Goal: Task Accomplishment & Management: Complete application form

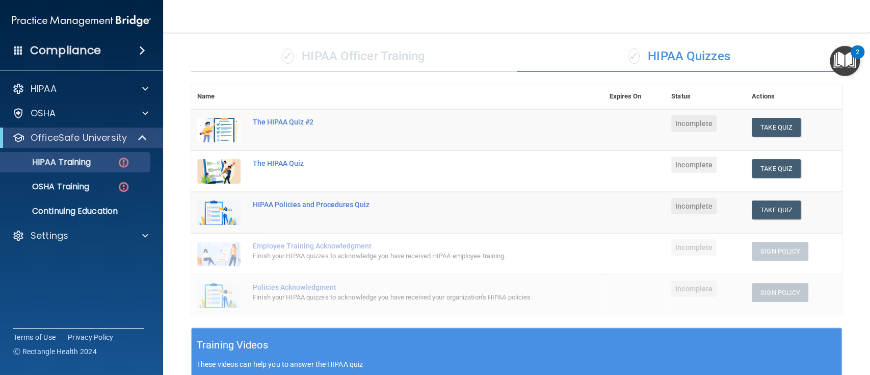
scroll to position [66, 0]
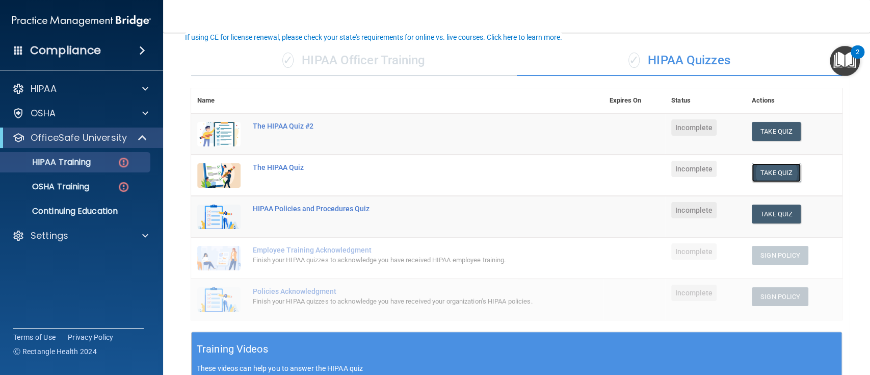
click at [764, 169] on button "Take Quiz" at bounding box center [776, 172] width 49 height 19
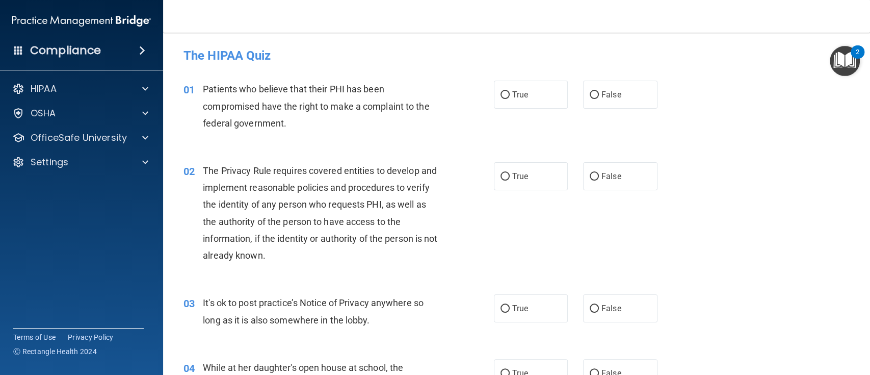
click at [231, 104] on span "Patients who believe that their PHI has been compromised have the right to make…" at bounding box center [316, 106] width 226 height 44
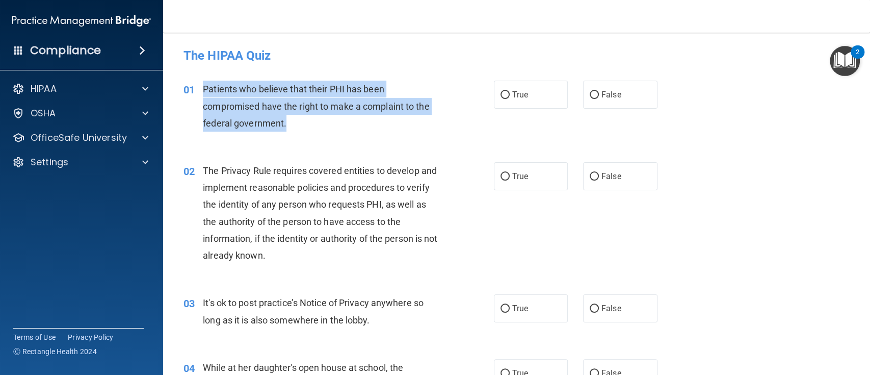
drag, startPoint x: 201, startPoint y: 88, endPoint x: 285, endPoint y: 118, distance: 89.3
click at [285, 118] on div "01 Patients who believe that their PHI has been compromised have the right to m…" at bounding box center [338, 109] width 341 height 56
copy div "Patients who believe that their PHI has been compromised have the right to make…"
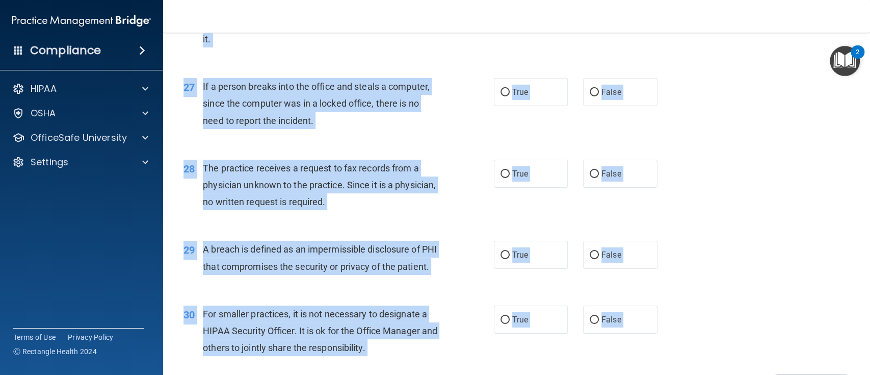
scroll to position [2269, 0]
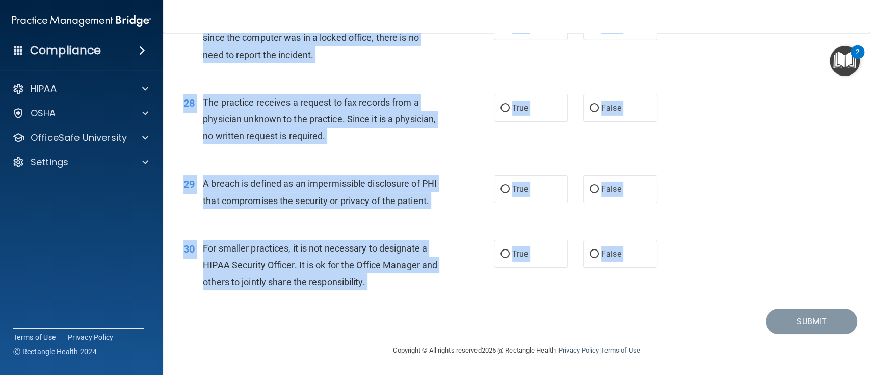
drag, startPoint x: 184, startPoint y: 50, endPoint x: 483, endPoint y: 320, distance: 403.5
copy main "The HIPAA Quiz This quiz doesn’t expire until . Are you sure you want to take t…"
click at [772, 176] on div "29 A breach is defined as an impermissible disclosure of PHI that compromises t…" at bounding box center [517, 194] width 682 height 64
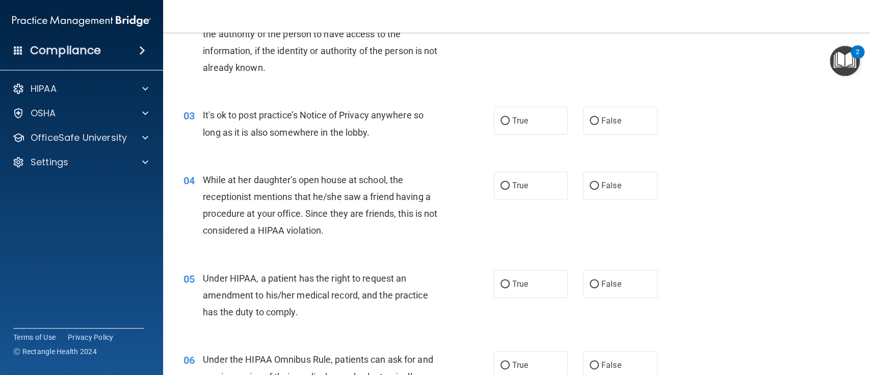
scroll to position [0, 0]
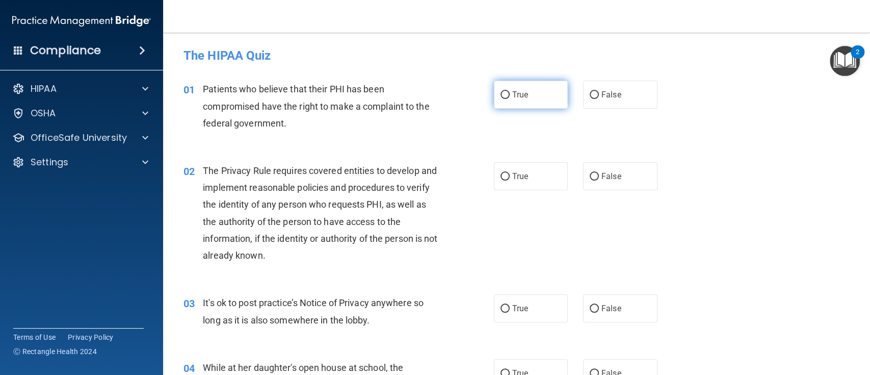
click at [502, 93] on input "True" at bounding box center [505, 95] width 9 height 8
radio input "true"
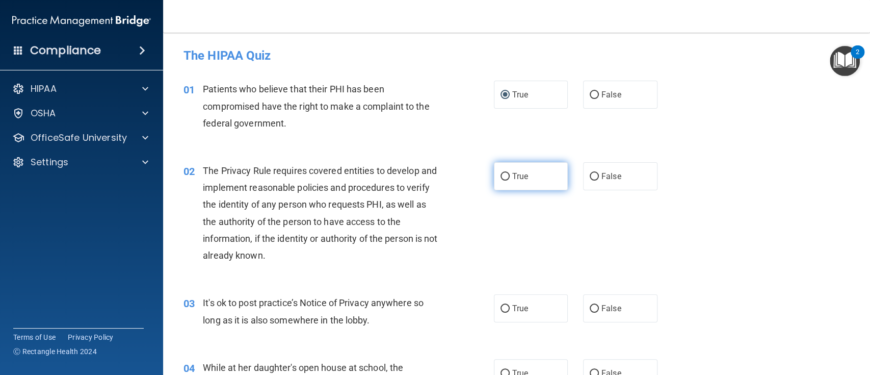
click at [501, 178] on input "True" at bounding box center [505, 177] width 9 height 8
radio input "true"
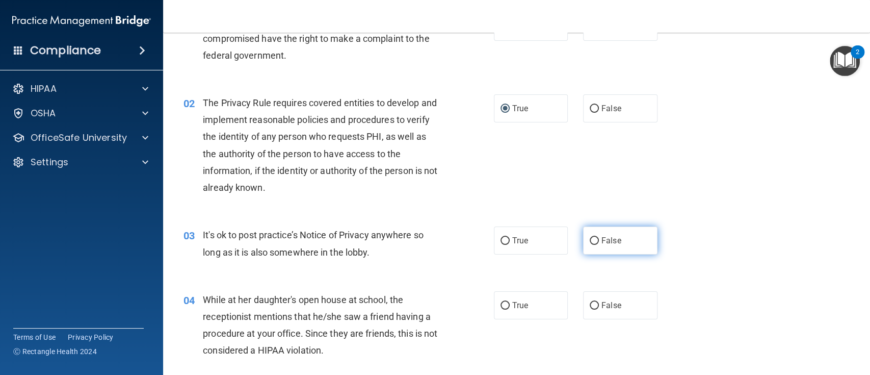
click at [590, 239] on input "False" at bounding box center [594, 241] width 9 height 8
radio input "true"
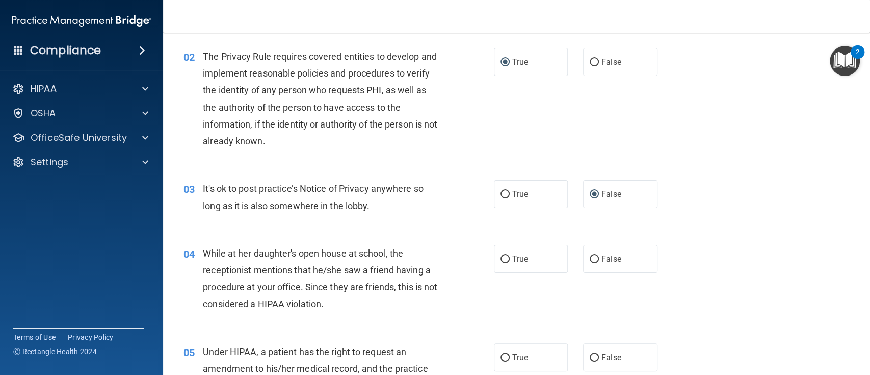
scroll to position [136, 0]
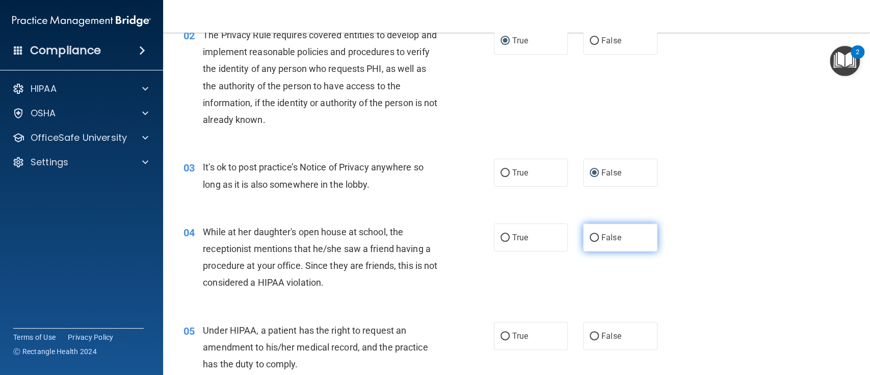
click at [590, 236] on input "False" at bounding box center [594, 238] width 9 height 8
radio input "true"
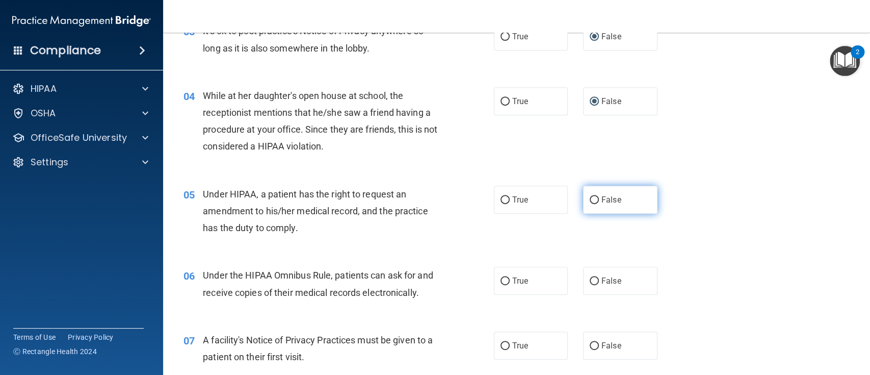
click at [590, 199] on input "False" at bounding box center [594, 200] width 9 height 8
radio input "true"
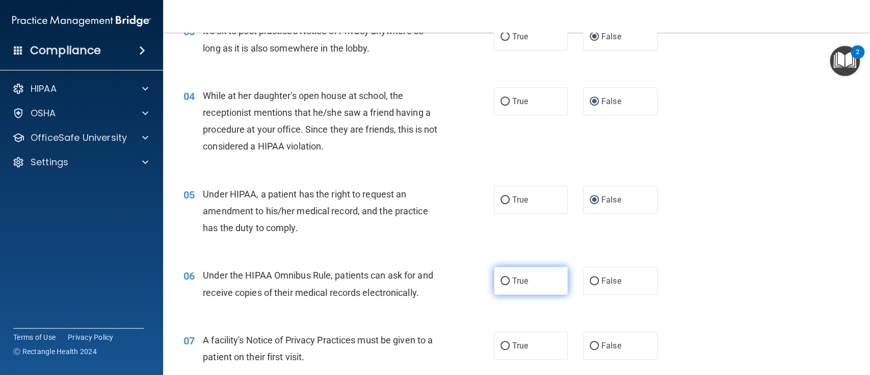
click at [501, 282] on input "True" at bounding box center [505, 281] width 9 height 8
radio input "true"
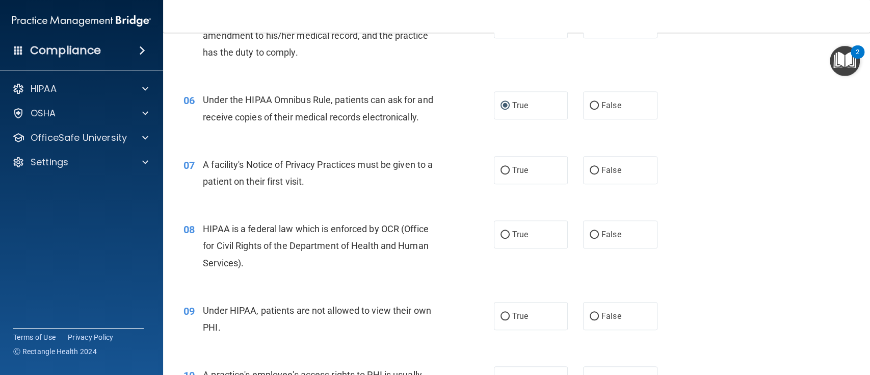
scroll to position [476, 0]
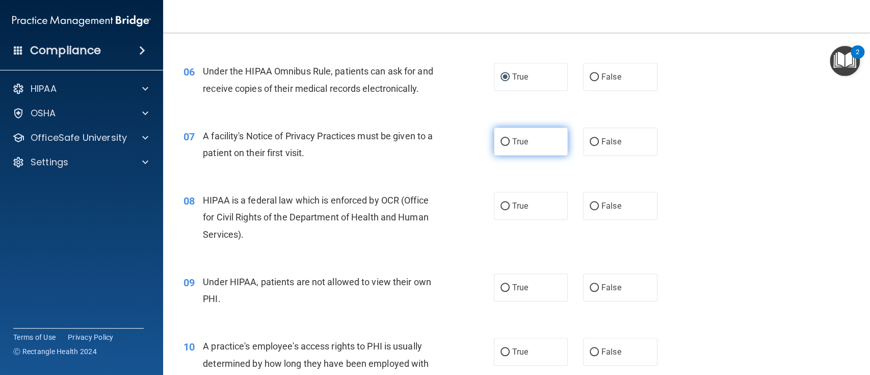
click at [501, 143] on input "True" at bounding box center [505, 142] width 9 height 8
radio input "true"
click at [501, 205] on input "True" at bounding box center [505, 206] width 9 height 8
radio input "true"
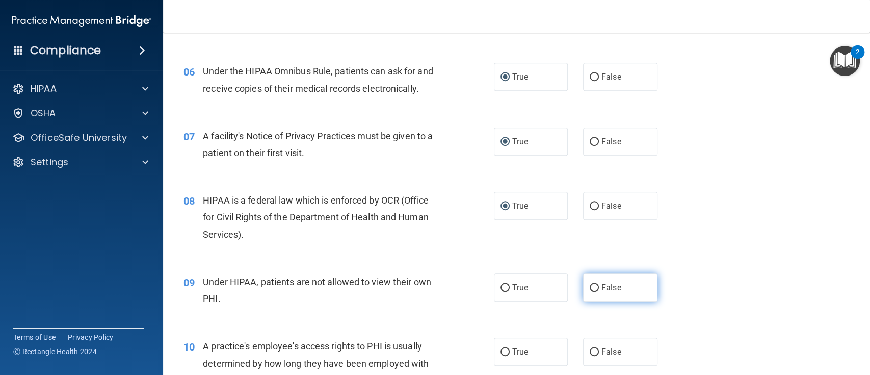
click at [590, 287] on input "False" at bounding box center [594, 288] width 9 height 8
radio input "true"
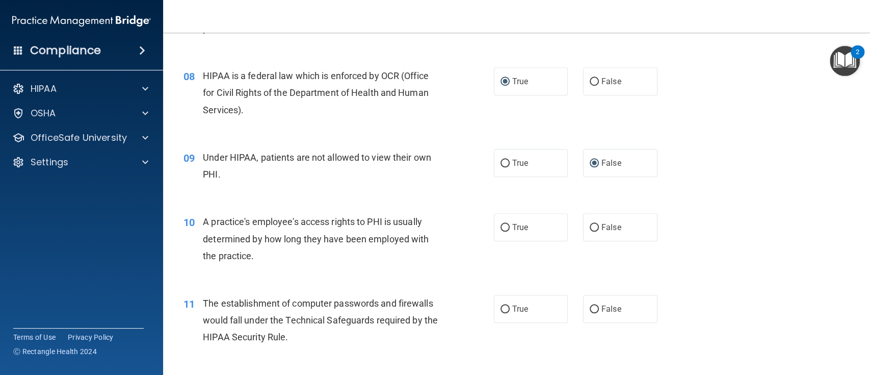
scroll to position [612, 0]
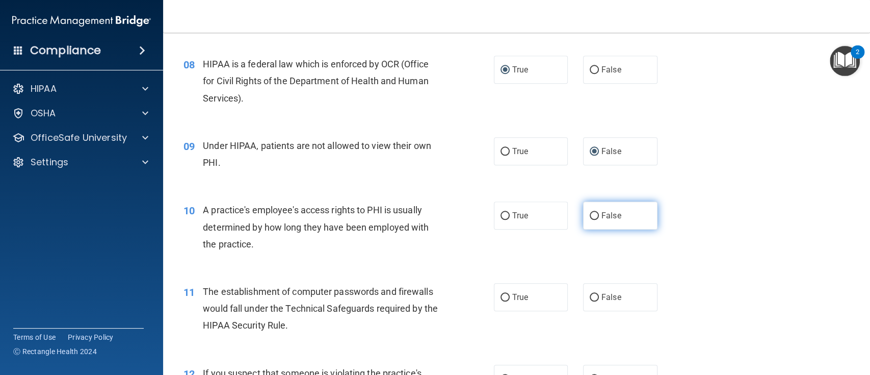
click at [590, 218] on input "False" at bounding box center [594, 216] width 9 height 8
radio input "true"
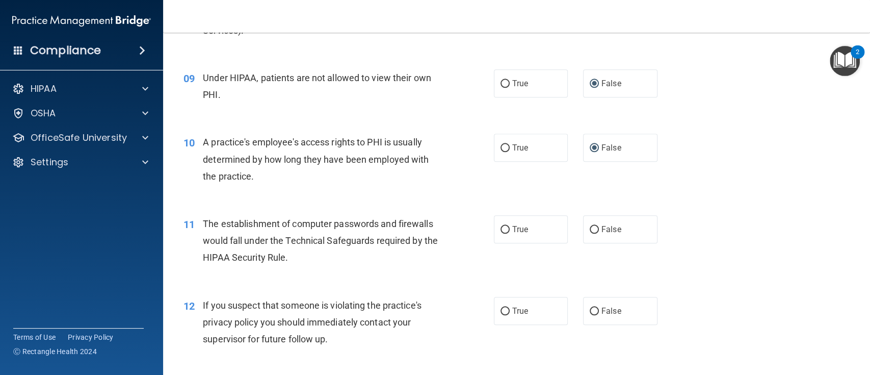
scroll to position [816, 0]
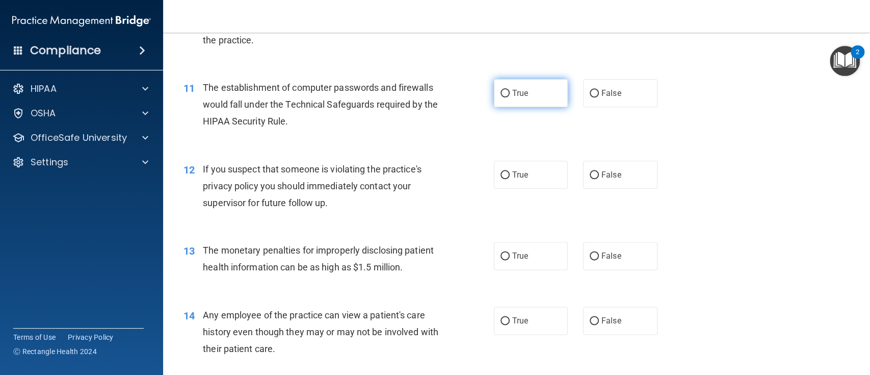
click at [501, 92] on input "True" at bounding box center [505, 94] width 9 height 8
radio input "true"
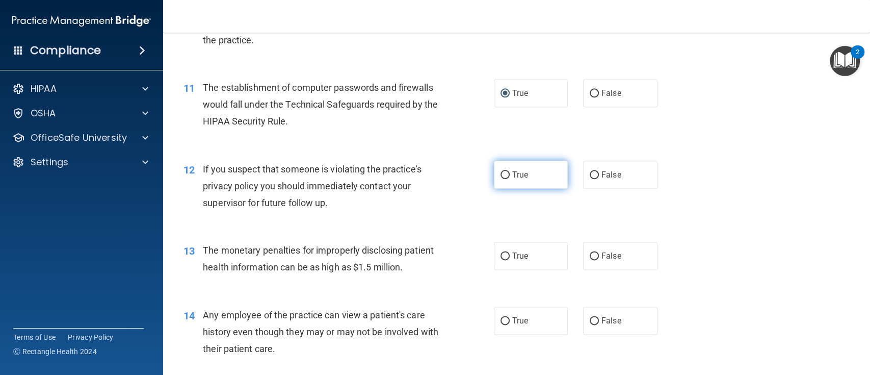
click at [501, 172] on input "True" at bounding box center [505, 175] width 9 height 8
radio input "true"
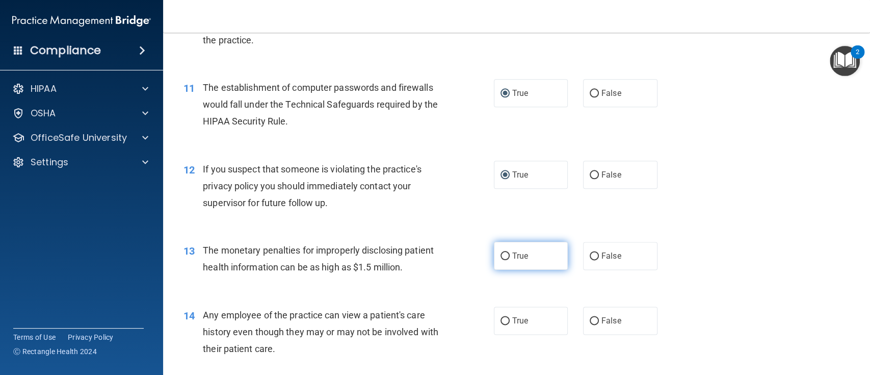
click at [501, 259] on input "True" at bounding box center [505, 256] width 9 height 8
radio input "true"
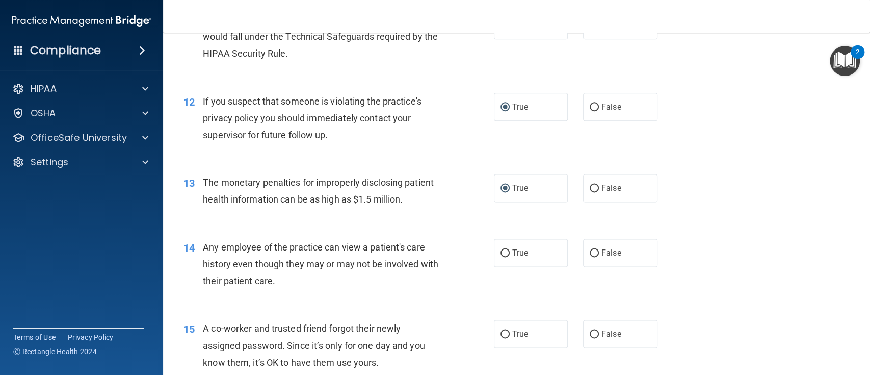
scroll to position [951, 0]
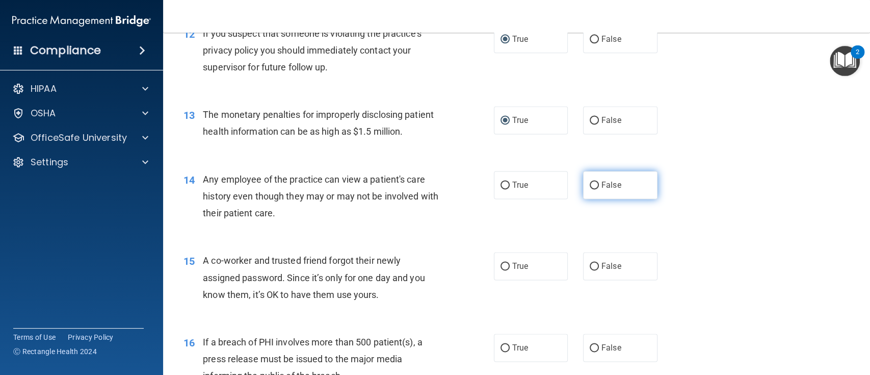
click at [590, 189] on input "False" at bounding box center [594, 185] width 9 height 8
radio input "true"
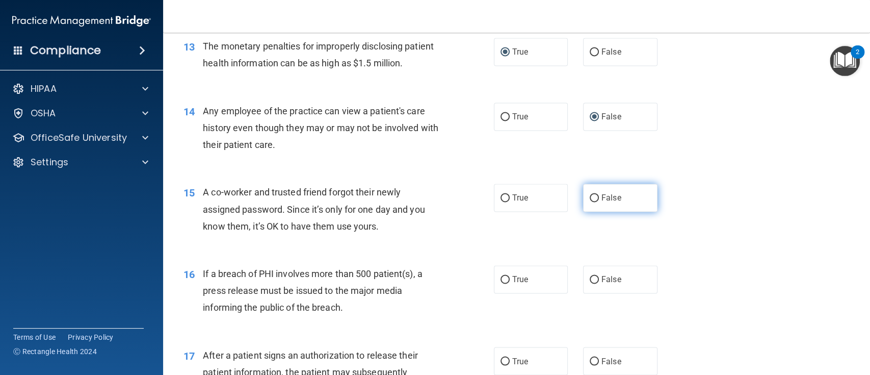
click at [590, 202] on input "False" at bounding box center [594, 198] width 9 height 8
radio input "true"
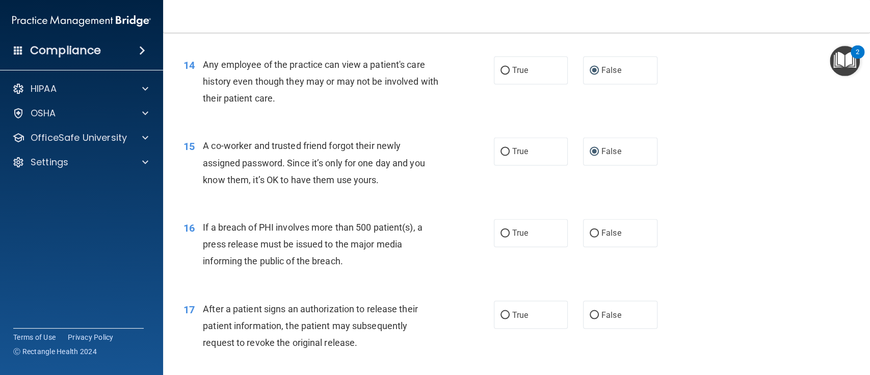
scroll to position [1087, 0]
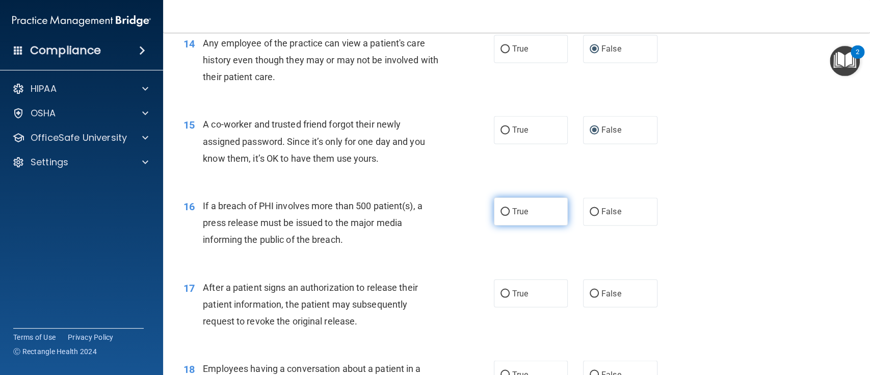
click at [501, 216] on input "True" at bounding box center [505, 212] width 9 height 8
radio input "true"
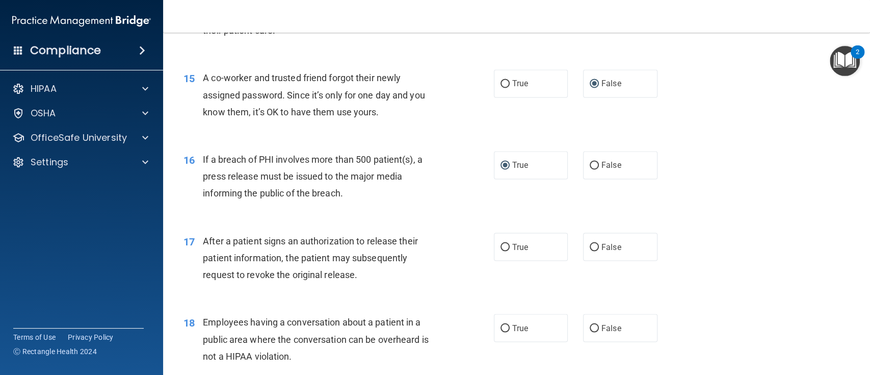
scroll to position [1155, 0]
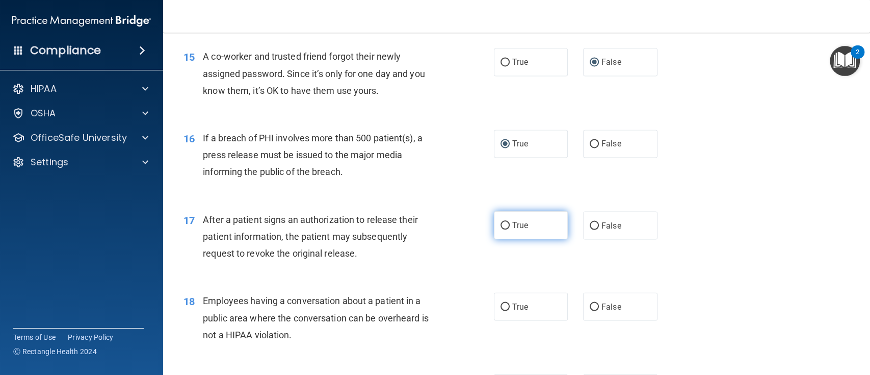
click at [501, 229] on input "True" at bounding box center [505, 226] width 9 height 8
radio input "true"
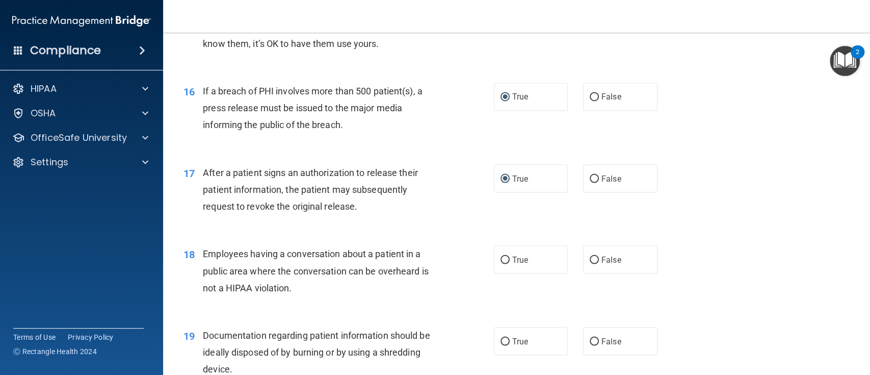
scroll to position [1223, 0]
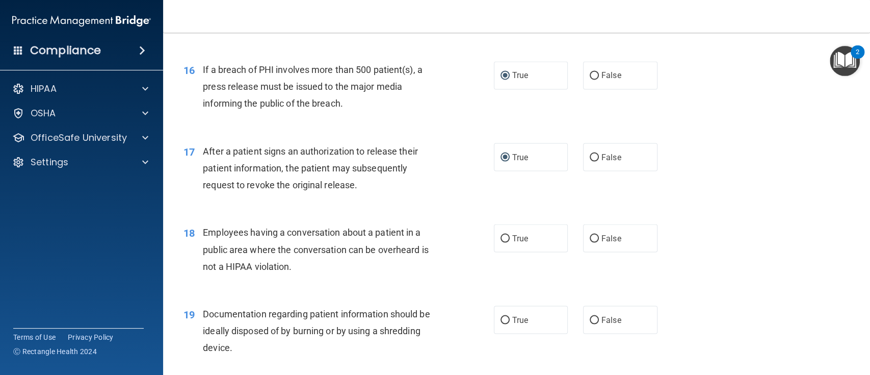
drag, startPoint x: 505, startPoint y: 289, endPoint x: 517, endPoint y: 285, distance: 12.9
click at [516, 285] on div "18 Employees having a conversation about a patient in a public area where the c…" at bounding box center [517, 252] width 682 height 82
click at [590, 242] on input "False" at bounding box center [594, 238] width 9 height 8
radio input "true"
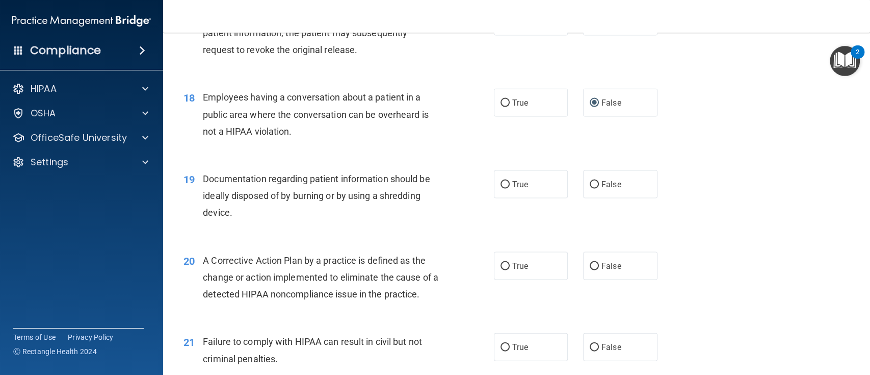
scroll to position [1359, 0]
click at [501, 188] on input "True" at bounding box center [505, 184] width 9 height 8
radio input "true"
click at [501, 270] on input "True" at bounding box center [505, 266] width 9 height 8
radio input "true"
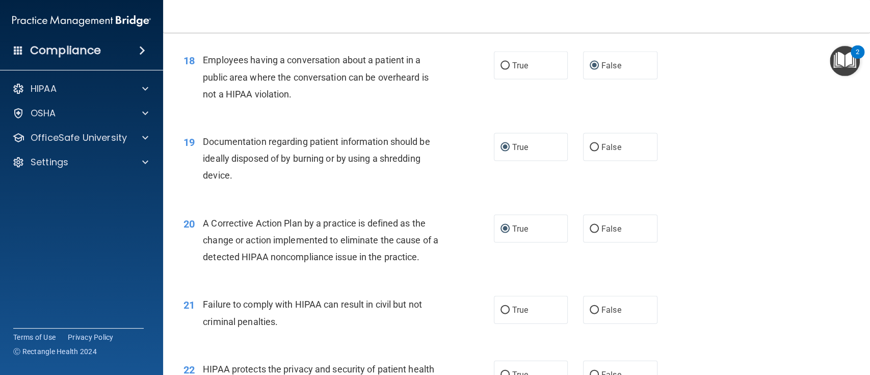
scroll to position [1427, 0]
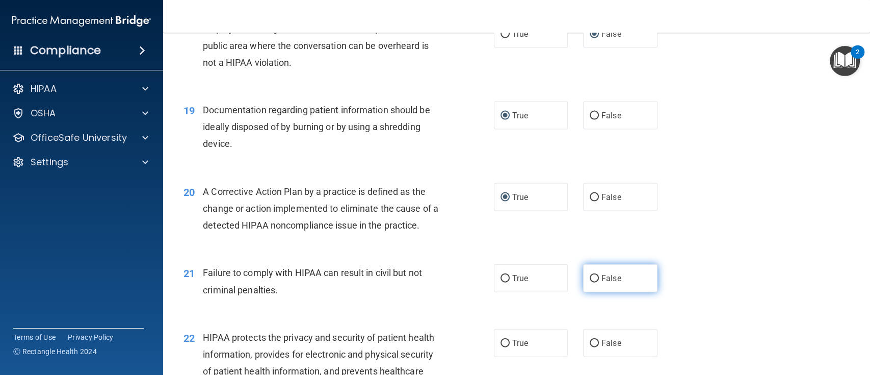
click at [590, 282] on input "False" at bounding box center [594, 279] width 9 height 8
radio input "true"
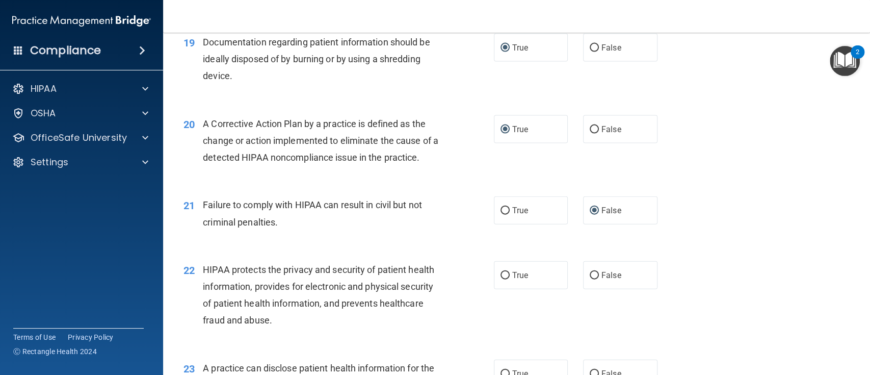
scroll to position [1563, 0]
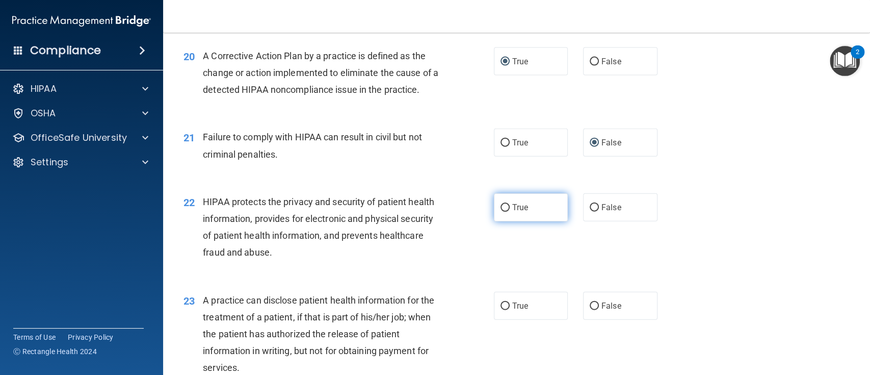
click at [501, 212] on input "True" at bounding box center [505, 208] width 9 height 8
radio input "true"
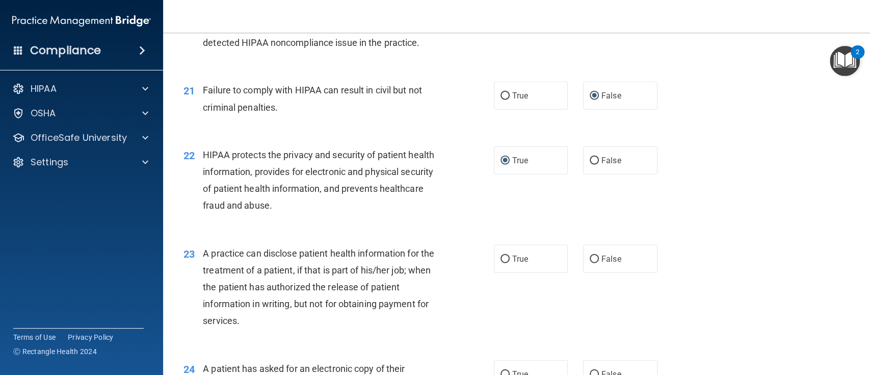
scroll to position [1631, 0]
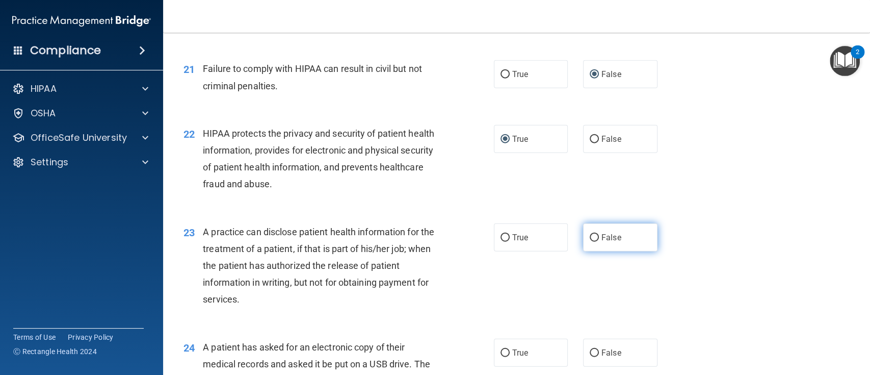
click at [590, 242] on input "False" at bounding box center [594, 238] width 9 height 8
radio input "true"
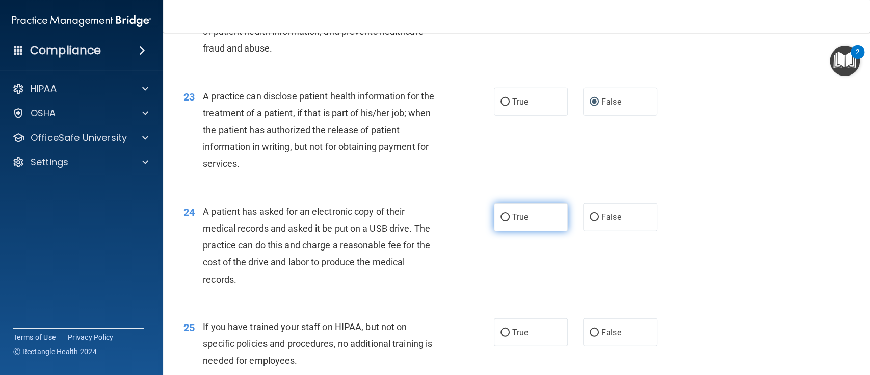
click at [501, 221] on input "True" at bounding box center [505, 218] width 9 height 8
radio input "true"
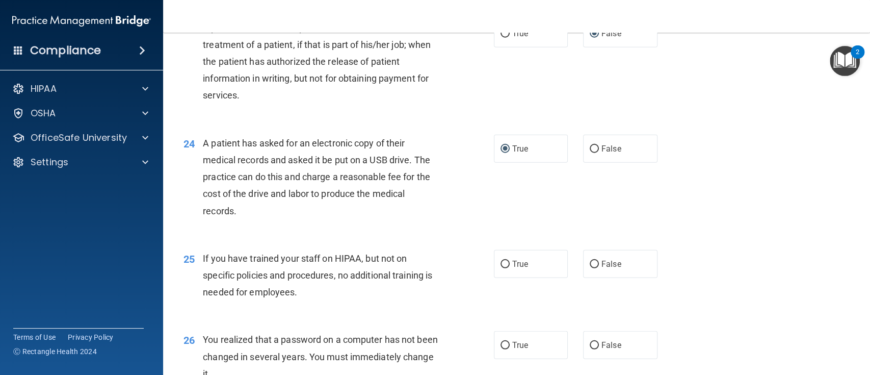
scroll to position [1903, 0]
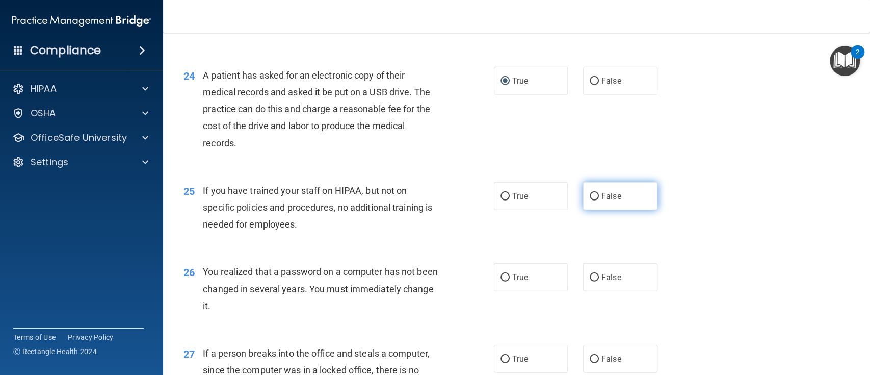
click at [594, 210] on label "False" at bounding box center [620, 196] width 74 height 28
click at [594, 200] on input "False" at bounding box center [594, 197] width 9 height 8
radio input "true"
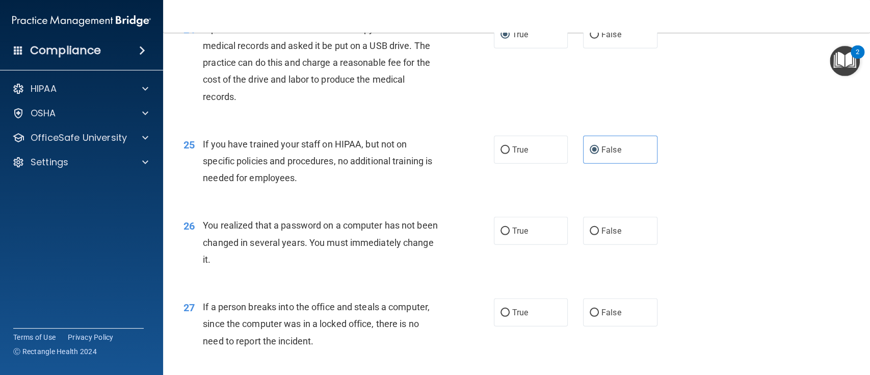
scroll to position [1971, 0]
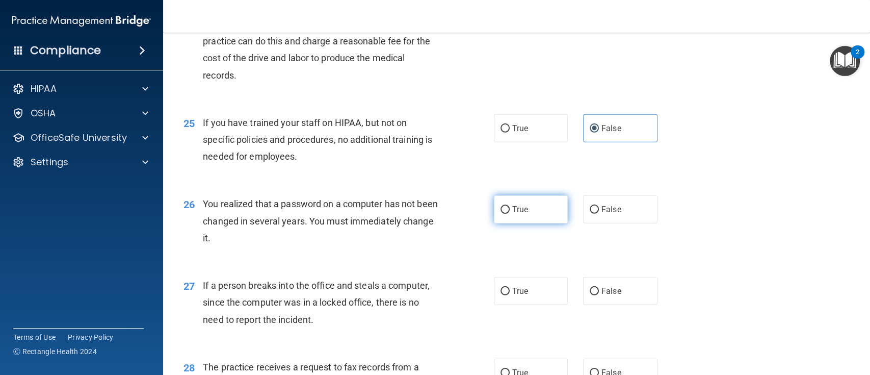
click at [501, 214] on input "True" at bounding box center [505, 210] width 9 height 8
radio input "true"
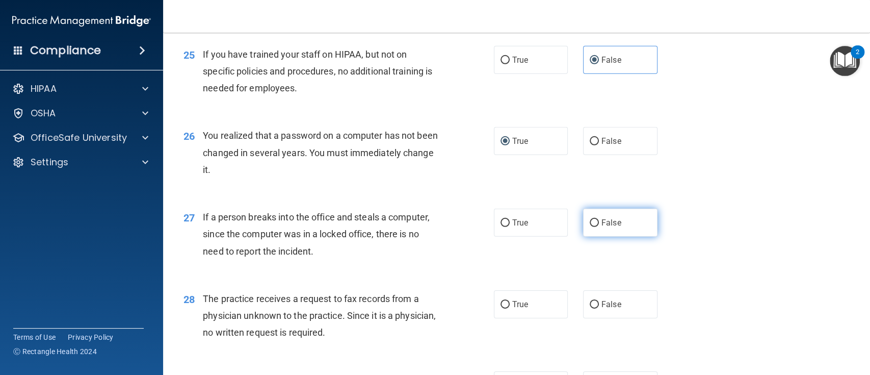
click at [590, 227] on input "False" at bounding box center [594, 223] width 9 height 8
radio input "true"
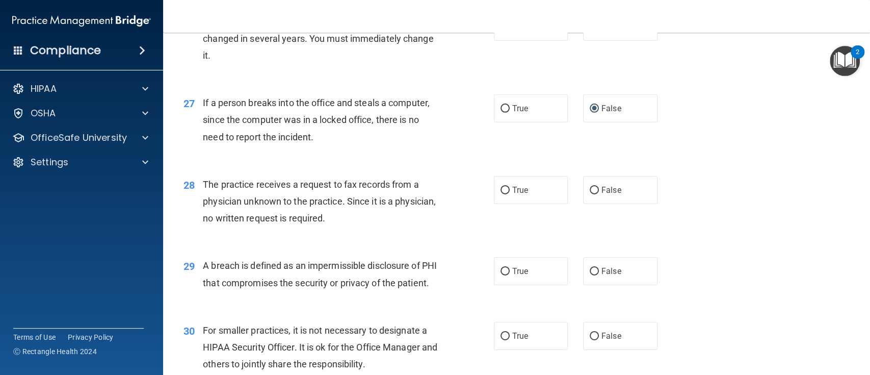
scroll to position [2175, 0]
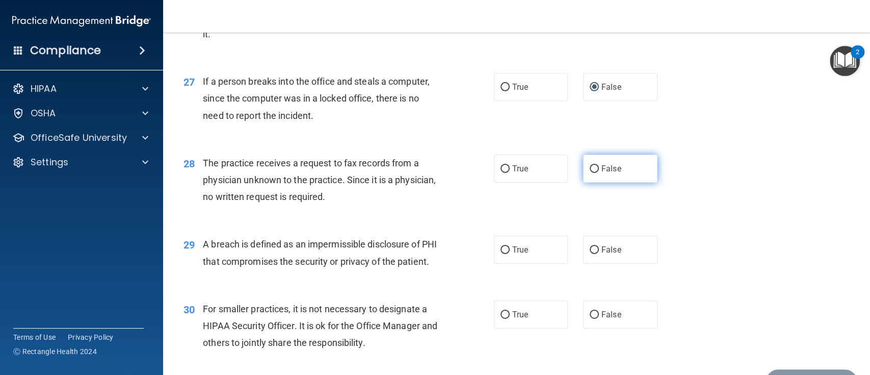
click at [583, 182] on label "False" at bounding box center [620, 168] width 74 height 28
click at [590, 173] on input "False" at bounding box center [594, 169] width 9 height 8
radio input "true"
click at [503, 254] on input "True" at bounding box center [505, 250] width 9 height 8
radio input "true"
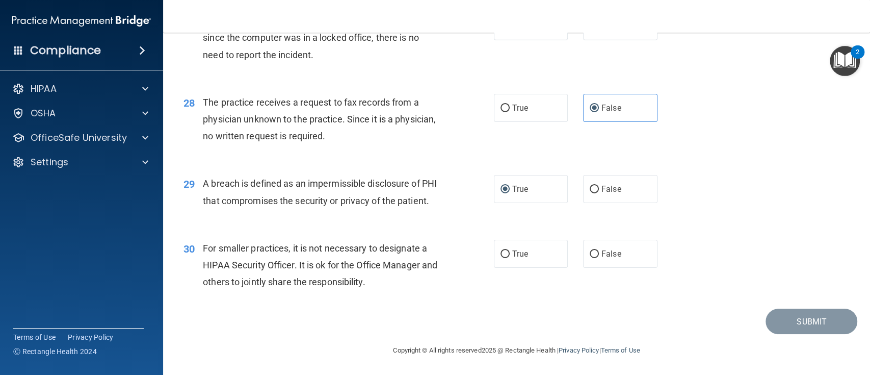
scroll to position [2269, 0]
click at [590, 253] on input "False" at bounding box center [594, 254] width 9 height 8
radio input "true"
click at [767, 324] on button "Submit" at bounding box center [812, 321] width 92 height 26
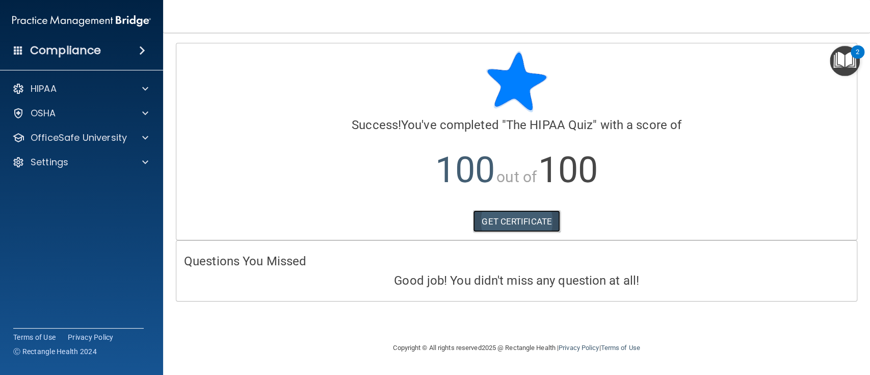
click at [503, 220] on link "GET CERTIFICATE" at bounding box center [516, 221] width 87 height 22
click at [131, 86] on div at bounding box center [143, 89] width 25 height 12
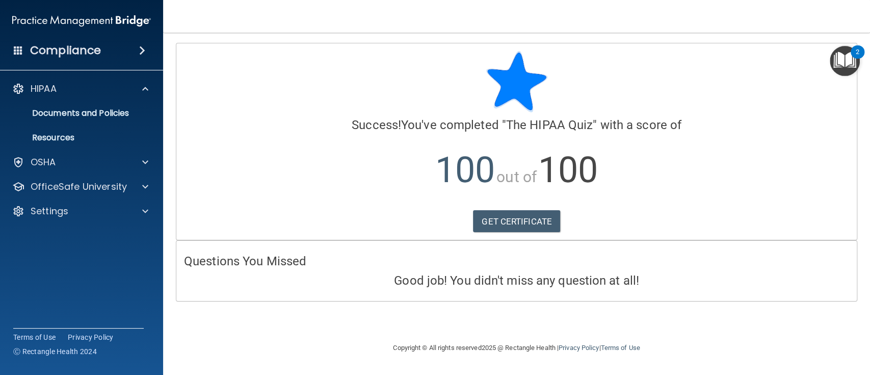
click at [834, 63] on img "Open Resource Center, 2 new notifications" at bounding box center [845, 61] width 30 height 30
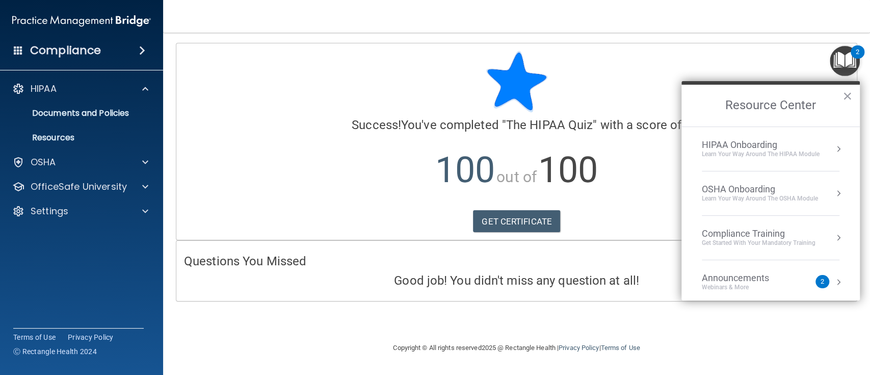
click at [816, 146] on div "HIPAA Onboarding" at bounding box center [761, 144] width 118 height 11
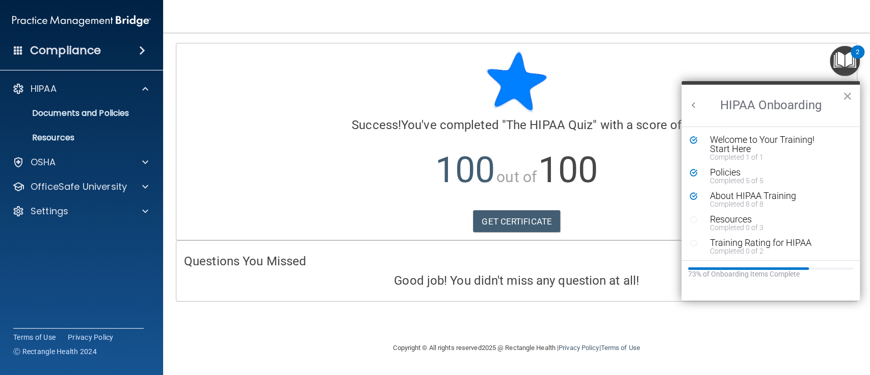
click at [341, 169] on p "100 out of 100" at bounding box center [516, 170] width 665 height 66
click at [767, 59] on div at bounding box center [516, 81] width 665 height 61
click at [730, 218] on div "Resources" at bounding box center [773, 219] width 126 height 9
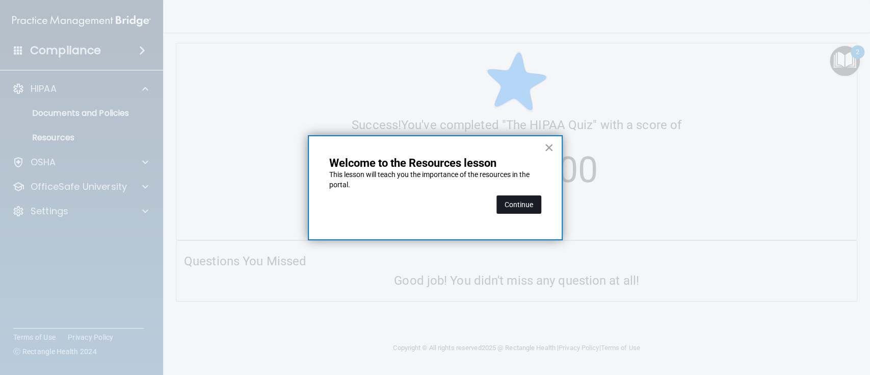
click at [523, 206] on button "Continue" at bounding box center [518, 204] width 45 height 18
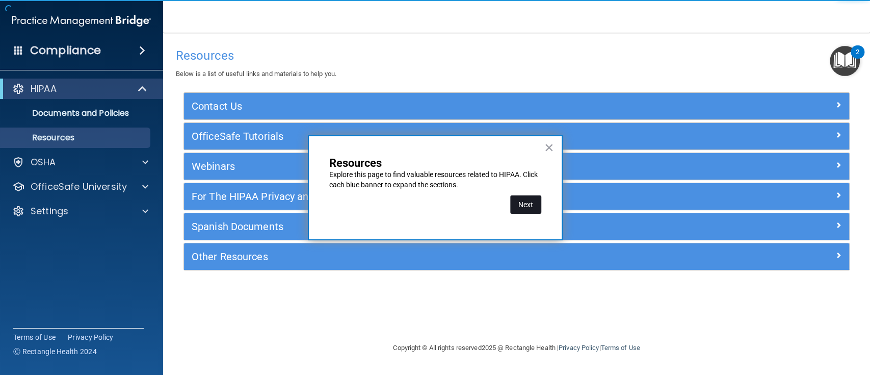
click at [526, 206] on button "Next" at bounding box center [525, 204] width 31 height 18
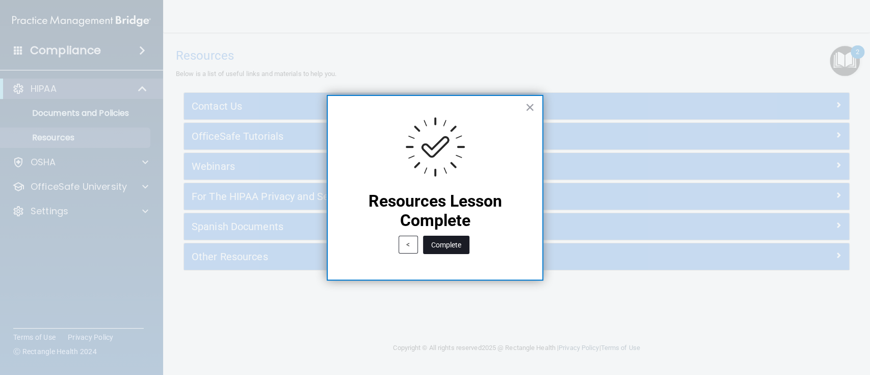
click at [440, 246] on button "Complete" at bounding box center [446, 245] width 46 height 18
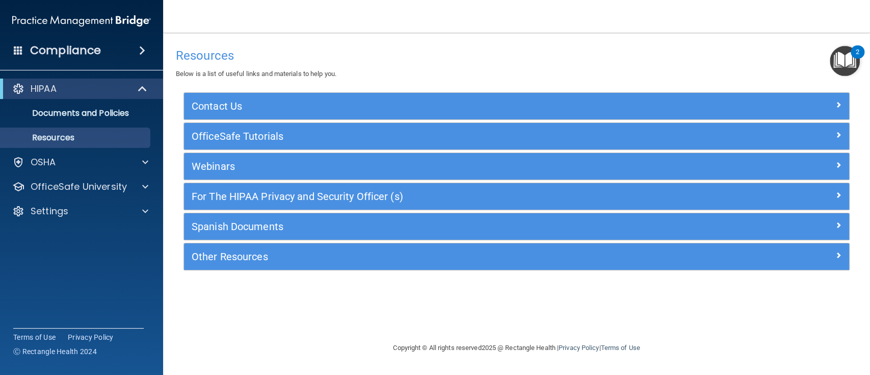
click at [835, 59] on img "Open Resource Center, 2 new notifications" at bounding box center [845, 61] width 30 height 30
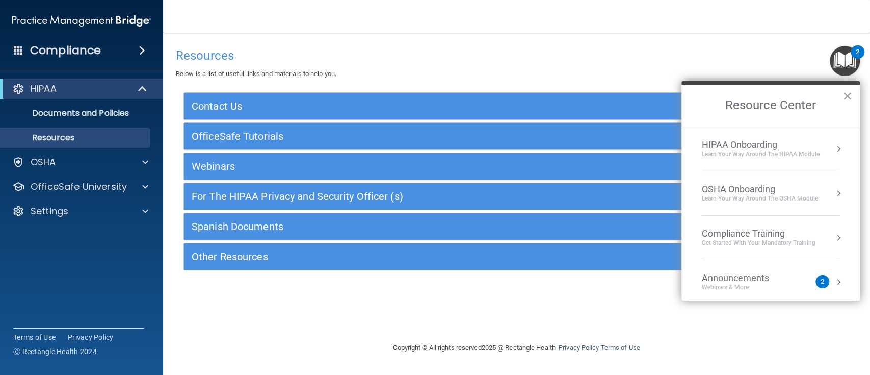
click at [777, 150] on div "Learn Your Way around the HIPAA module" at bounding box center [761, 154] width 118 height 9
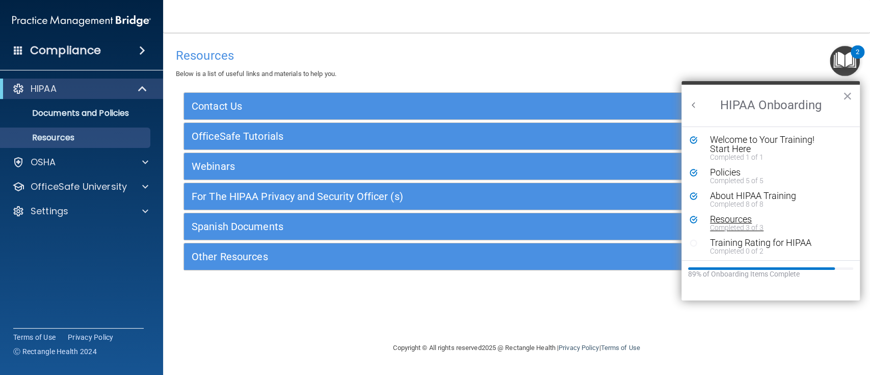
scroll to position [1, 0]
click at [742, 242] on div "Training Rating for HIPAA" at bounding box center [773, 241] width 126 height 9
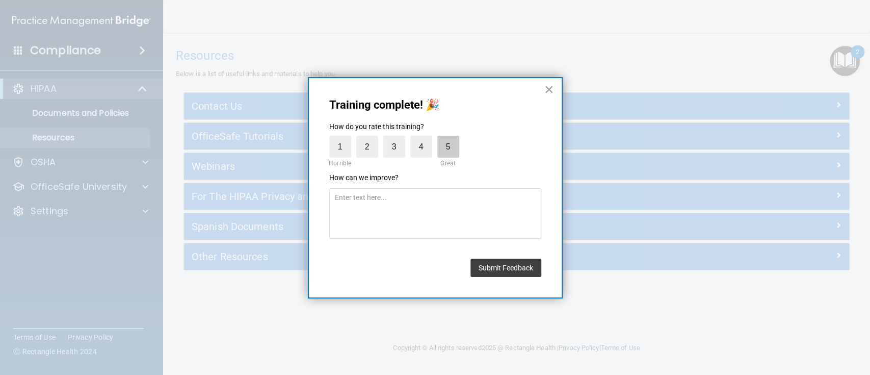
click at [444, 148] on label "5" at bounding box center [448, 147] width 22 height 22
click at [425, 138] on input "5" at bounding box center [425, 138] width 0 height 0
click at [518, 270] on button "Submit Feedback" at bounding box center [505, 267] width 71 height 18
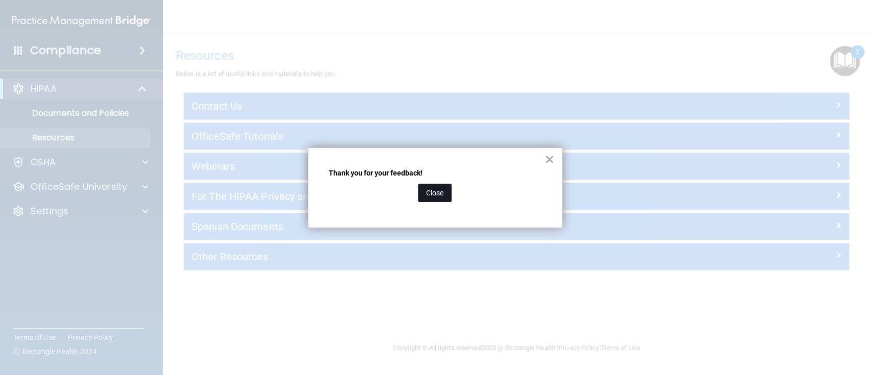
click at [438, 192] on button "Close" at bounding box center [435, 193] width 34 height 18
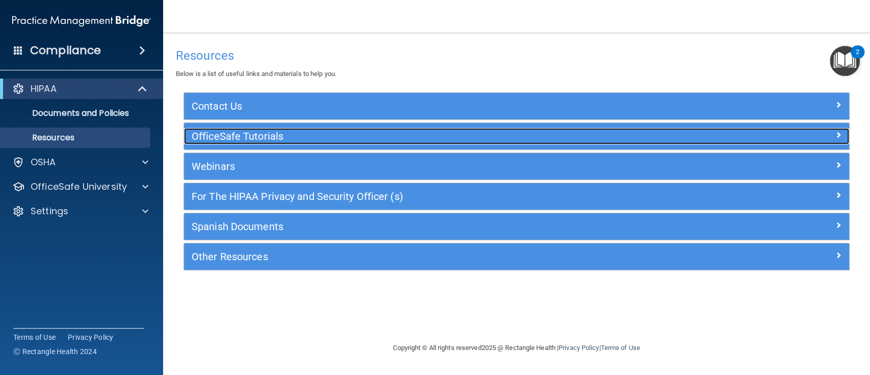
click at [274, 134] on h5 "OfficeSafe Tutorials" at bounding box center [434, 135] width 484 height 11
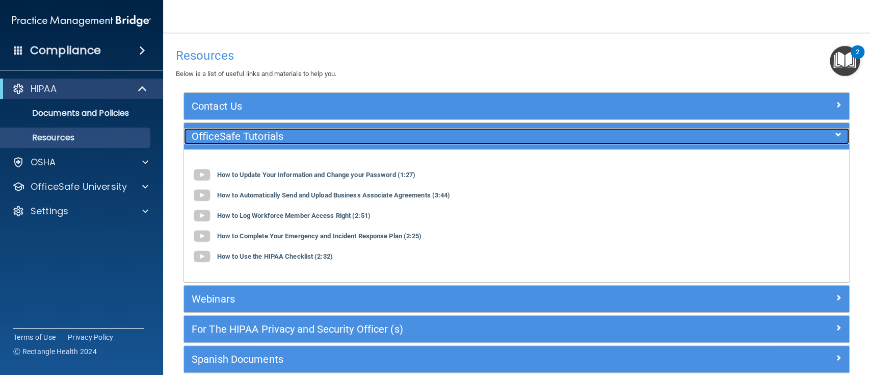
click at [274, 134] on h5 "OfficeSafe Tutorials" at bounding box center [434, 135] width 484 height 11
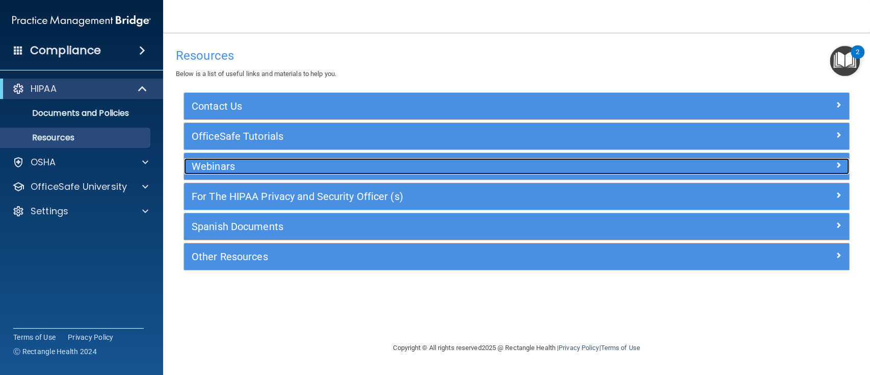
click at [265, 168] on h5 "Webinars" at bounding box center [434, 166] width 484 height 11
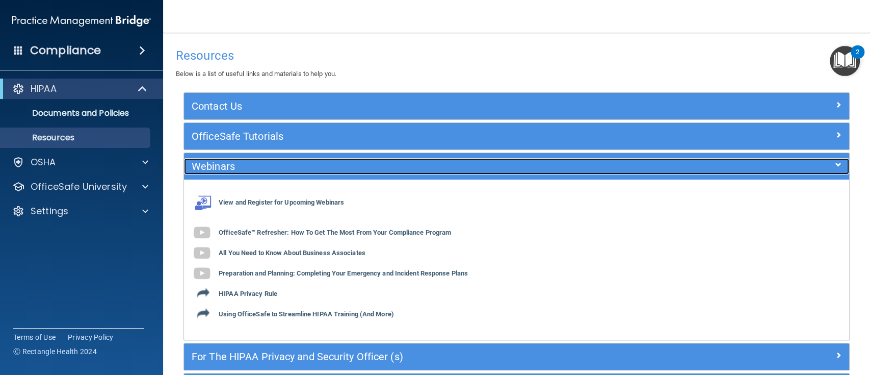
click at [274, 171] on h5 "Webinars" at bounding box center [434, 166] width 484 height 11
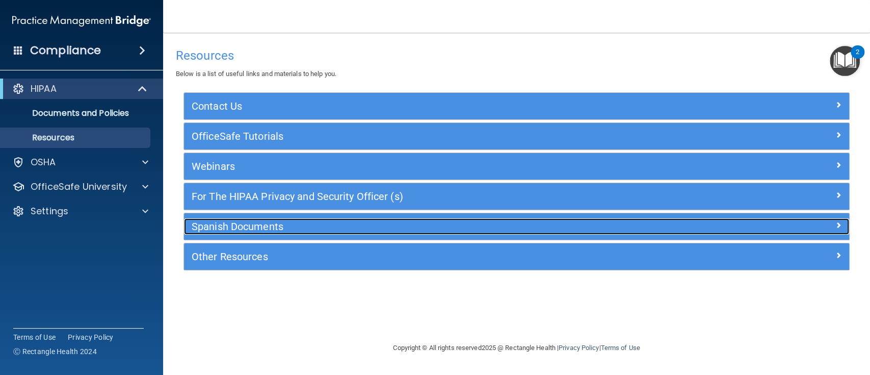
click at [280, 227] on h5 "Spanish Documents" at bounding box center [434, 226] width 484 height 11
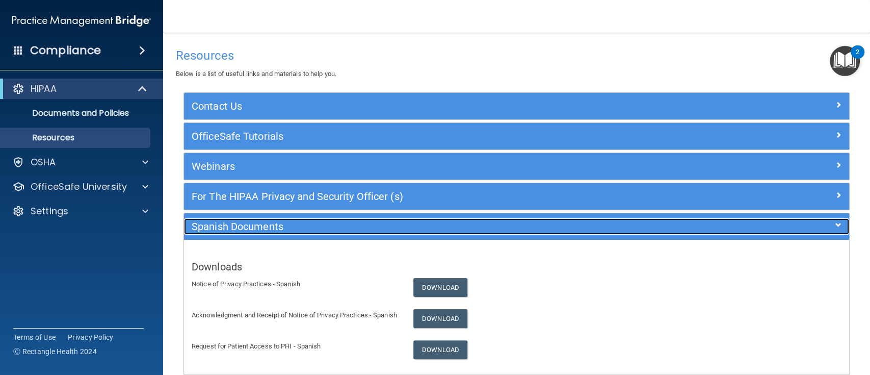
click at [280, 227] on h5 "Spanish Documents" at bounding box center [434, 226] width 484 height 11
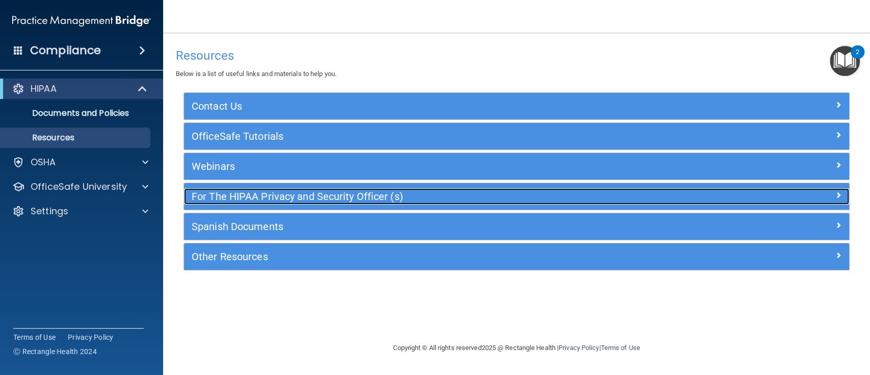
click at [322, 195] on h5 "For The HIPAA Privacy and Security Officer (s)" at bounding box center [434, 196] width 484 height 11
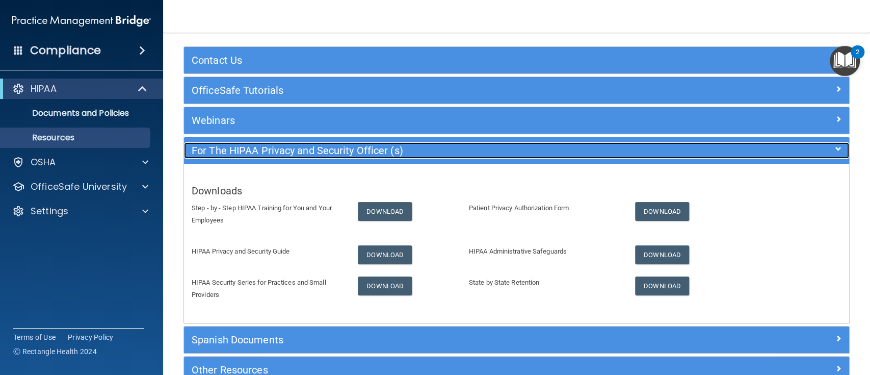
scroll to position [68, 0]
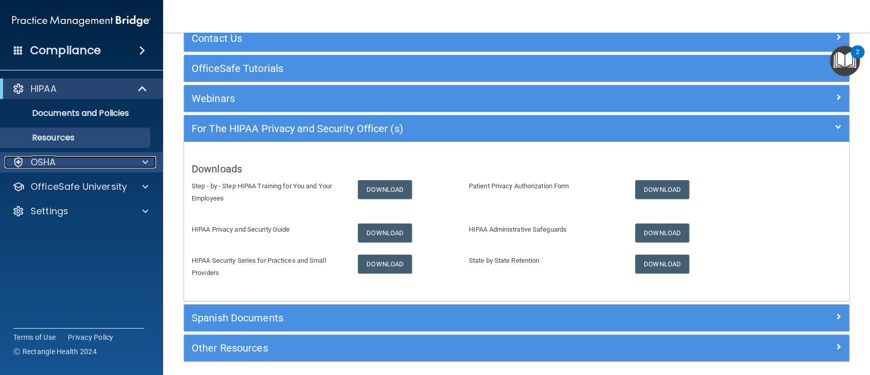
click at [68, 162] on div "OSHA" at bounding box center [68, 162] width 126 height 12
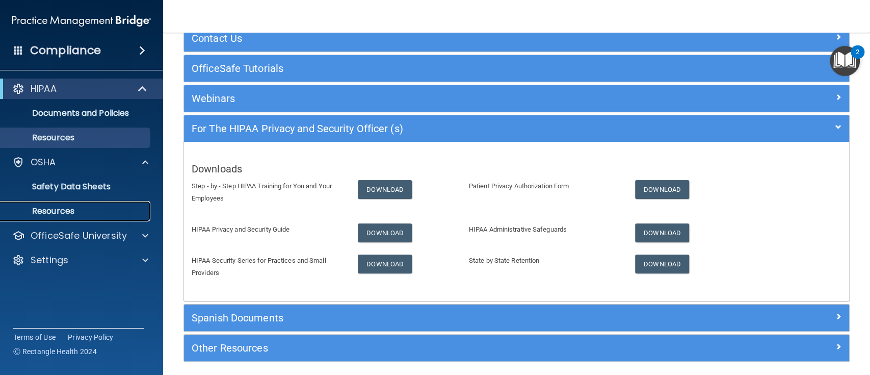
click at [86, 205] on link "Resources" at bounding box center [70, 211] width 161 height 20
click at [69, 208] on p "Resources" at bounding box center [76, 211] width 139 height 10
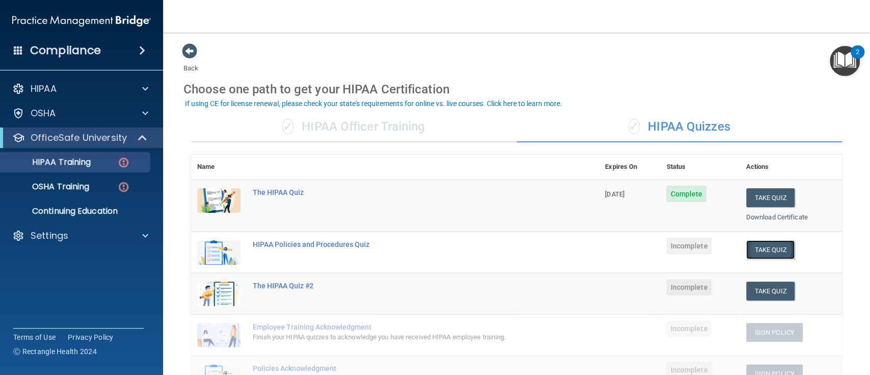
click at [756, 249] on button "Take Quiz" at bounding box center [770, 249] width 49 height 19
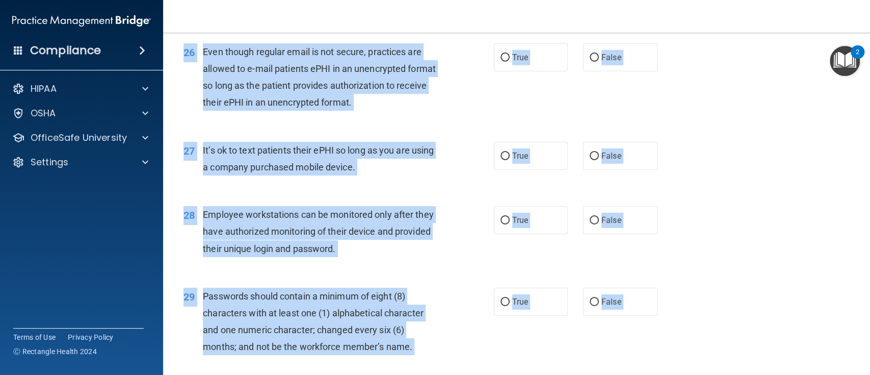
scroll to position [2388, 0]
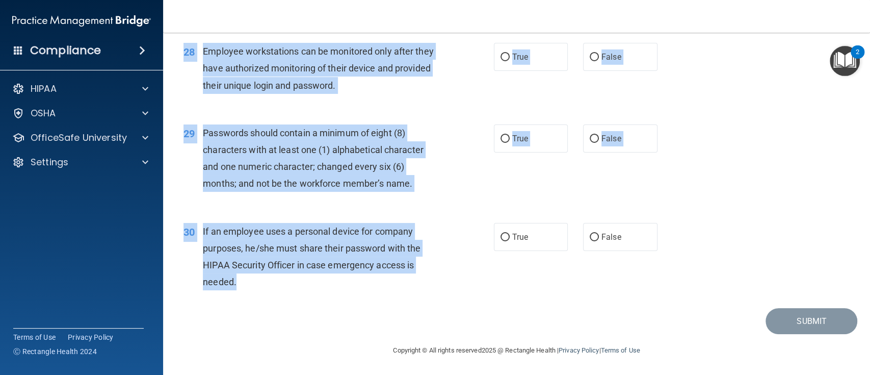
drag, startPoint x: 179, startPoint y: 51, endPoint x: 436, endPoint y: 279, distance: 343.4
copy form "HIPAA Policies and Procedures Quiz This quiz doesn’t expire until . Are you sur…"
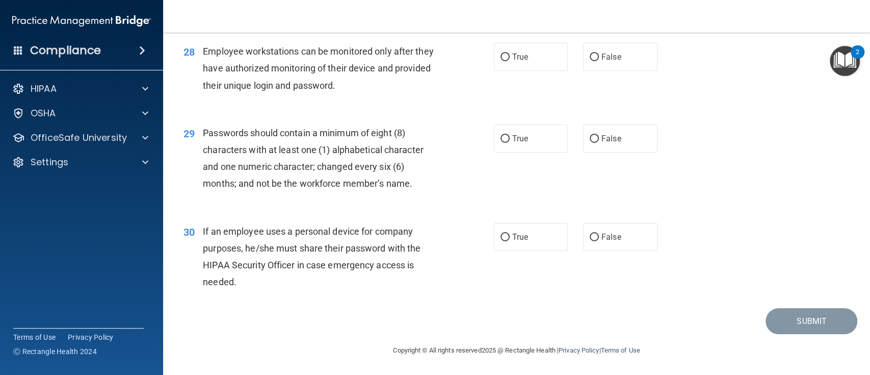
click at [449, 311] on div "Submit" at bounding box center [517, 321] width 682 height 26
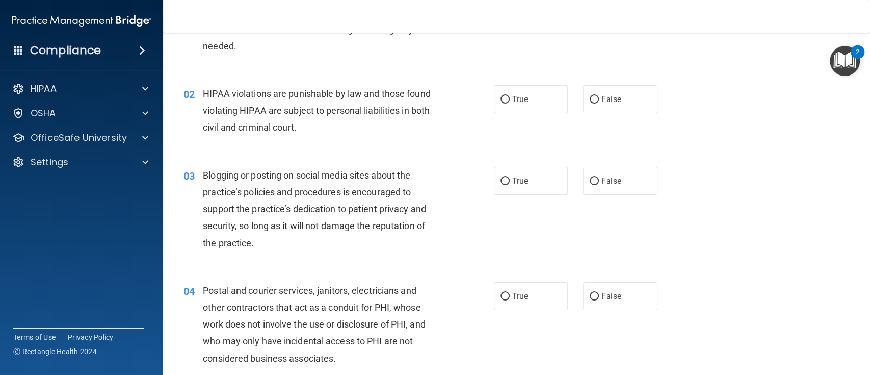
scroll to position [0, 0]
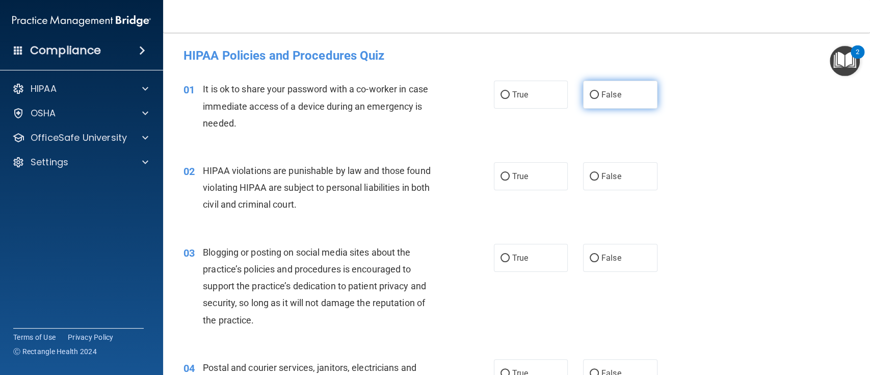
click at [590, 97] on input "False" at bounding box center [594, 95] width 9 height 8
radio input "true"
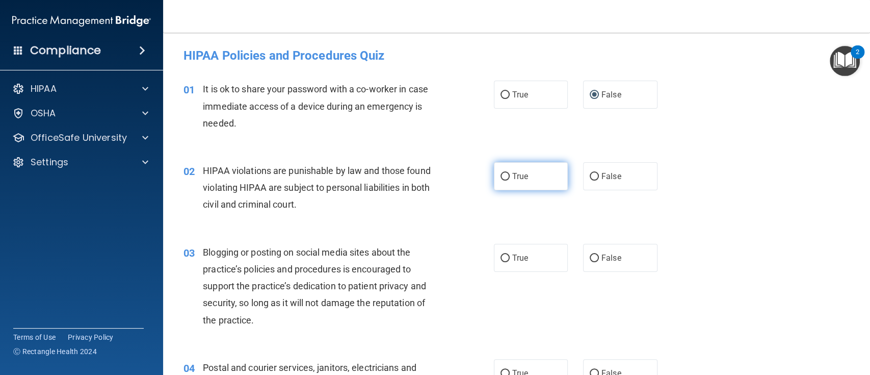
click at [501, 174] on input "True" at bounding box center [505, 177] width 9 height 8
radio input "true"
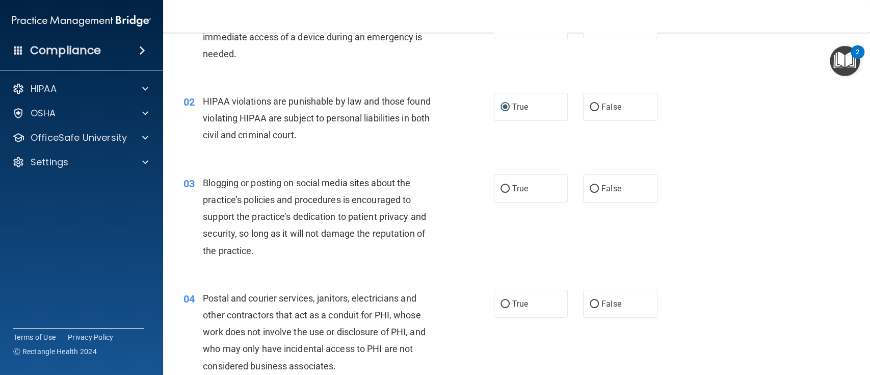
scroll to position [136, 0]
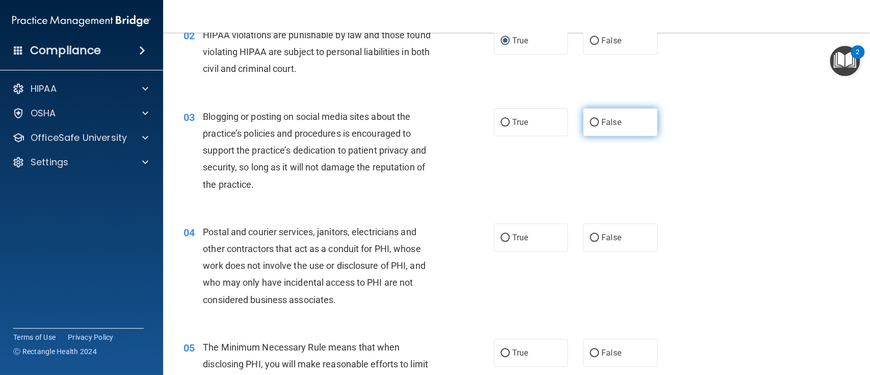
click at [592, 124] on input "False" at bounding box center [594, 123] width 9 height 8
radio input "true"
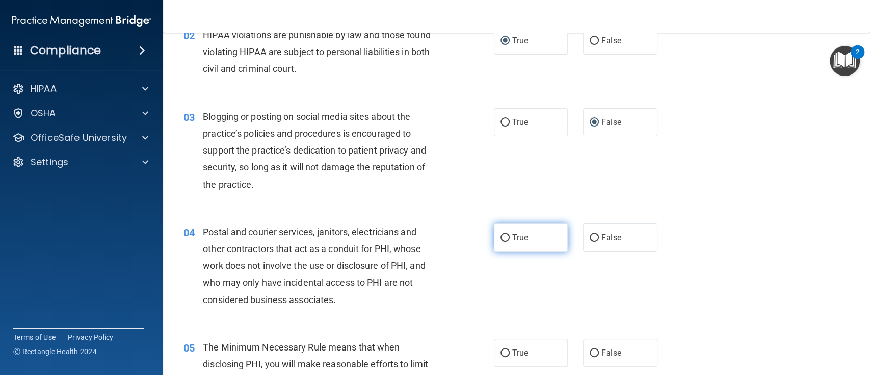
click at [497, 242] on label "True" at bounding box center [531, 237] width 74 height 28
click at [501, 242] on input "True" at bounding box center [505, 238] width 9 height 8
radio input "true"
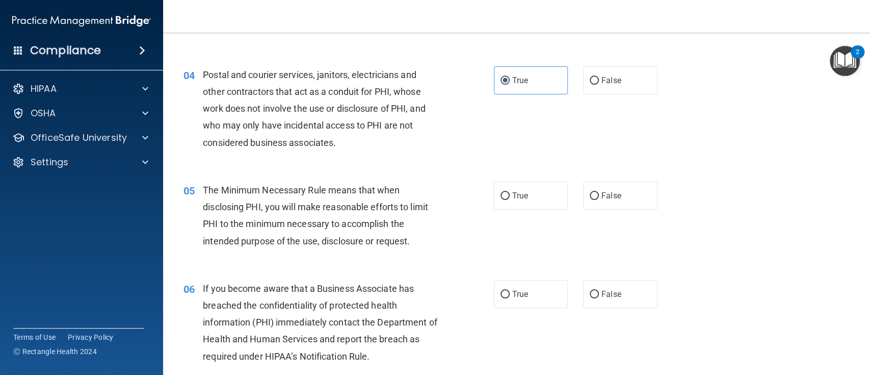
scroll to position [339, 0]
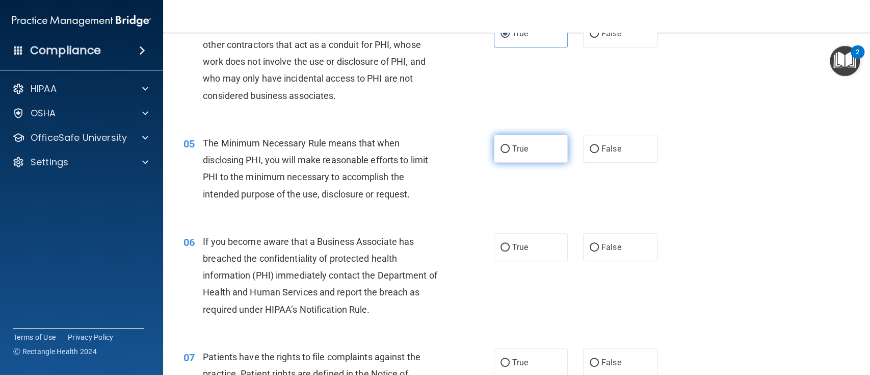
click at [502, 147] on input "True" at bounding box center [505, 149] width 9 height 8
radio input "true"
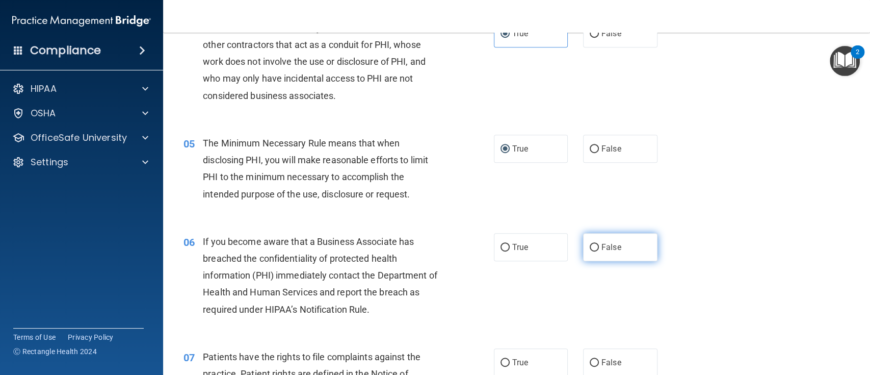
click at [590, 248] on input "False" at bounding box center [594, 248] width 9 height 8
radio input "true"
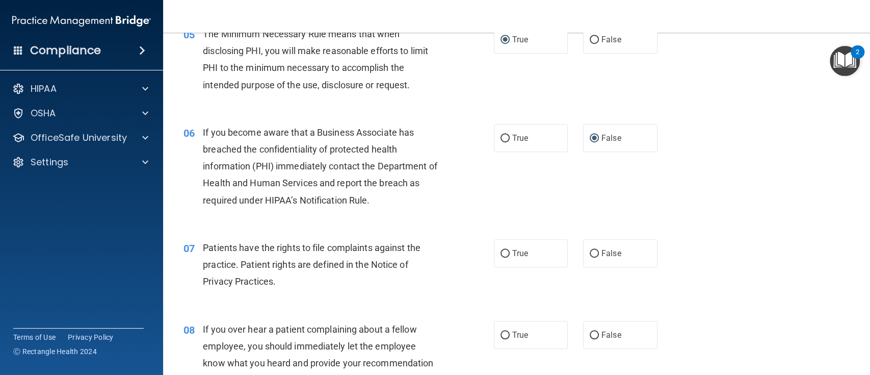
scroll to position [476, 0]
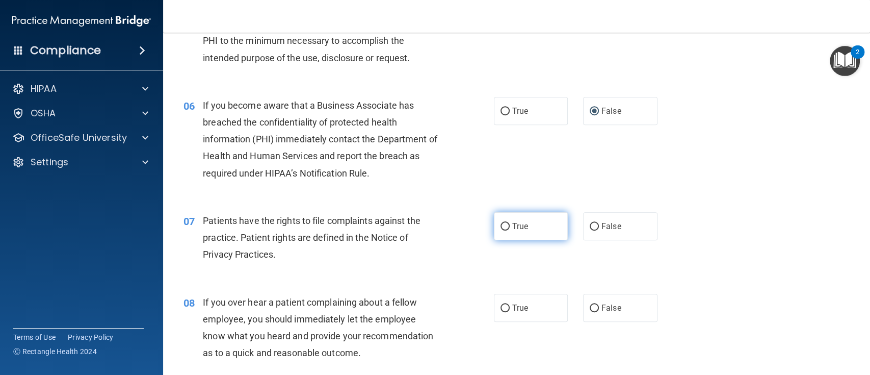
click at [501, 223] on input "True" at bounding box center [505, 227] width 9 height 8
radio input "true"
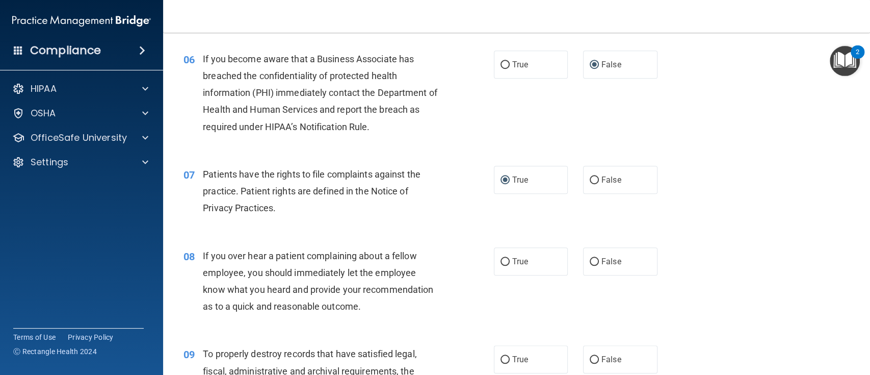
scroll to position [543, 0]
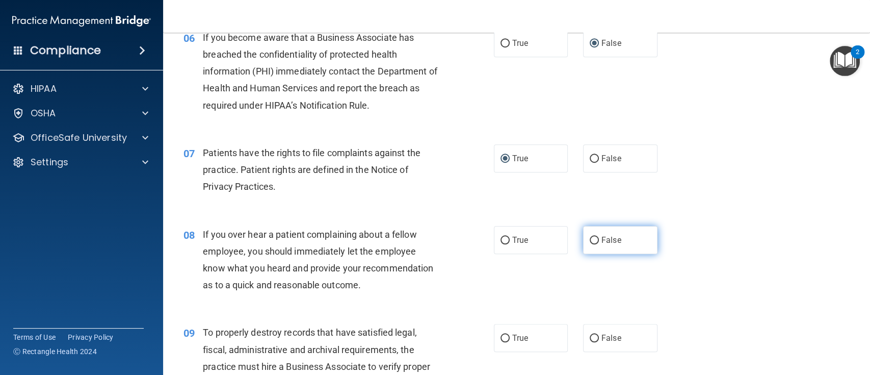
click at [593, 242] on label "False" at bounding box center [620, 240] width 74 height 28
click at [593, 242] on input "False" at bounding box center [594, 241] width 9 height 8
radio input "true"
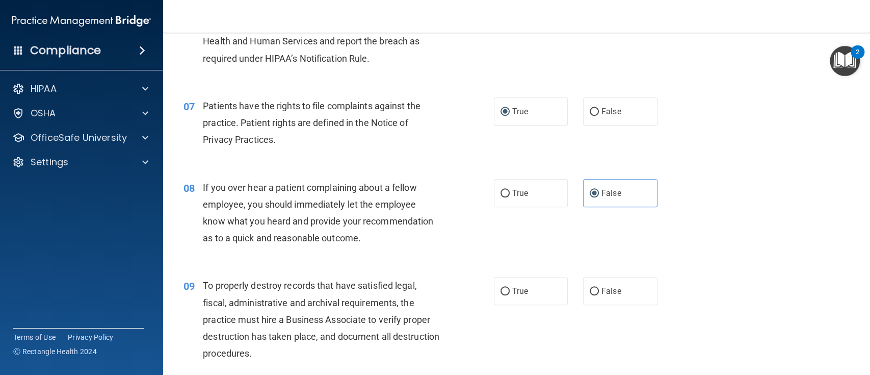
scroll to position [612, 0]
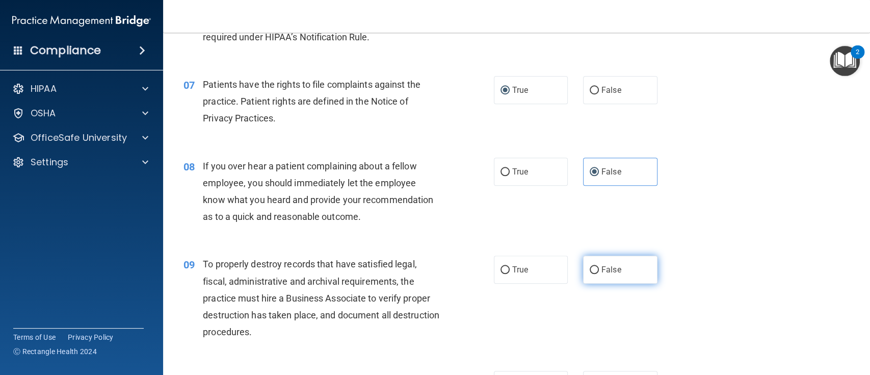
click at [590, 270] on input "False" at bounding box center [594, 270] width 9 height 8
radio input "true"
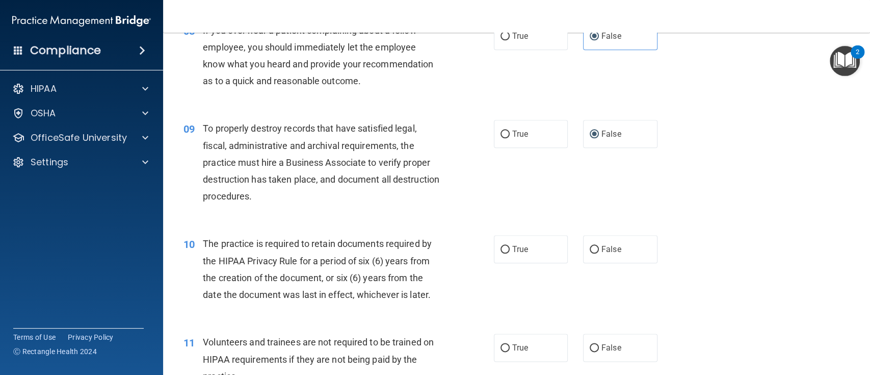
scroll to position [816, 0]
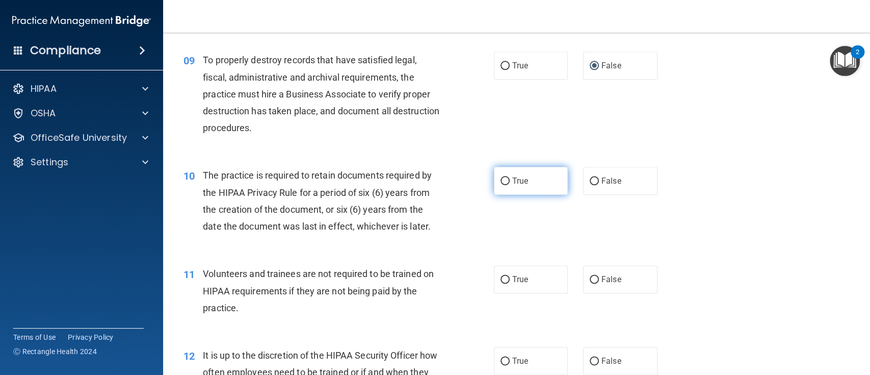
click at [501, 179] on input "True" at bounding box center [505, 181] width 9 height 8
radio input "true"
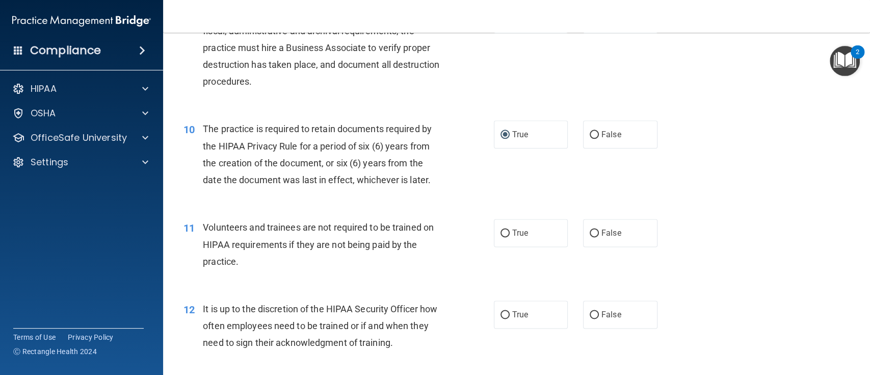
scroll to position [883, 0]
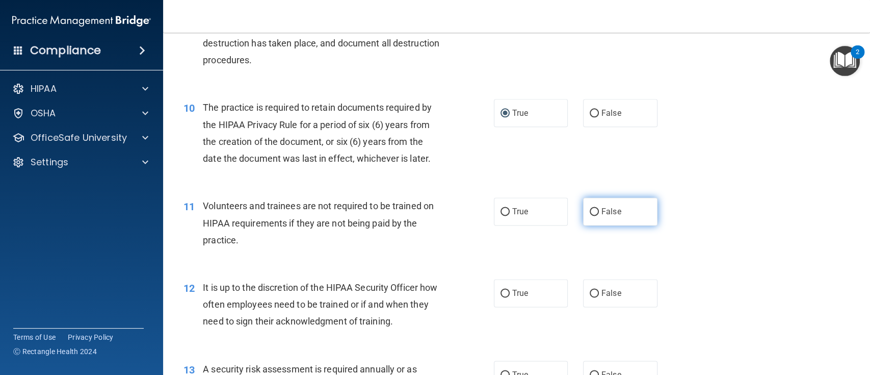
click at [590, 211] on input "False" at bounding box center [594, 212] width 9 height 8
radio input "true"
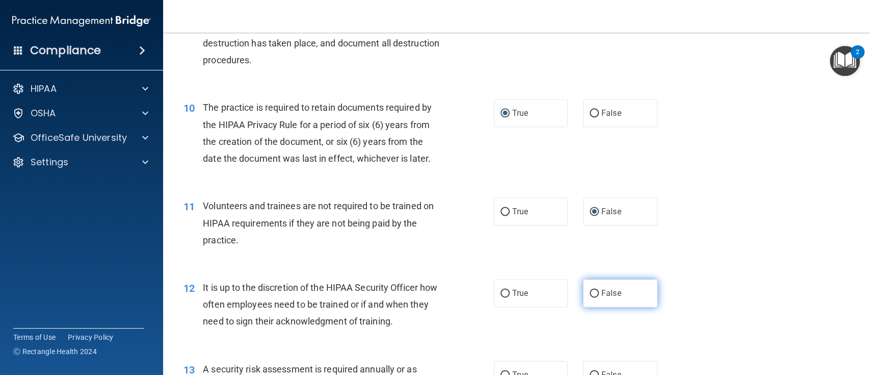
click at [590, 294] on input "False" at bounding box center [594, 294] width 9 height 8
radio input "true"
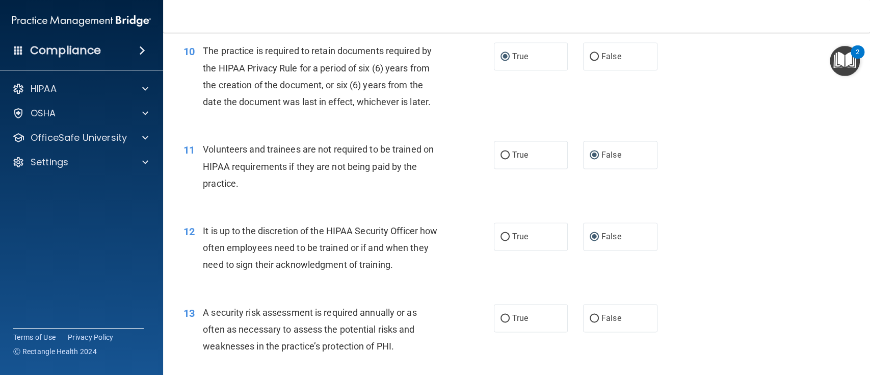
scroll to position [1019, 0]
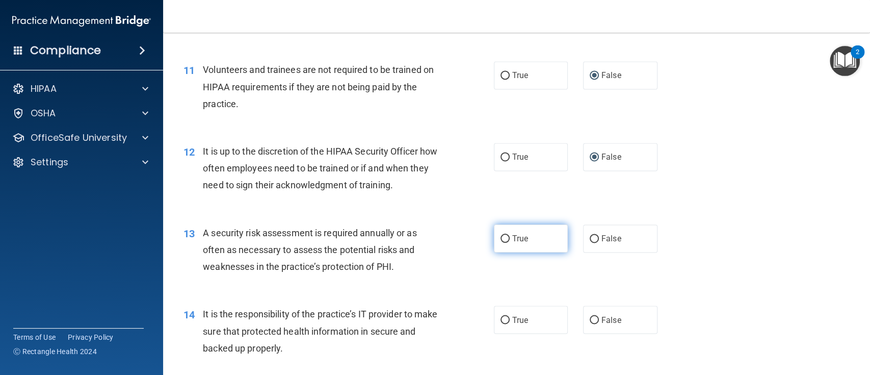
click at [500, 243] on label "True" at bounding box center [531, 238] width 74 height 28
click at [501, 243] on input "True" at bounding box center [505, 239] width 9 height 8
radio input "true"
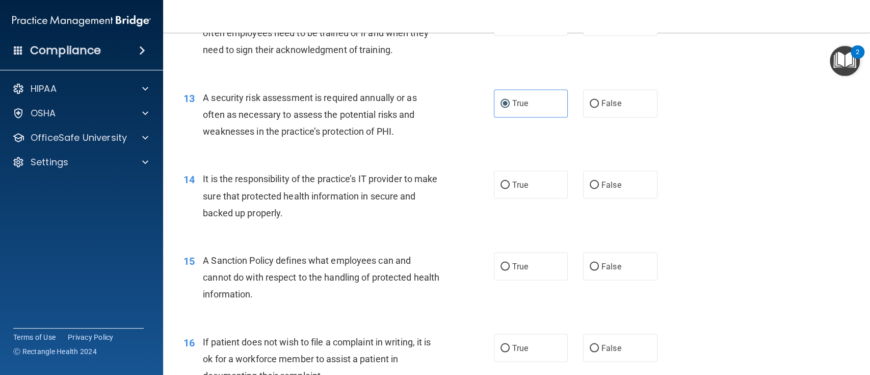
scroll to position [1155, 0]
click at [590, 182] on input "False" at bounding box center [594, 184] width 9 height 8
radio input "true"
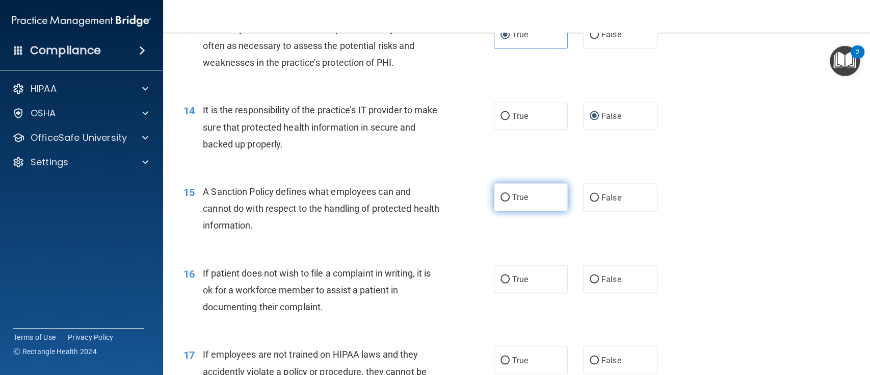
click at [502, 196] on input "True" at bounding box center [505, 198] width 9 height 8
radio input "true"
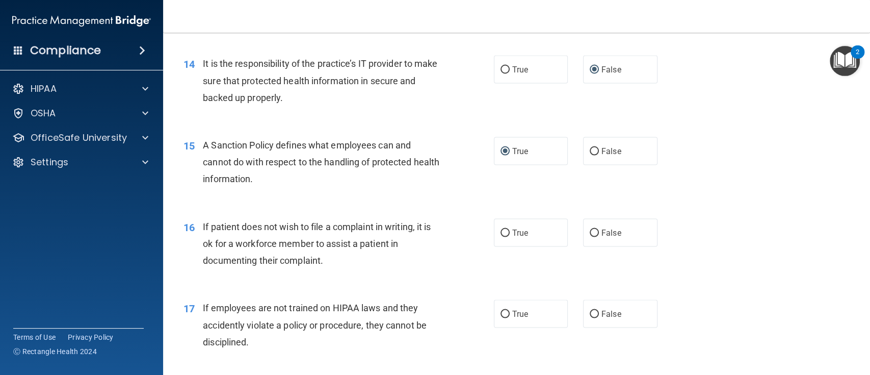
scroll to position [1291, 0]
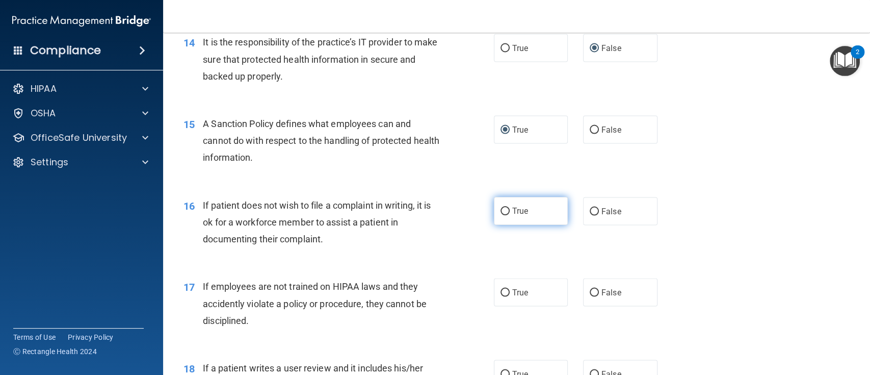
click at [501, 213] on input "True" at bounding box center [505, 211] width 9 height 8
radio input "true"
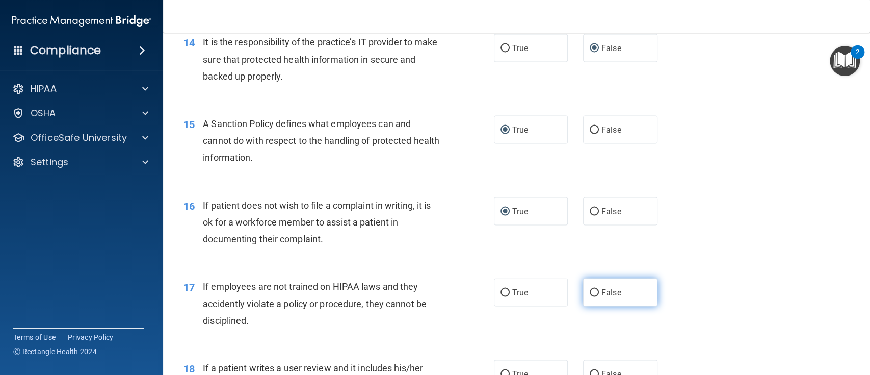
click at [590, 293] on input "False" at bounding box center [594, 293] width 9 height 8
radio input "true"
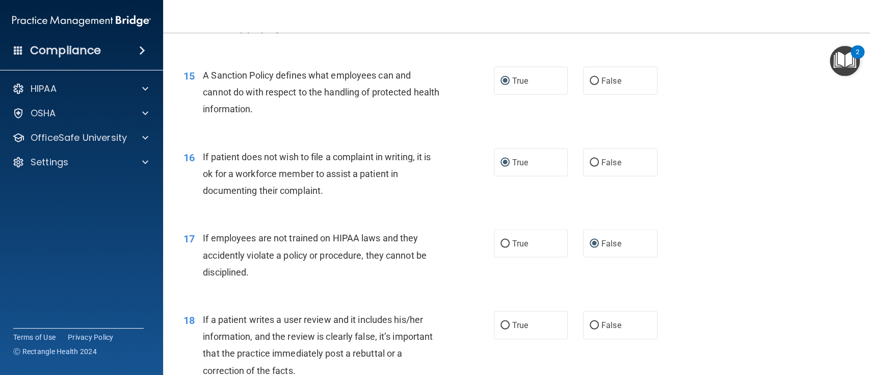
scroll to position [1427, 0]
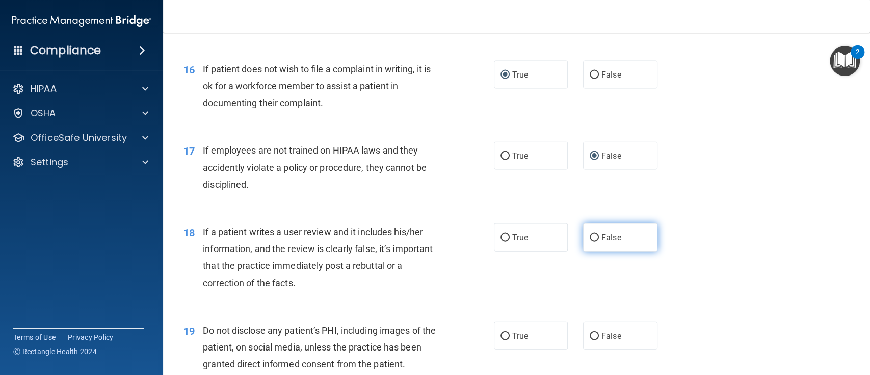
click at [583, 239] on label "False" at bounding box center [620, 237] width 74 height 28
click at [590, 239] on input "False" at bounding box center [594, 238] width 9 height 8
radio input "true"
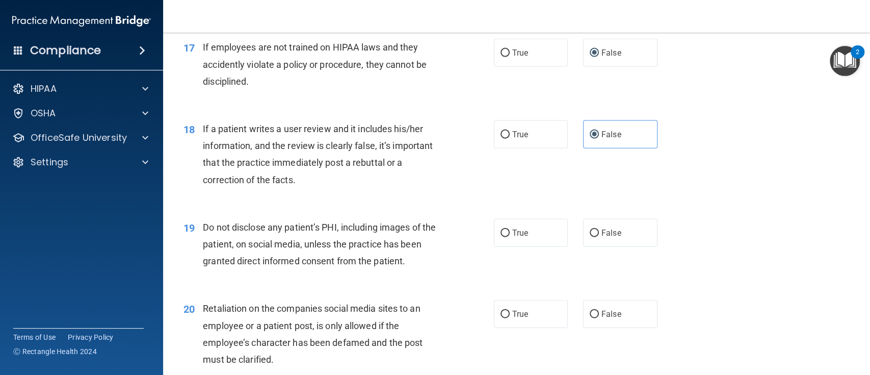
scroll to position [1563, 0]
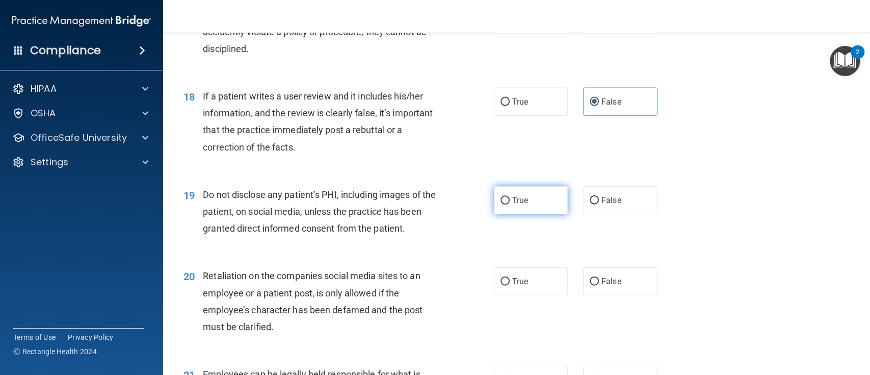
click at [496, 204] on label "True" at bounding box center [531, 200] width 74 height 28
click at [501, 204] on input "True" at bounding box center [505, 201] width 9 height 8
radio input "true"
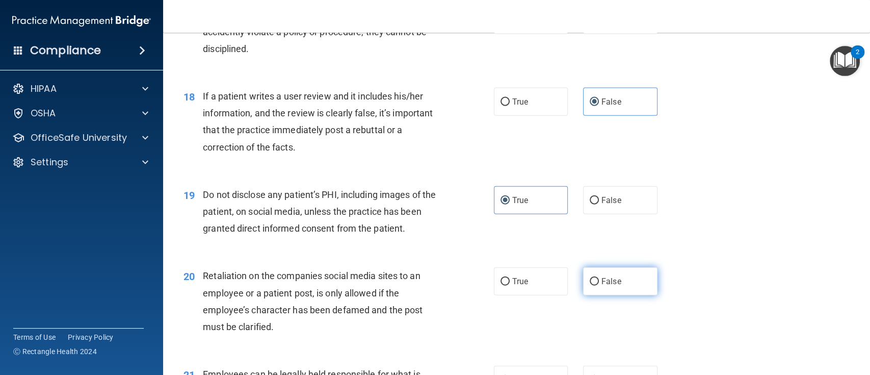
click at [590, 279] on input "False" at bounding box center [594, 282] width 9 height 8
radio input "true"
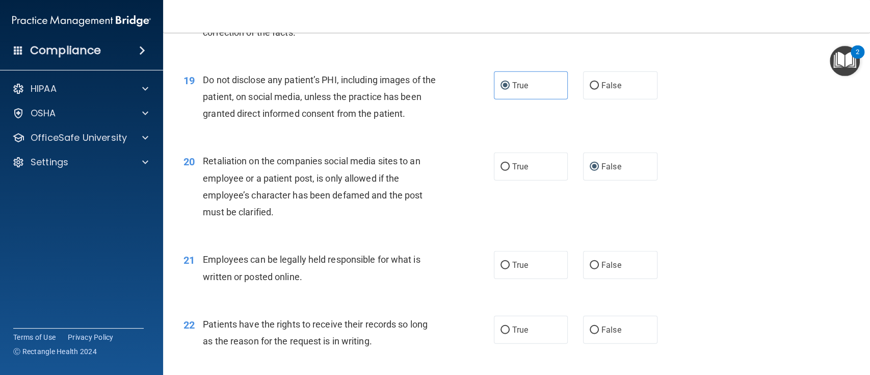
scroll to position [1699, 0]
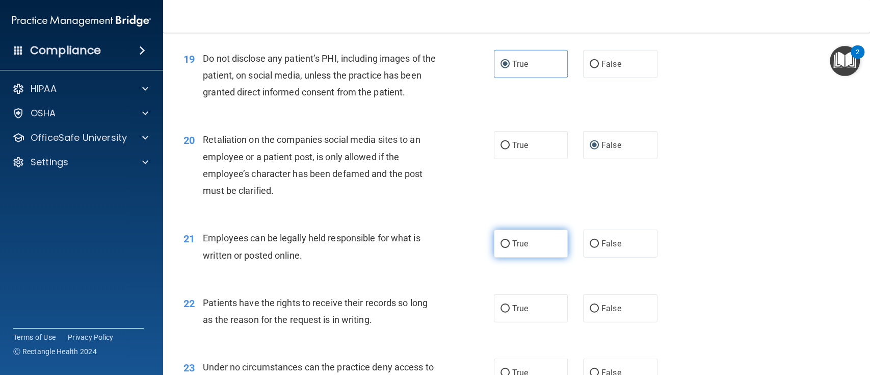
click at [494, 244] on label "True" at bounding box center [531, 243] width 74 height 28
click at [501, 244] on input "True" at bounding box center [505, 244] width 9 height 8
radio input "true"
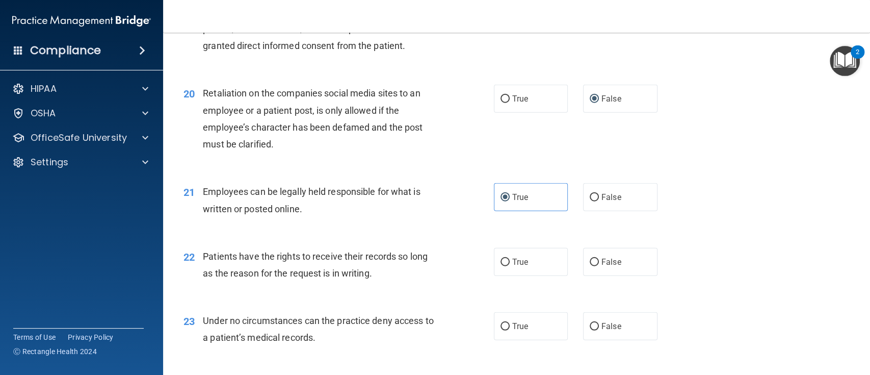
scroll to position [1767, 0]
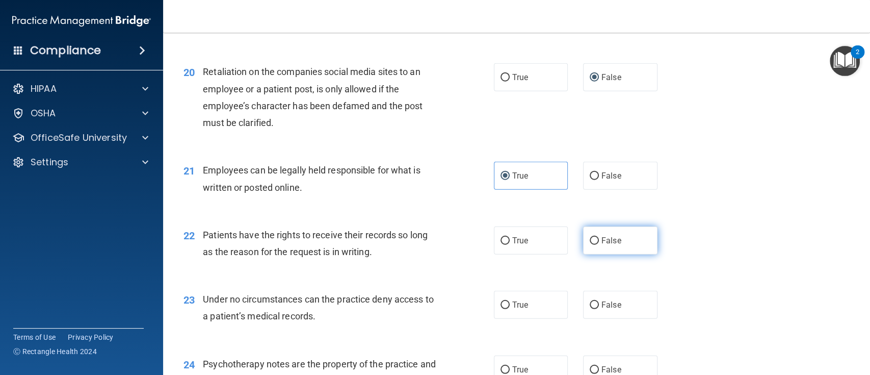
click at [590, 243] on input "False" at bounding box center [594, 241] width 9 height 8
radio input "true"
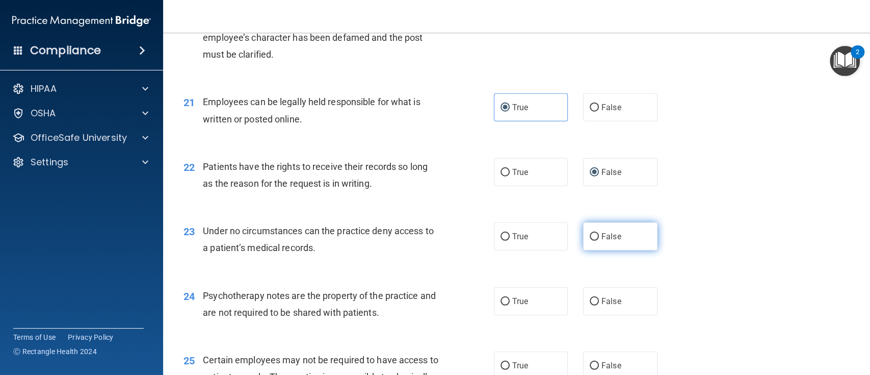
click at [583, 236] on label "False" at bounding box center [620, 236] width 74 height 28
click at [590, 236] on input "False" at bounding box center [594, 237] width 9 height 8
radio input "true"
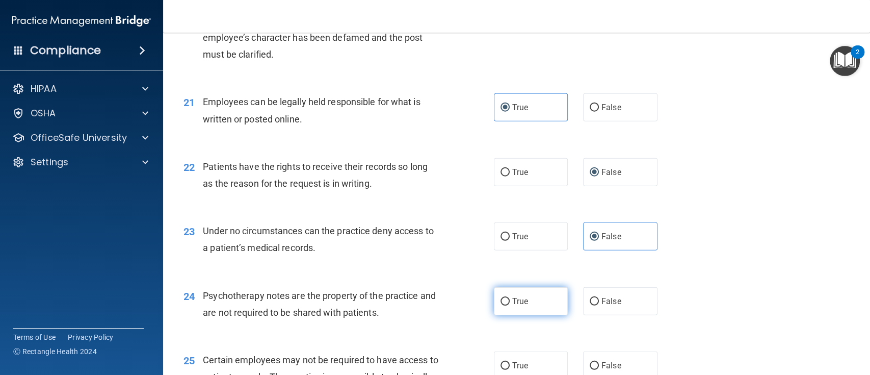
click at [501, 300] on input "True" at bounding box center [505, 302] width 9 height 8
radio input "true"
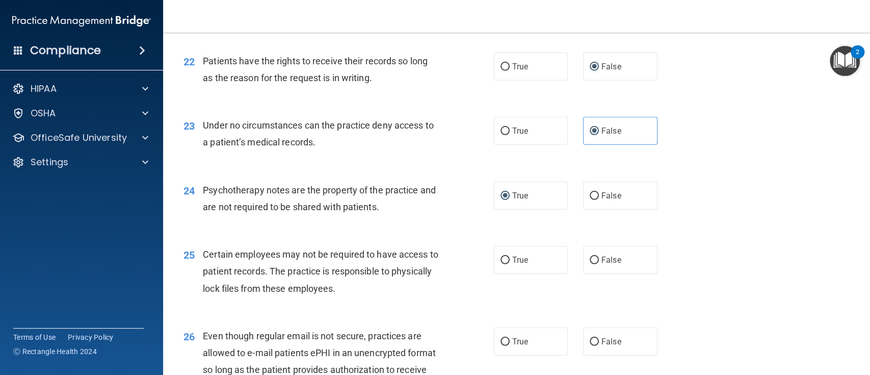
scroll to position [1971, 0]
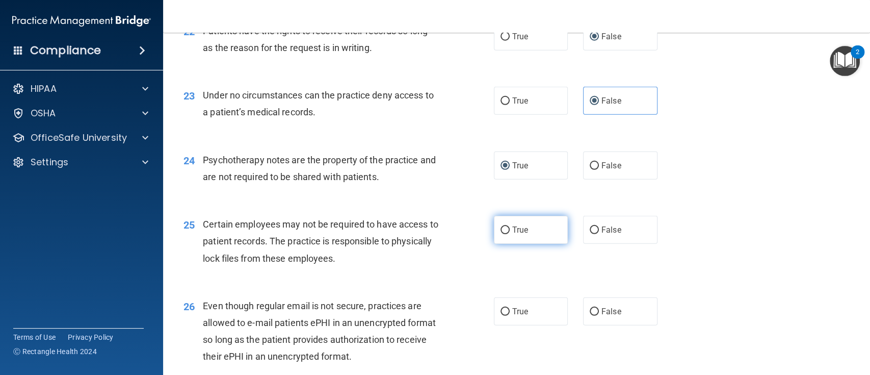
click at [501, 232] on input "True" at bounding box center [505, 230] width 9 height 8
radio input "true"
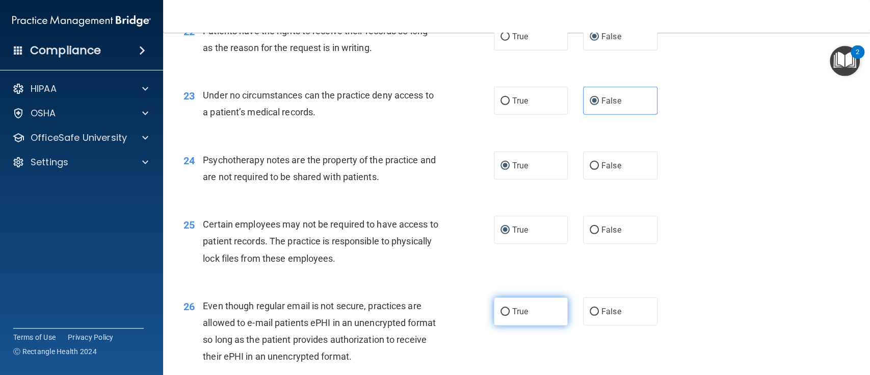
click at [501, 308] on input "True" at bounding box center [505, 312] width 9 height 8
radio input "true"
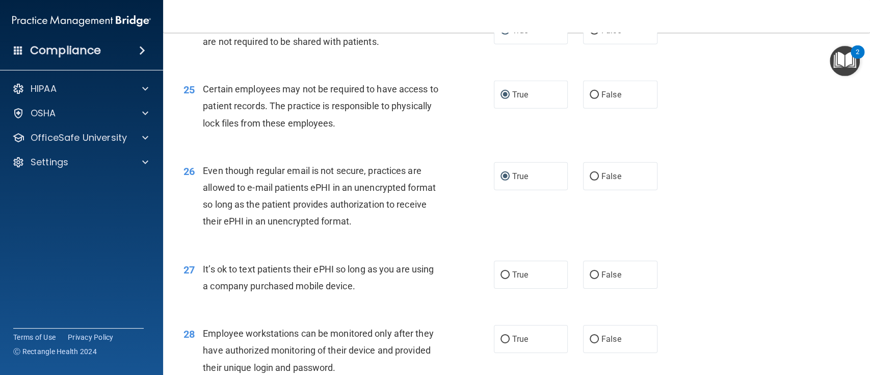
scroll to position [2107, 0]
click at [590, 272] on input "False" at bounding box center [594, 274] width 9 height 8
radio input "true"
click at [587, 342] on label "False" at bounding box center [620, 338] width 74 height 28
click at [590, 342] on input "False" at bounding box center [594, 338] width 9 height 8
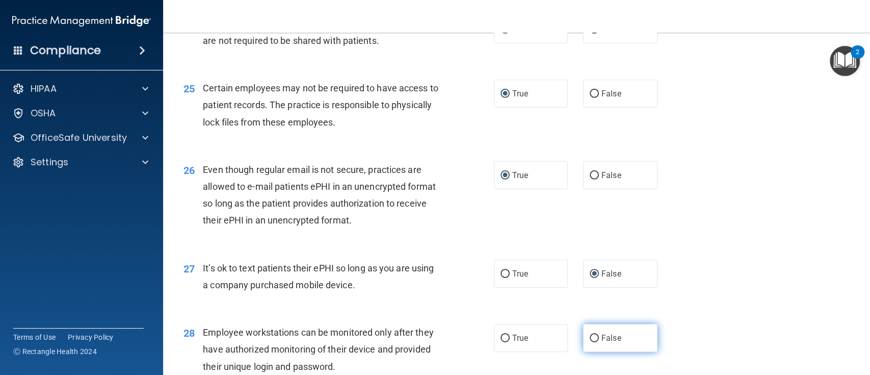
radio input "true"
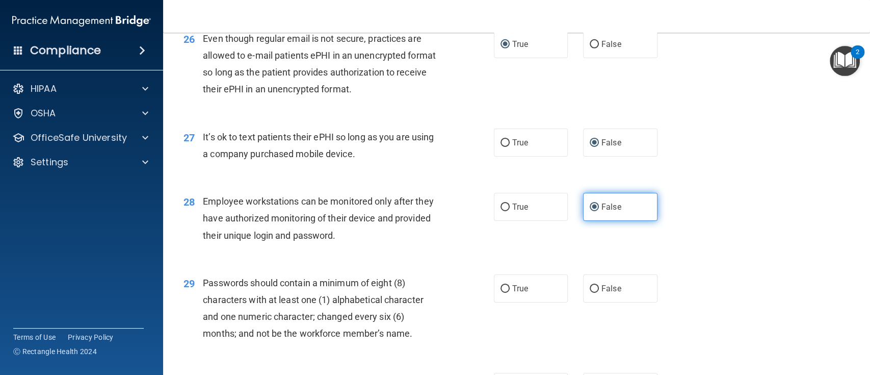
scroll to position [2243, 0]
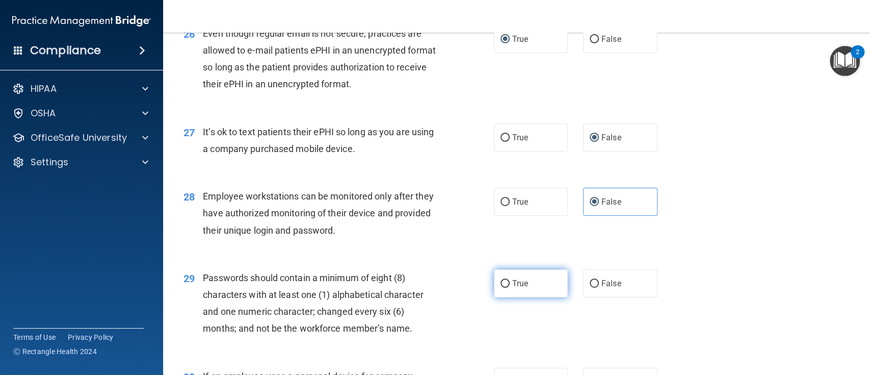
click at [501, 282] on input "True" at bounding box center [505, 284] width 9 height 8
radio input "true"
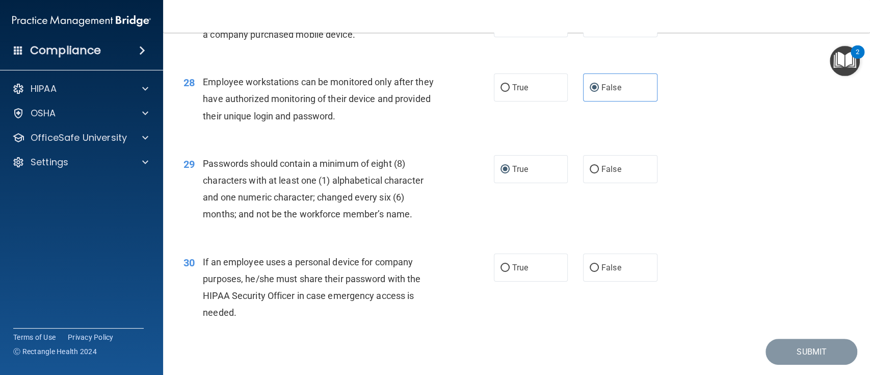
scroll to position [2378, 0]
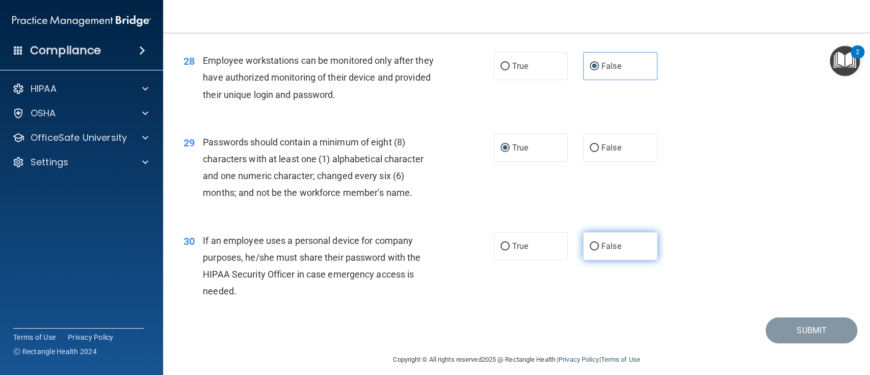
click at [590, 243] on input "False" at bounding box center [594, 247] width 9 height 8
radio input "true"
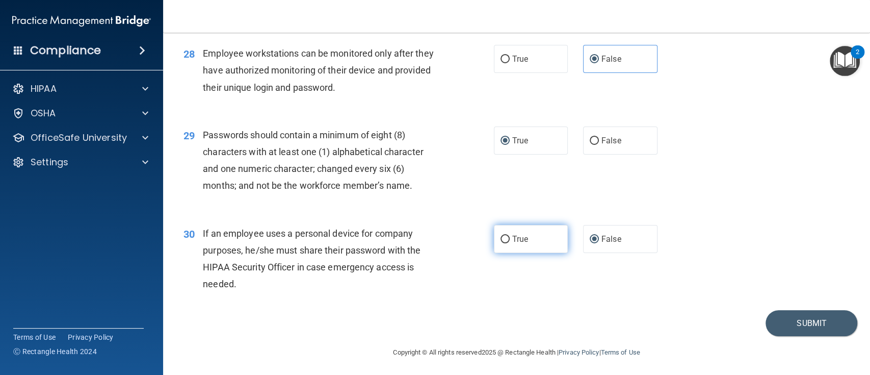
scroll to position [2388, 0]
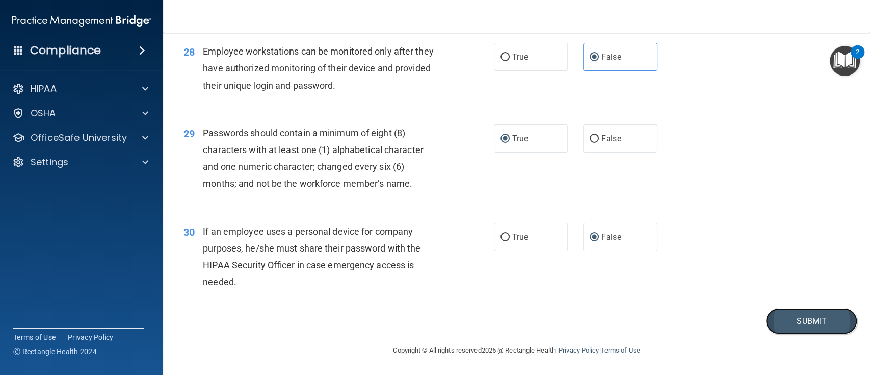
click at [784, 323] on button "Submit" at bounding box center [812, 321] width 92 height 26
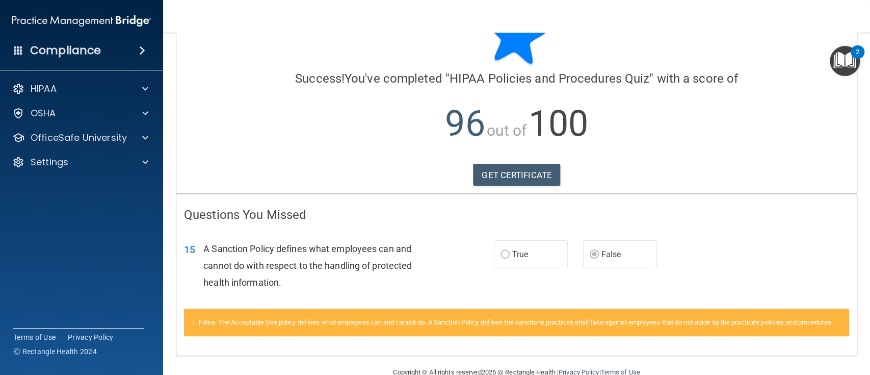
scroll to position [68, 0]
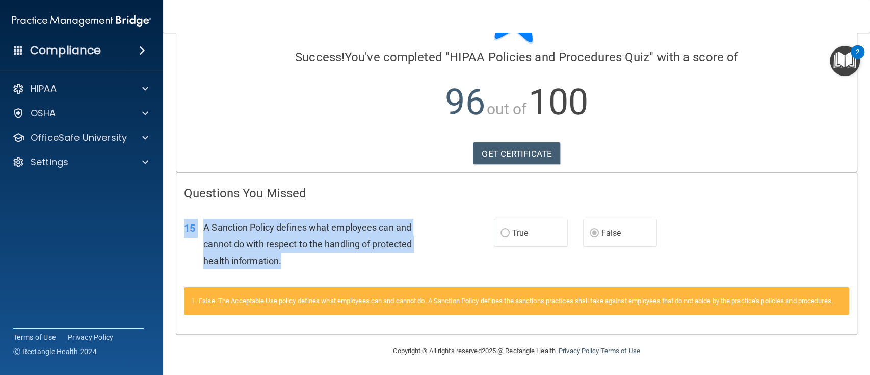
drag, startPoint x: 184, startPoint y: 226, endPoint x: 287, endPoint y: 260, distance: 109.1
click at [287, 260] on div "15 A Sanction Policy defines what employees can and cannot do with respect to t…" at bounding box center [339, 247] width 341 height 56
copy div "15 A Sanction Policy defines what employees can and cannot do with respect to t…"
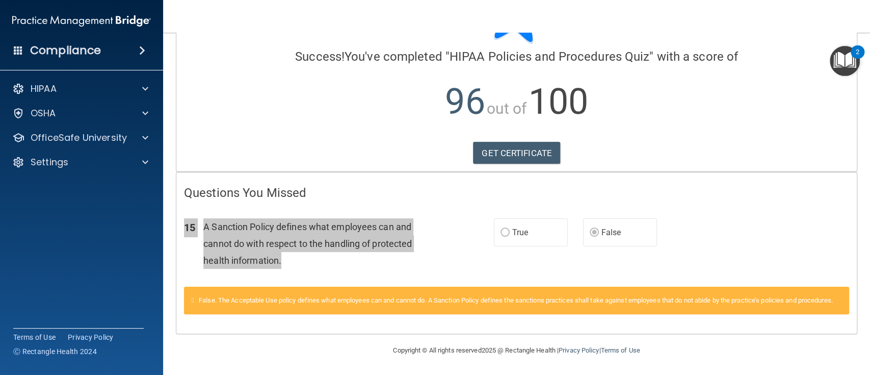
scroll to position [80, 0]
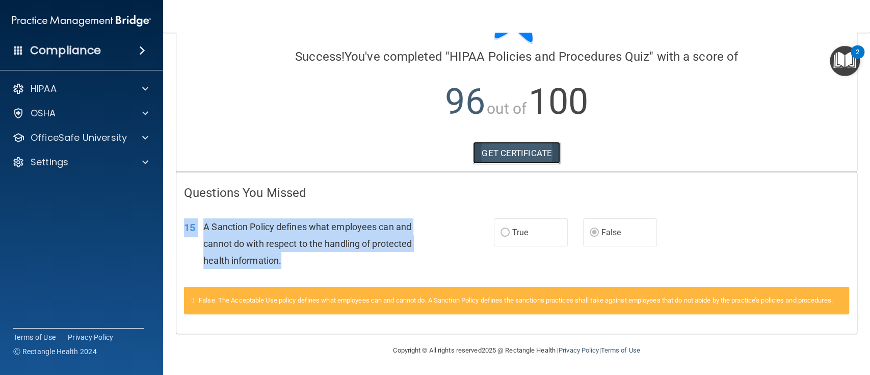
click at [532, 143] on link "GET CERTIFICATE" at bounding box center [516, 153] width 87 height 22
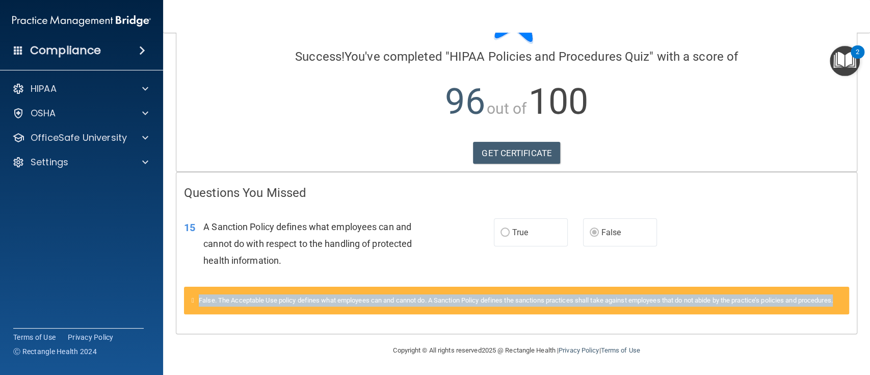
drag, startPoint x: 227, startPoint y: 302, endPoint x: 201, endPoint y: 287, distance: 30.3
click at [201, 287] on div "False. The Acceptable Use policy defines what employees can and cannot do. A Sa…" at bounding box center [516, 300] width 665 height 28
copy span "False. The Acceptable Use policy defines what employees can and cannot do. A Sa…"
click at [138, 116] on div at bounding box center [143, 113] width 25 height 12
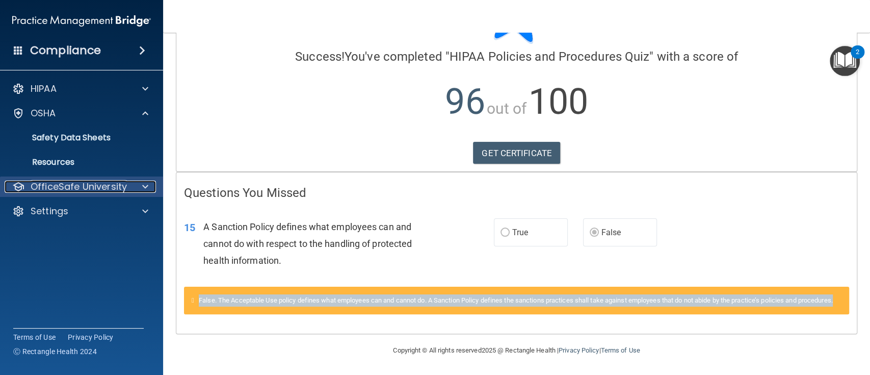
click at [111, 190] on p "OfficeSafe University" at bounding box center [79, 186] width 96 height 12
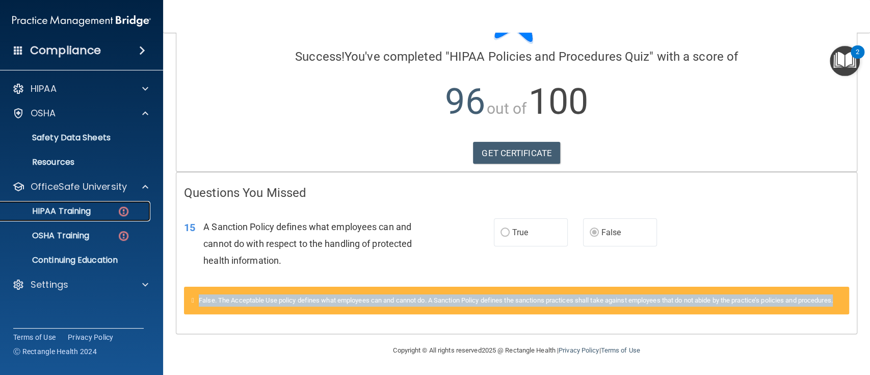
click at [95, 218] on link "HIPAA Training" at bounding box center [70, 211] width 161 height 20
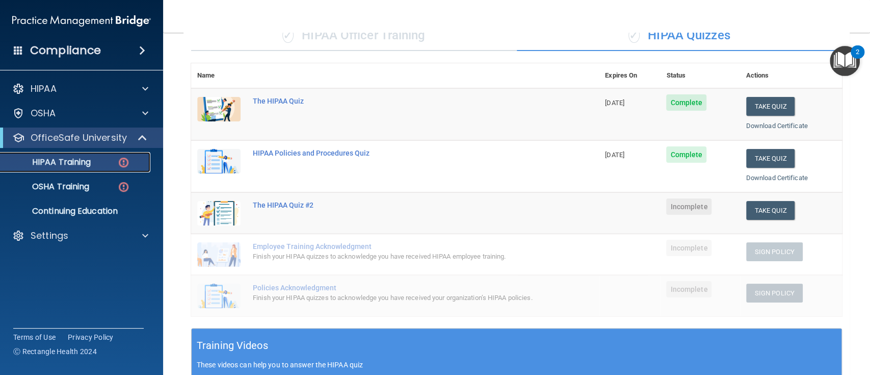
scroll to position [28, 0]
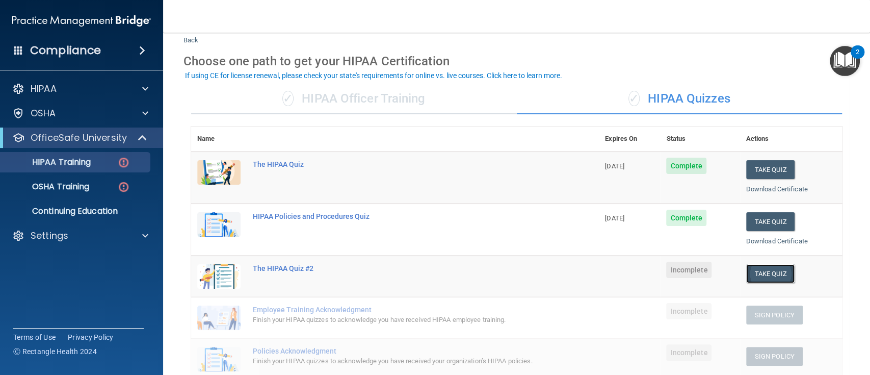
click at [775, 273] on button "Take Quiz" at bounding box center [770, 273] width 49 height 19
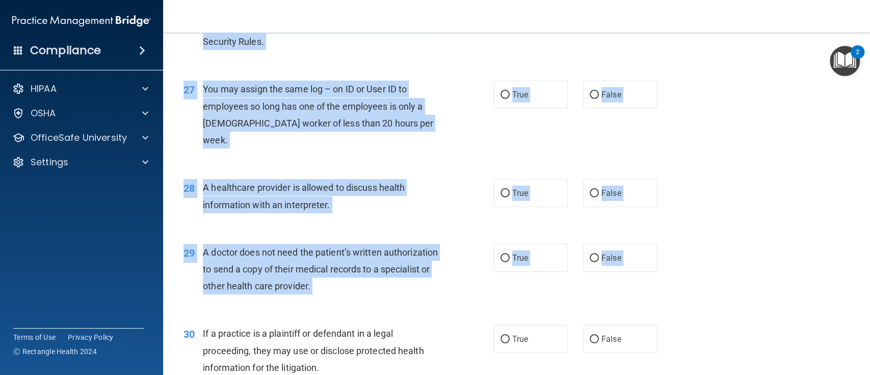
scroll to position [2218, 0]
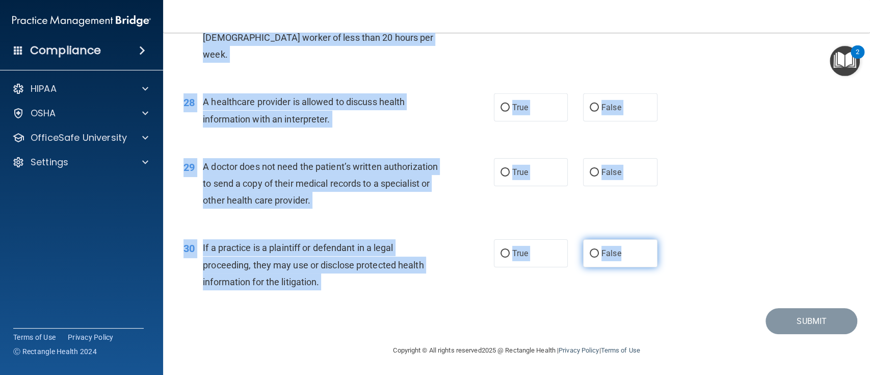
drag, startPoint x: 185, startPoint y: 53, endPoint x: 644, endPoint y: 254, distance: 501.7
copy form "The HIPAA Quiz #2 This quiz doesn’t expire until . Are you sure you want to tak…"
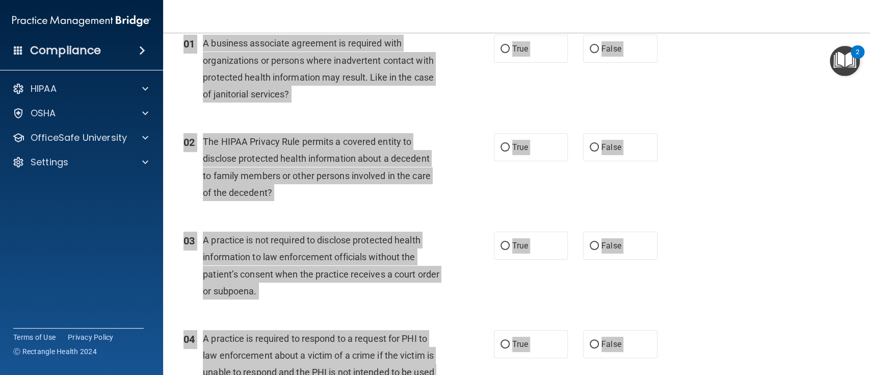
scroll to position [0, 0]
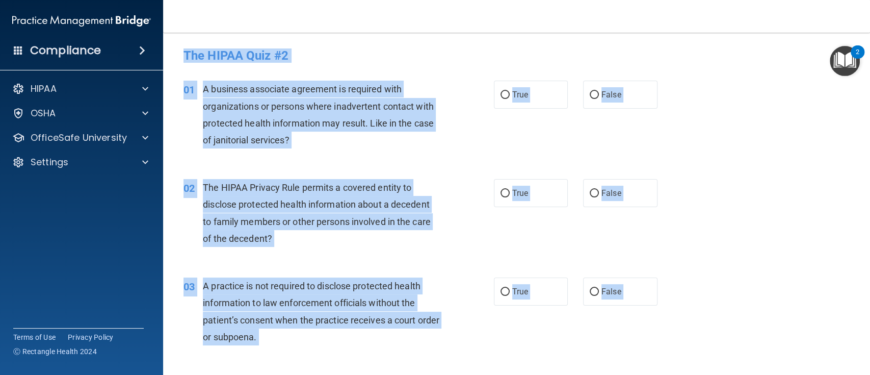
click at [690, 169] on div "02 The HIPAA Privacy Rule permits a covered entity to disclose protected health…" at bounding box center [517, 215] width 682 height 98
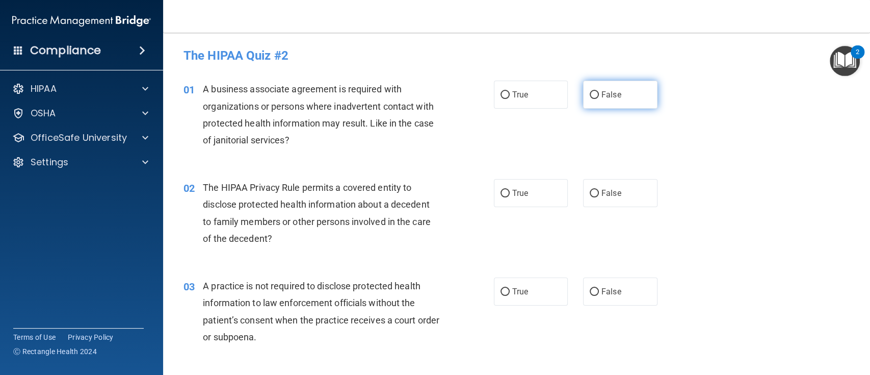
click at [590, 92] on input "False" at bounding box center [594, 95] width 9 height 8
radio input "true"
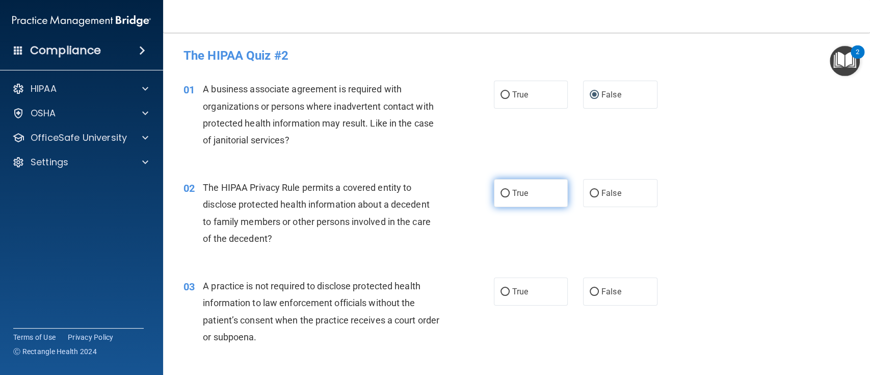
scroll to position [68, 0]
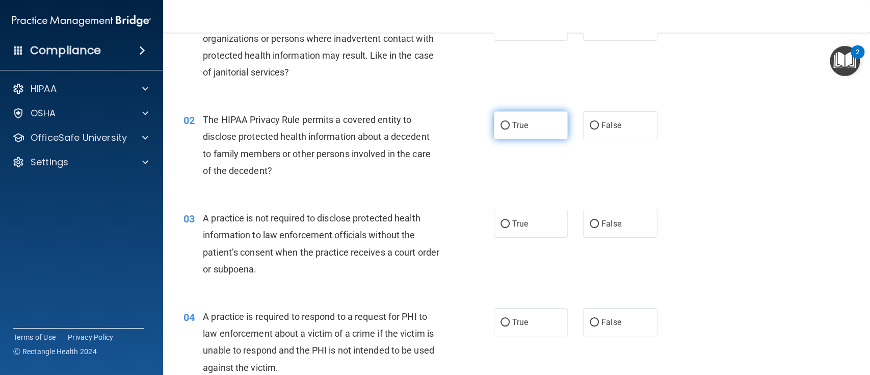
click at [498, 132] on label "True" at bounding box center [531, 125] width 74 height 28
click at [501, 129] on input "True" at bounding box center [505, 126] width 9 height 8
radio input "true"
click at [590, 224] on input "False" at bounding box center [594, 224] width 9 height 8
radio input "true"
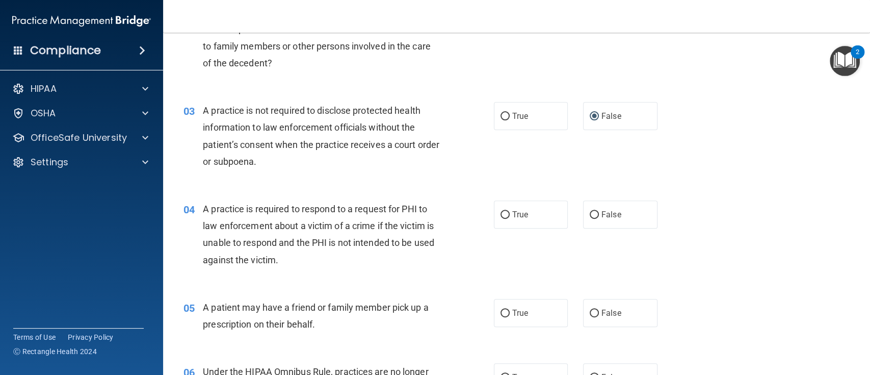
scroll to position [204, 0]
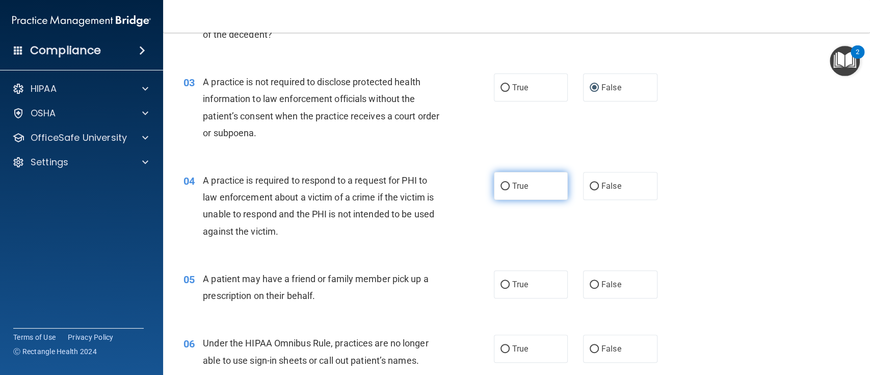
click at [501, 188] on input "True" at bounding box center [505, 186] width 9 height 8
radio input "true"
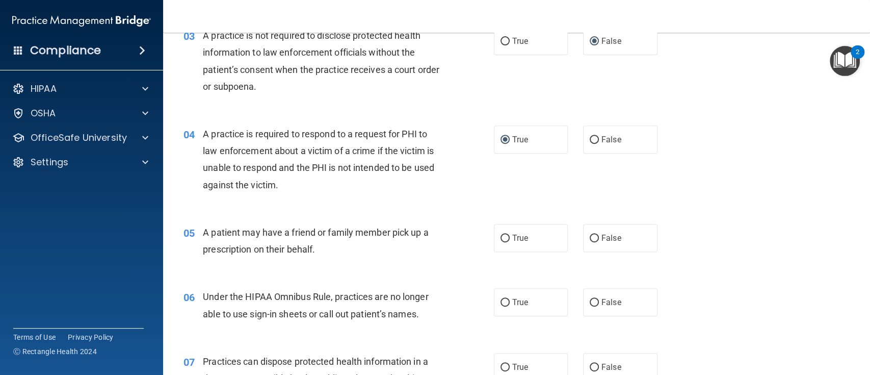
scroll to position [272, 0]
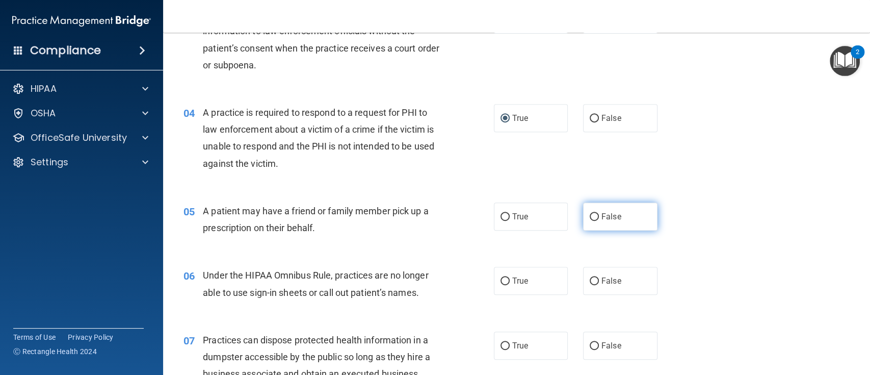
click at [590, 217] on input "False" at bounding box center [594, 217] width 9 height 8
radio input "true"
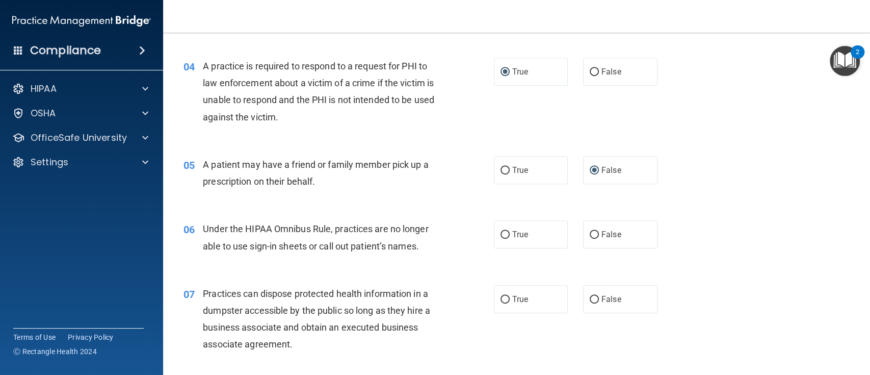
scroll to position [339, 0]
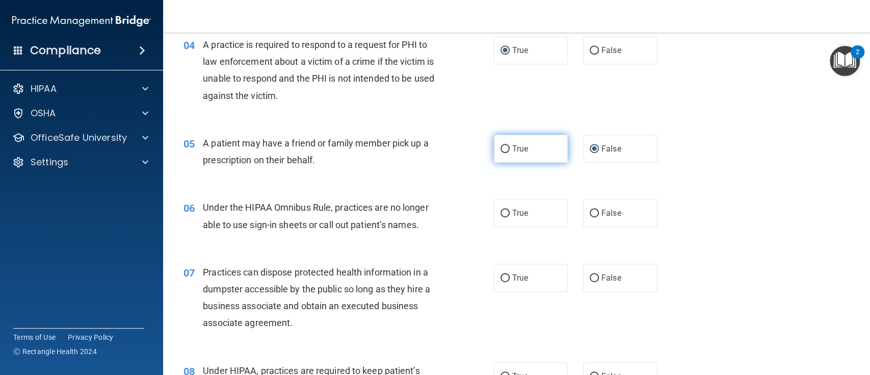
click at [503, 151] on input "True" at bounding box center [505, 149] width 9 height 8
radio input "true"
radio input "false"
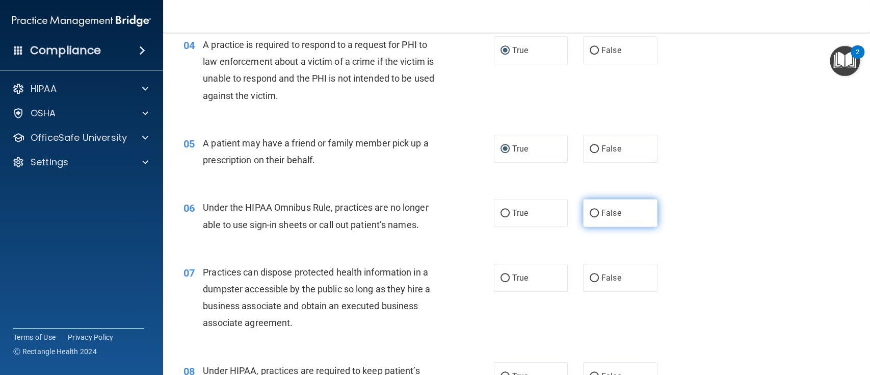
click at [591, 211] on input "False" at bounding box center [594, 214] width 9 height 8
radio input "true"
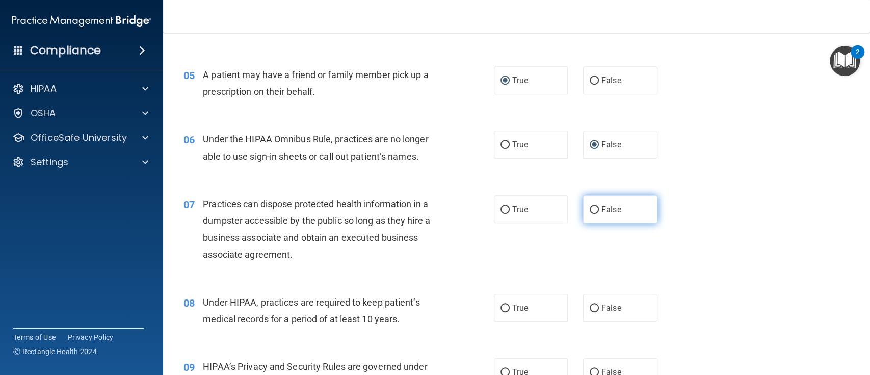
click at [590, 208] on input "False" at bounding box center [594, 210] width 9 height 8
radio input "true"
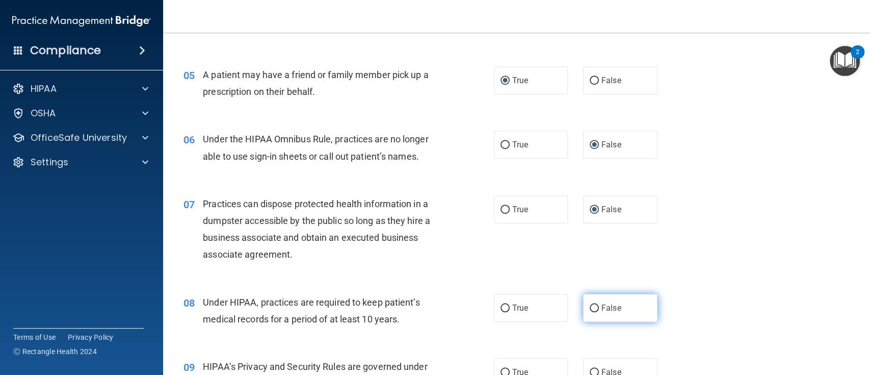
click at [590, 305] on input "False" at bounding box center [594, 308] width 9 height 8
radio input "true"
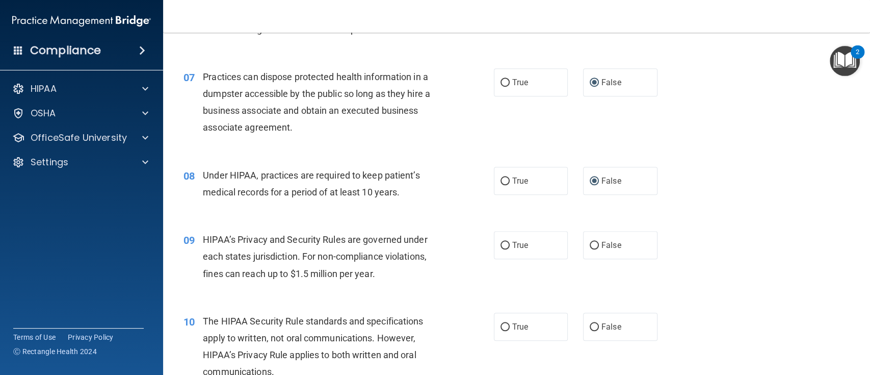
scroll to position [543, 0]
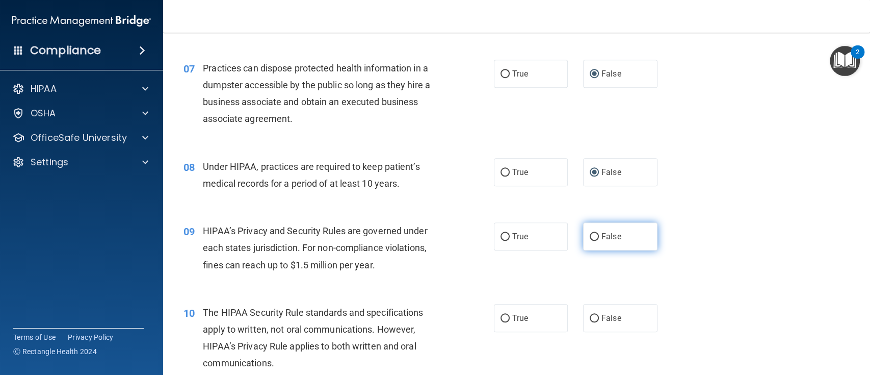
click at [590, 239] on input "False" at bounding box center [594, 237] width 9 height 8
radio input "true"
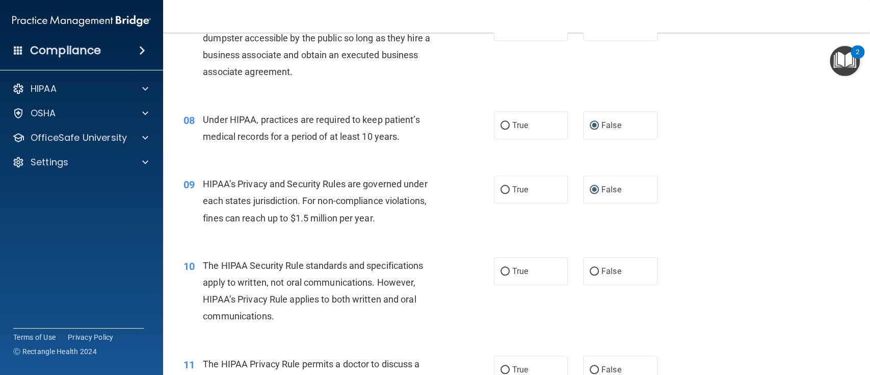
scroll to position [612, 0]
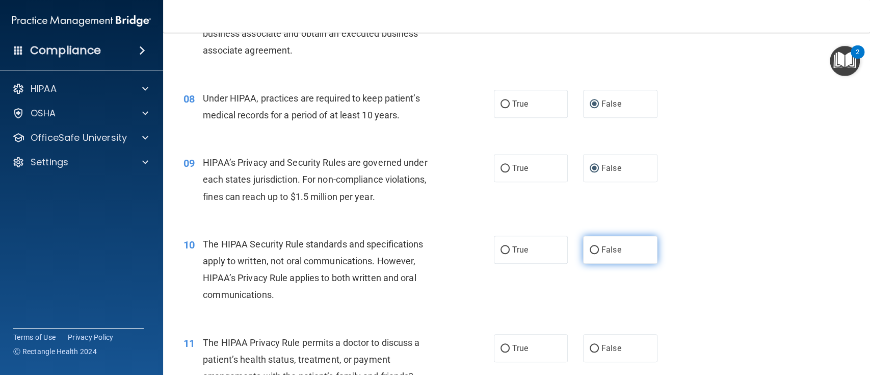
click at [591, 248] on input "False" at bounding box center [594, 250] width 9 height 8
radio input "true"
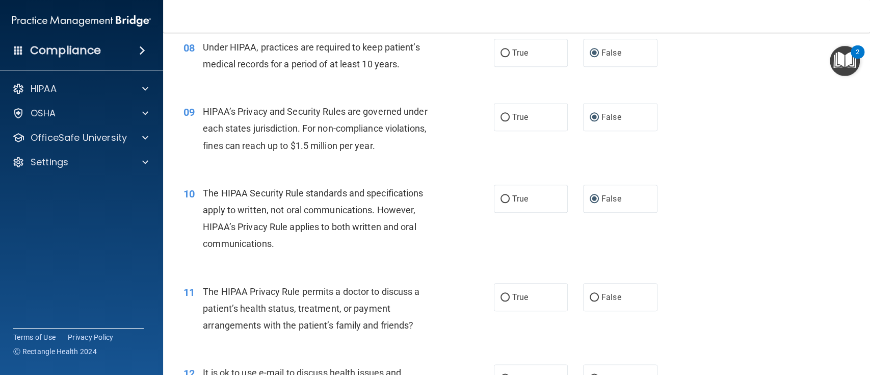
scroll to position [747, 0]
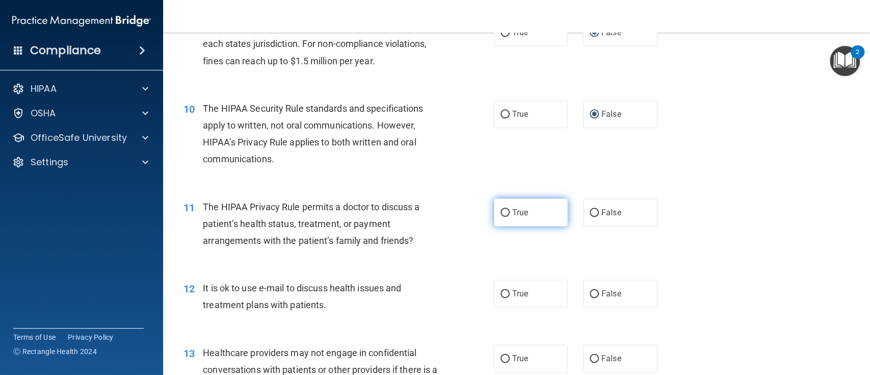
click at [501, 210] on input "True" at bounding box center [505, 213] width 9 height 8
radio input "true"
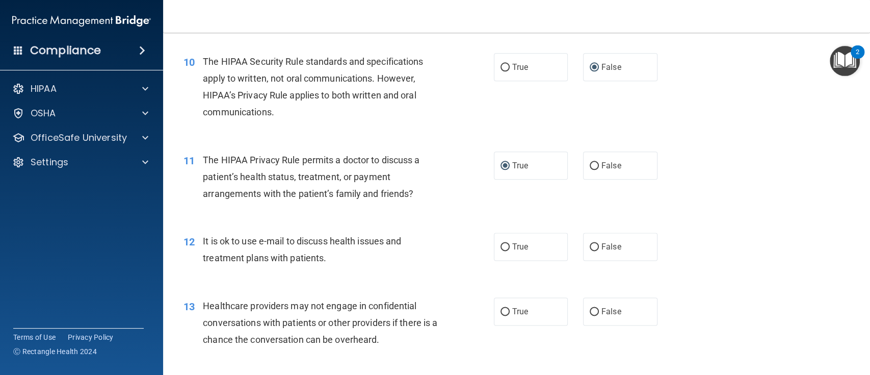
scroll to position [816, 0]
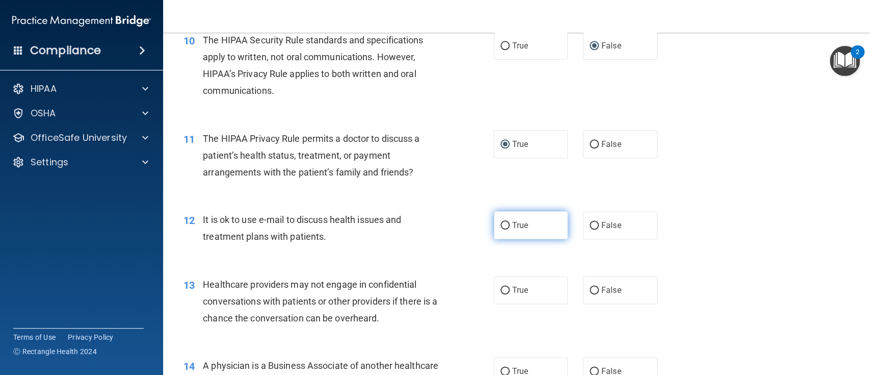
click at [501, 228] on input "True" at bounding box center [505, 226] width 9 height 8
radio input "true"
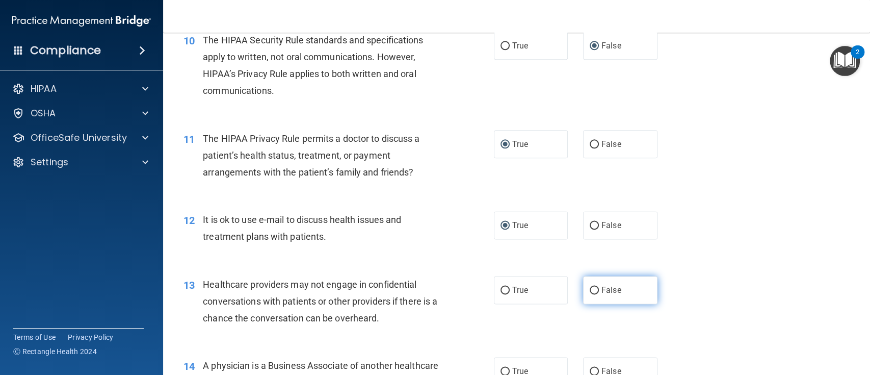
click at [590, 290] on input "False" at bounding box center [594, 290] width 9 height 8
radio input "true"
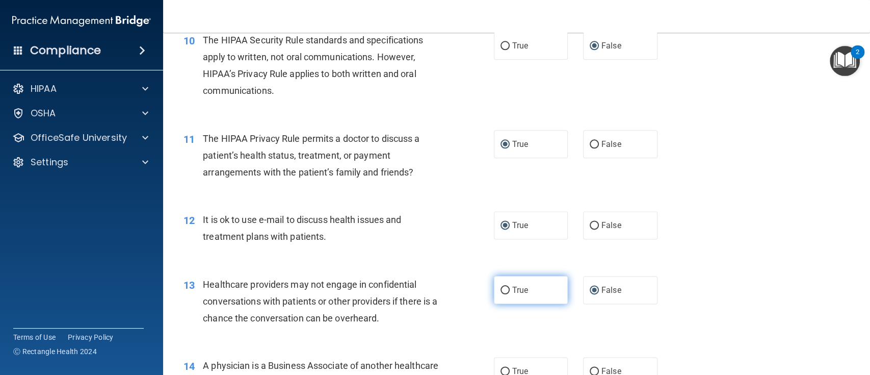
click at [501, 289] on input "True" at bounding box center [505, 290] width 9 height 8
radio input "true"
radio input "false"
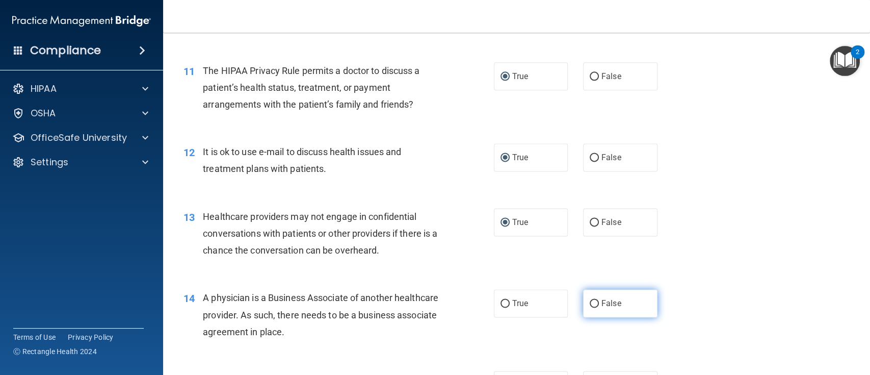
scroll to position [951, 0]
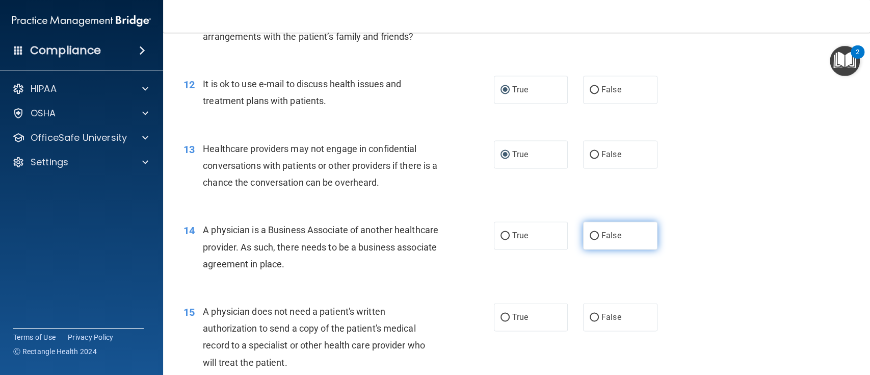
click at [590, 234] on input "False" at bounding box center [594, 236] width 9 height 8
radio input "true"
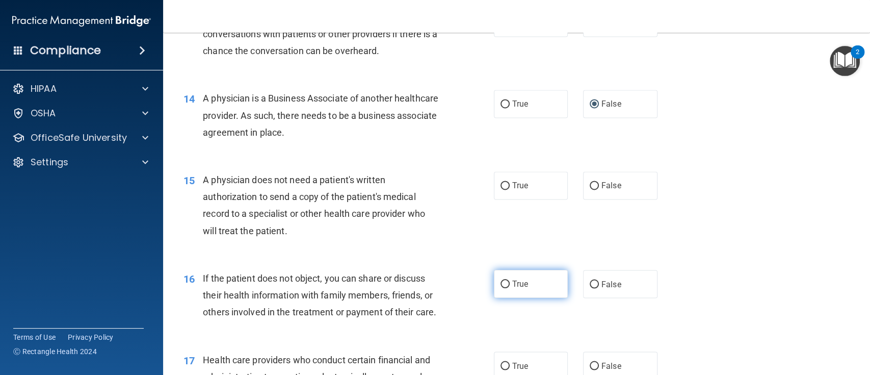
scroll to position [1087, 0]
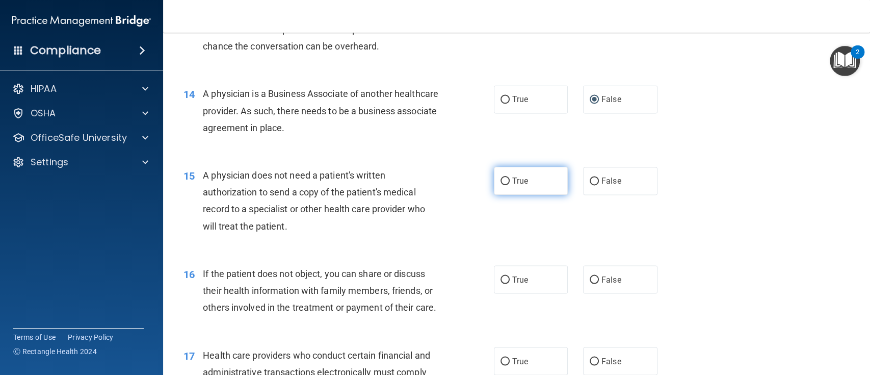
click at [505, 178] on label "True" at bounding box center [531, 181] width 74 height 28
click at [505, 178] on input "True" at bounding box center [505, 181] width 9 height 8
radio input "true"
click at [501, 282] on input "True" at bounding box center [505, 280] width 9 height 8
radio input "true"
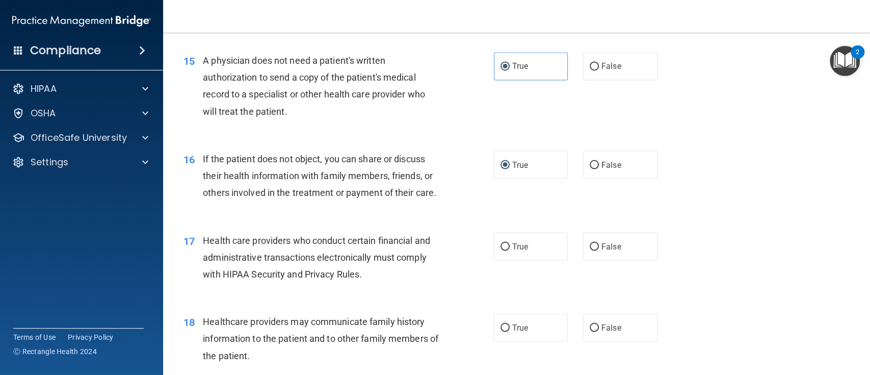
scroll to position [1223, 0]
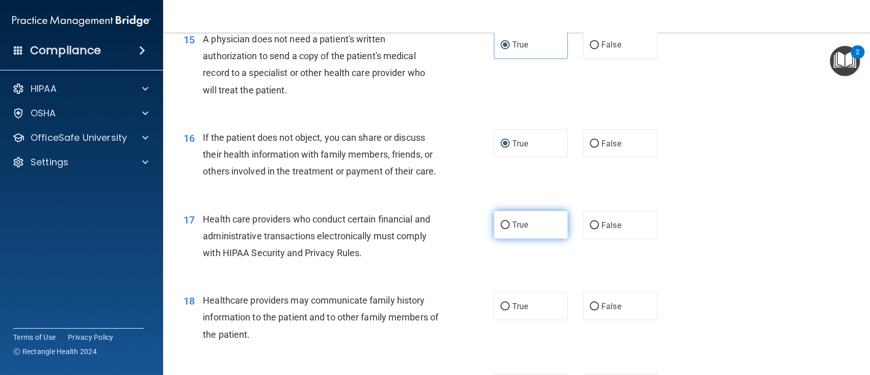
click at [501, 229] on input "True" at bounding box center [505, 225] width 9 height 8
radio input "true"
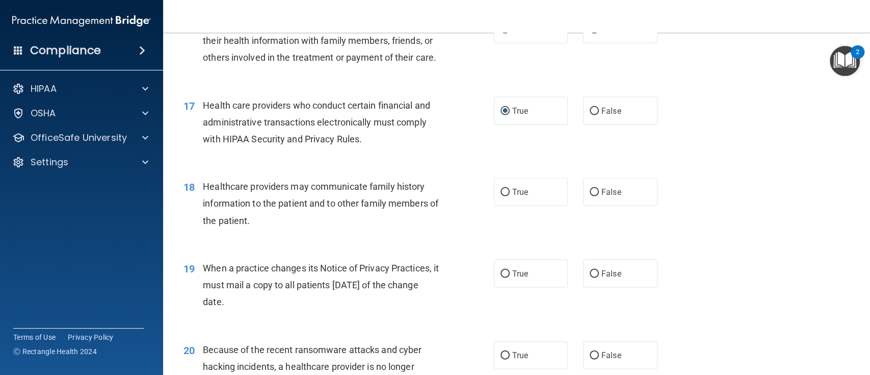
scroll to position [1359, 0]
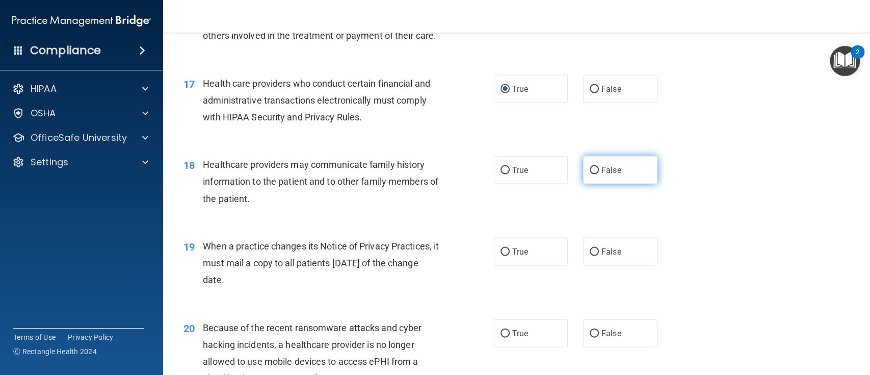
click at [590, 174] on input "False" at bounding box center [594, 171] width 9 height 8
radio input "true"
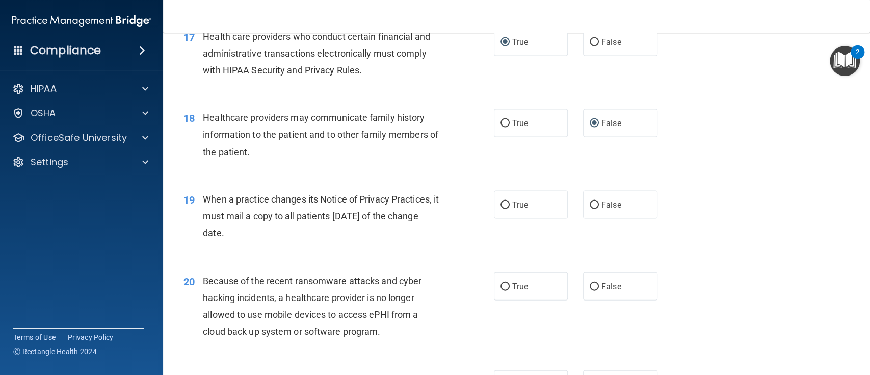
scroll to position [1427, 0]
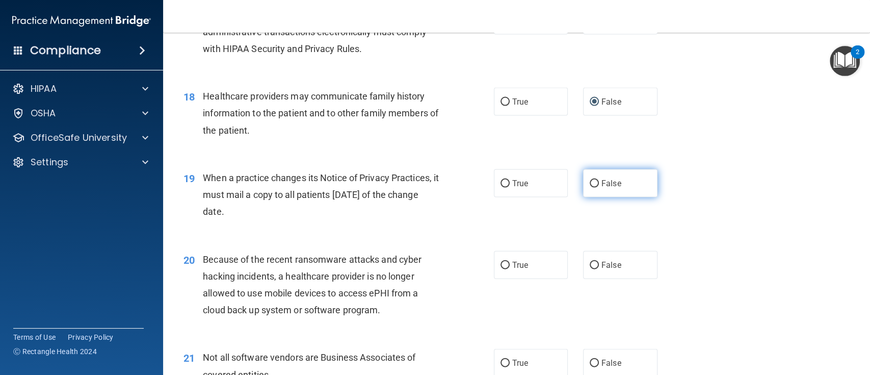
click at [590, 188] on input "False" at bounding box center [594, 184] width 9 height 8
radio input "true"
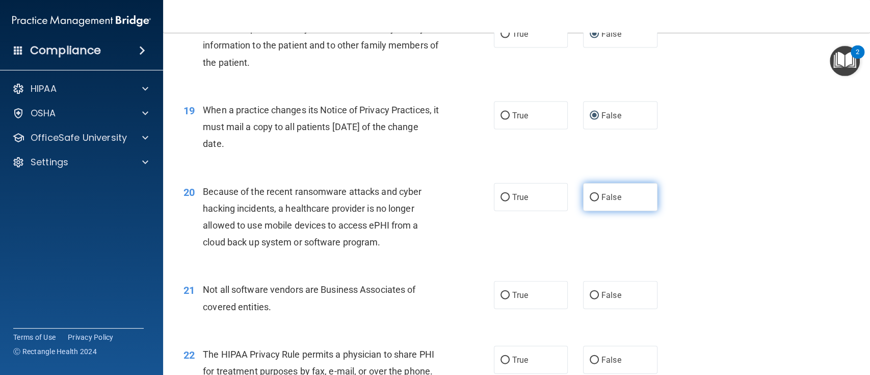
click at [590, 201] on input "False" at bounding box center [594, 198] width 9 height 8
radio input "true"
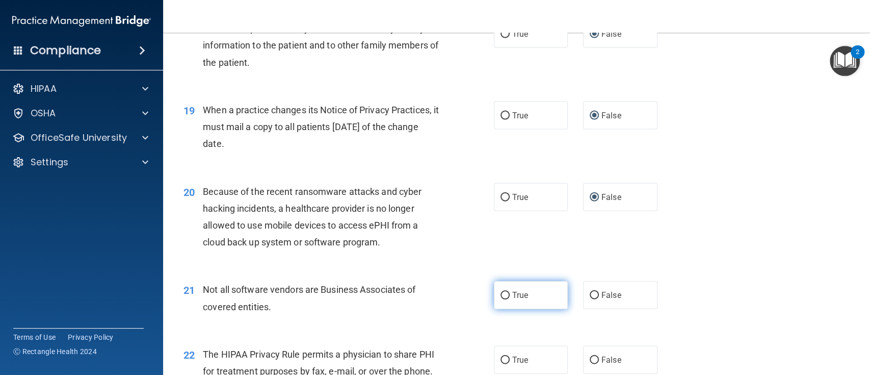
click at [502, 299] on input "True" at bounding box center [505, 296] width 9 height 8
radio input "true"
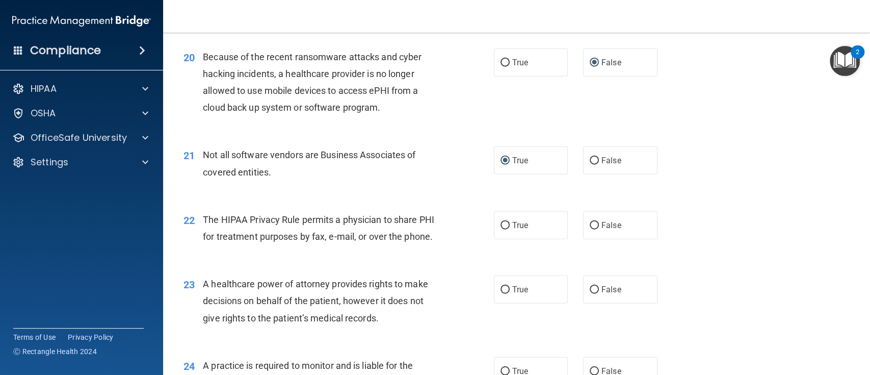
scroll to position [1631, 0]
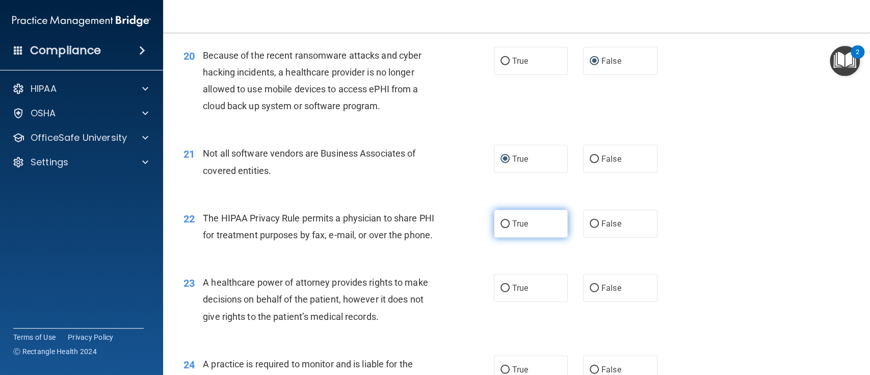
click at [501, 228] on input "True" at bounding box center [505, 224] width 9 height 8
radio input "true"
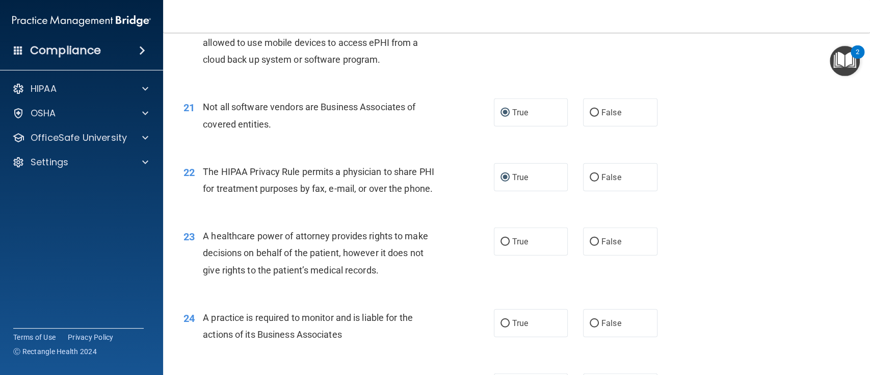
scroll to position [1699, 0]
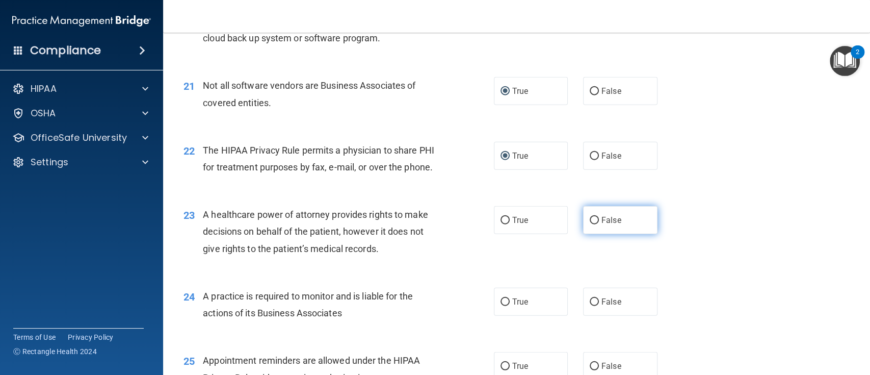
click at [590, 224] on input "False" at bounding box center [594, 221] width 9 height 8
radio input "true"
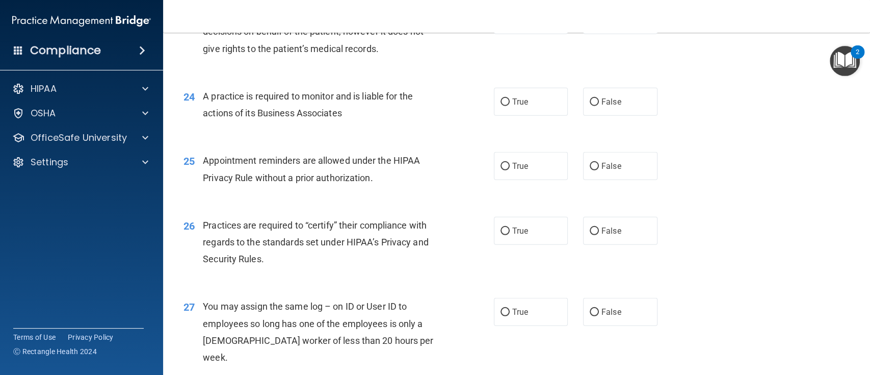
scroll to position [1903, 0]
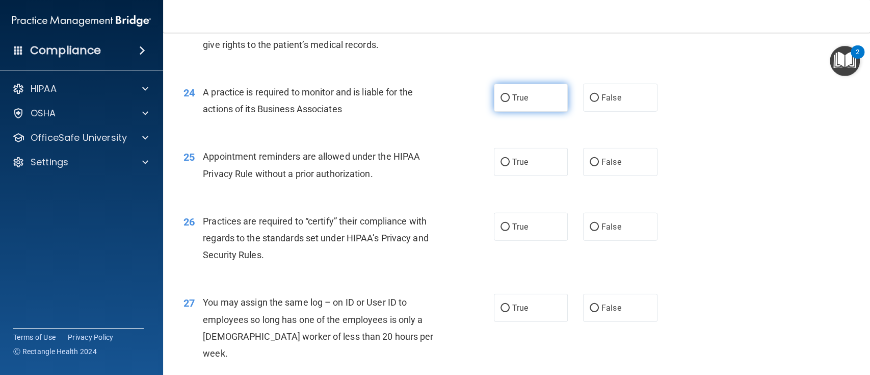
click at [505, 112] on label "True" at bounding box center [531, 98] width 74 height 28
click at [505, 102] on input "True" at bounding box center [505, 98] width 9 height 8
radio input "true"
click at [503, 166] on input "True" at bounding box center [505, 163] width 9 height 8
radio input "true"
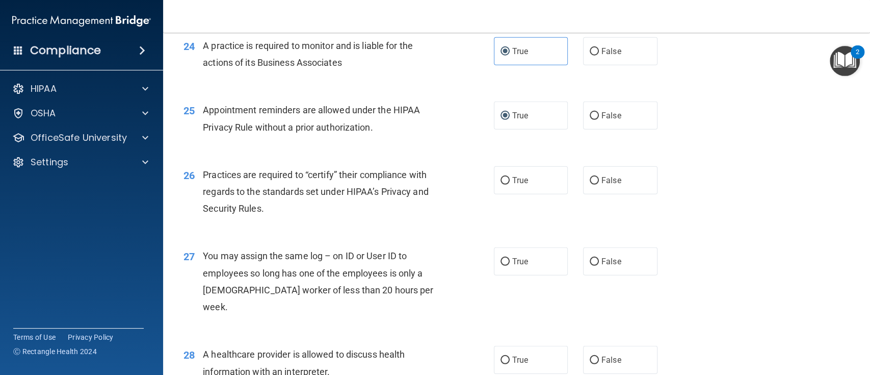
scroll to position [1971, 0]
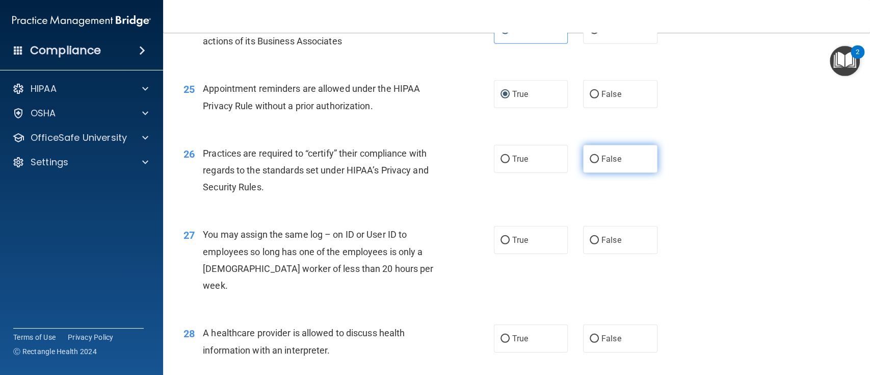
click at [583, 173] on label "False" at bounding box center [620, 159] width 74 height 28
click at [590, 163] on input "False" at bounding box center [594, 159] width 9 height 8
radio input "true"
click at [590, 244] on input "False" at bounding box center [594, 241] width 9 height 8
radio input "true"
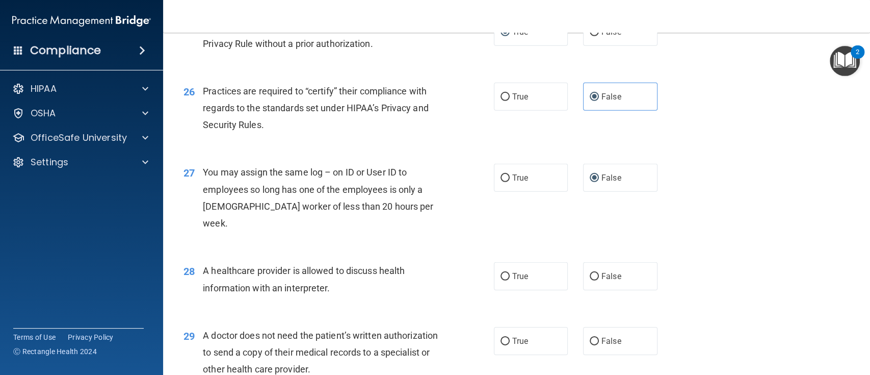
scroll to position [2107, 0]
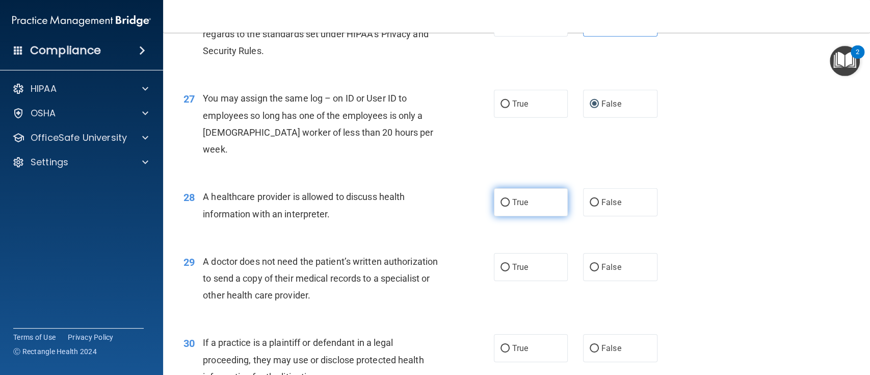
click at [512, 207] on span "True" at bounding box center [520, 202] width 16 height 10
click at [507, 206] on input "True" at bounding box center [505, 203] width 9 height 8
radio input "true"
click at [501, 271] on input "True" at bounding box center [505, 268] width 9 height 8
radio input "true"
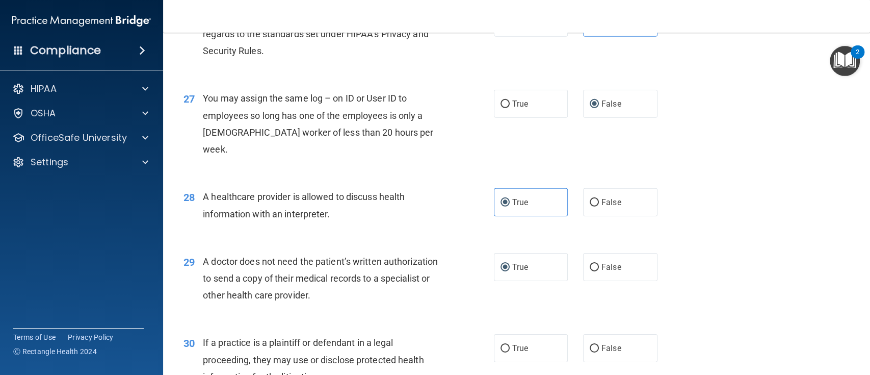
scroll to position [2218, 0]
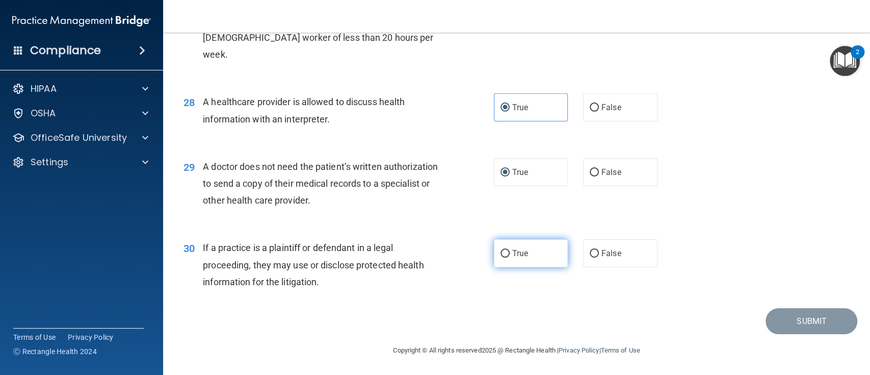
click at [502, 252] on input "True" at bounding box center [505, 254] width 9 height 8
radio input "true"
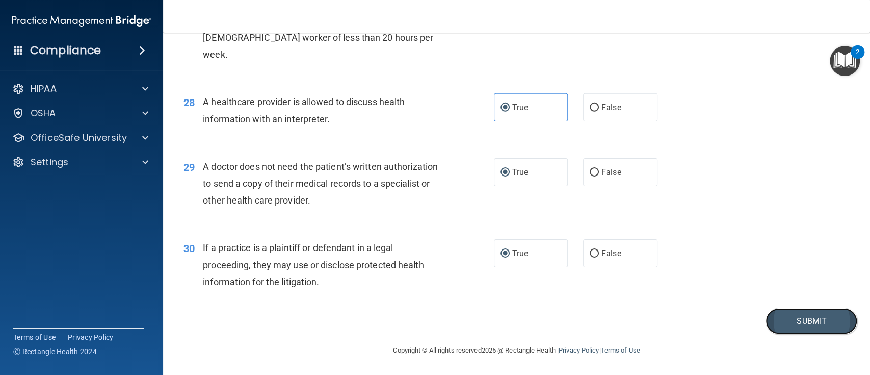
click at [812, 323] on button "Submit" at bounding box center [812, 321] width 92 height 26
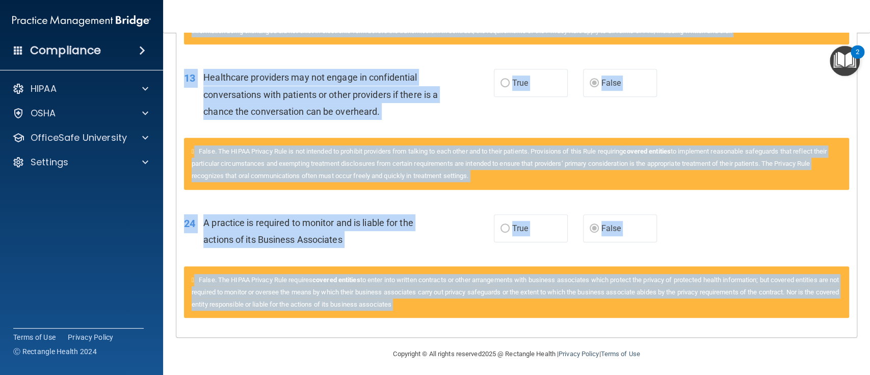
scroll to position [383, 0]
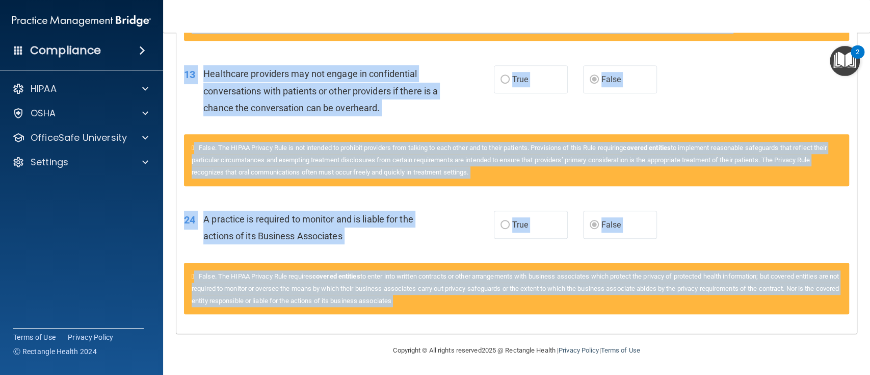
drag, startPoint x: 185, startPoint y: 219, endPoint x: 488, endPoint y: 297, distance: 313.7
click at [488, 297] on div "Questions You Missed 10 The HIPAA Security Rule standards and specifications ap…" at bounding box center [516, 96] width 681 height 476
copy div "Questions You Missed 10 The HIPAA Security Rule standards and specifications ap…"
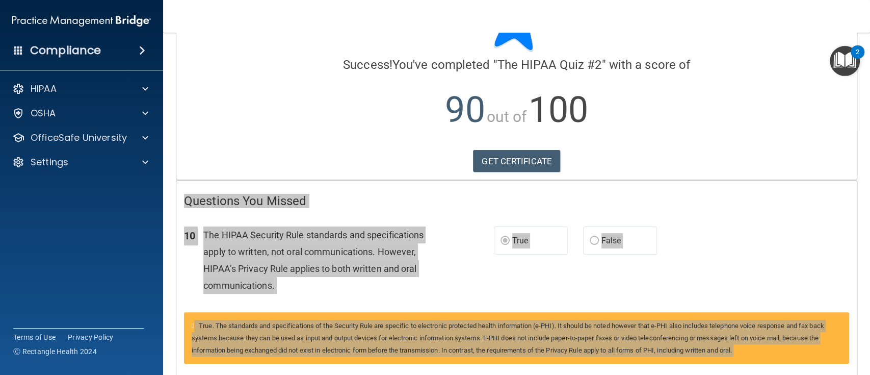
scroll to position [0, 0]
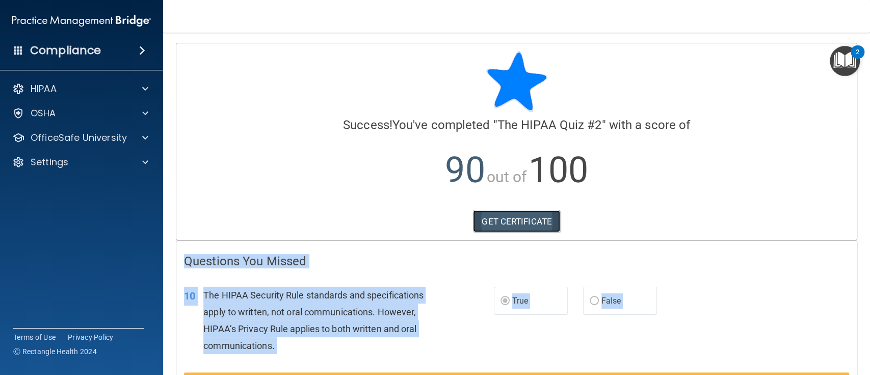
click at [510, 219] on link "GET CERTIFICATE" at bounding box center [516, 221] width 87 height 22
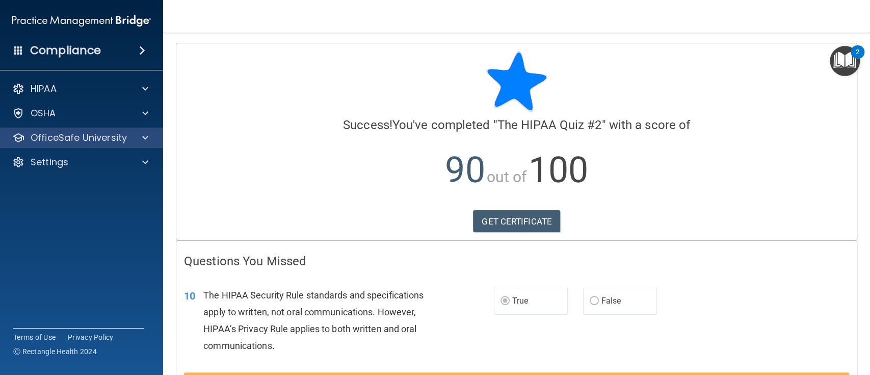
click at [135, 144] on div "OfficeSafe University" at bounding box center [82, 137] width 164 height 20
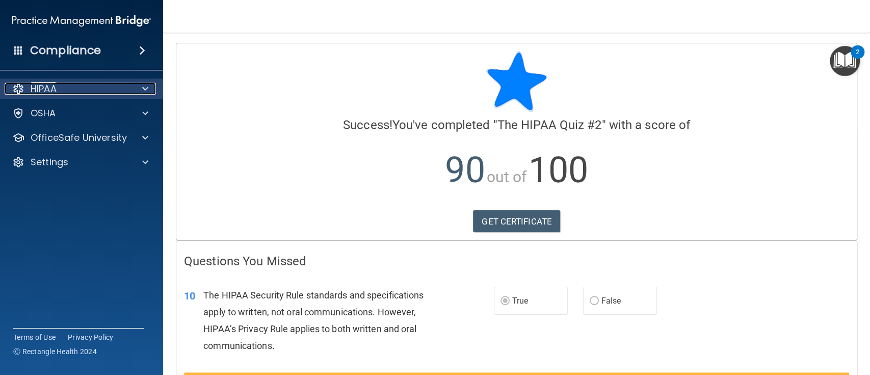
click at [141, 94] on div at bounding box center [143, 89] width 25 height 12
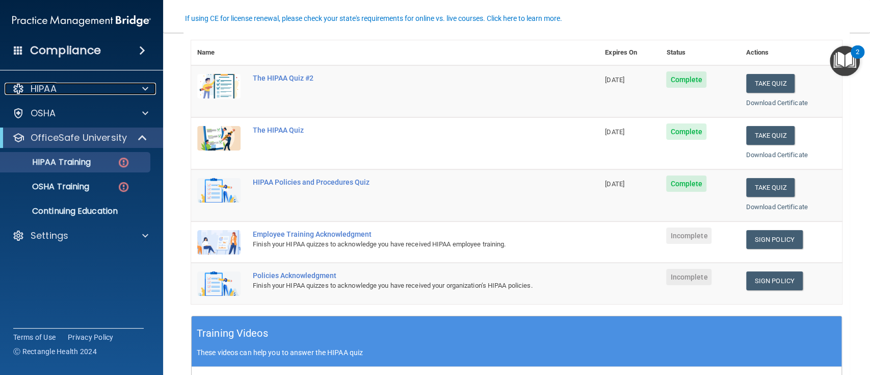
scroll to position [136, 0]
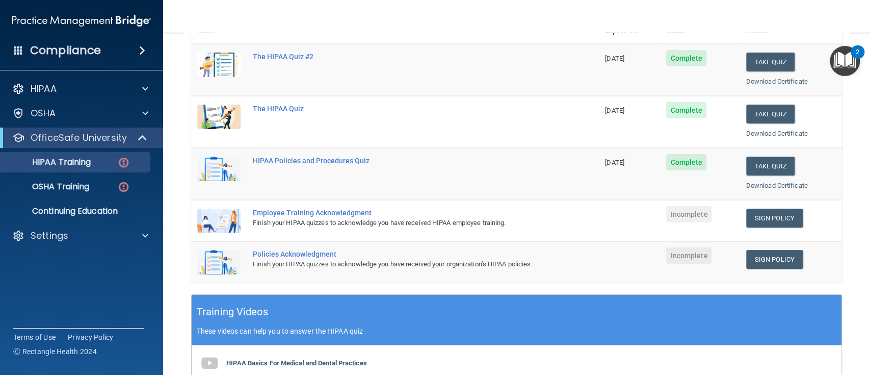
click at [339, 214] on div "Employee Training Acknowledgment" at bounding box center [400, 212] width 295 height 8
click at [776, 221] on link "Sign Policy" at bounding box center [774, 217] width 57 height 19
click at [775, 259] on link "Sign Policy" at bounding box center [774, 259] width 57 height 19
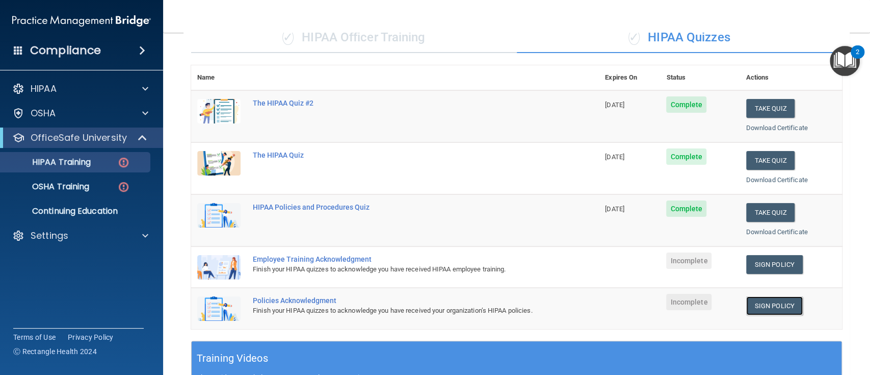
scroll to position [68, 0]
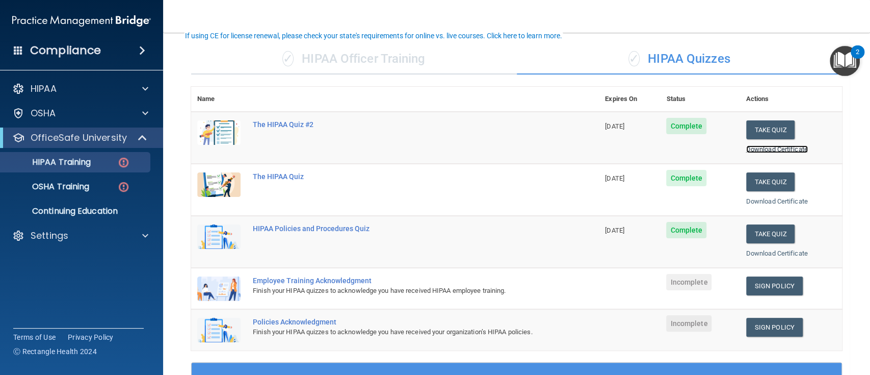
click at [755, 147] on link "Download Certificate" at bounding box center [777, 149] width 62 height 8
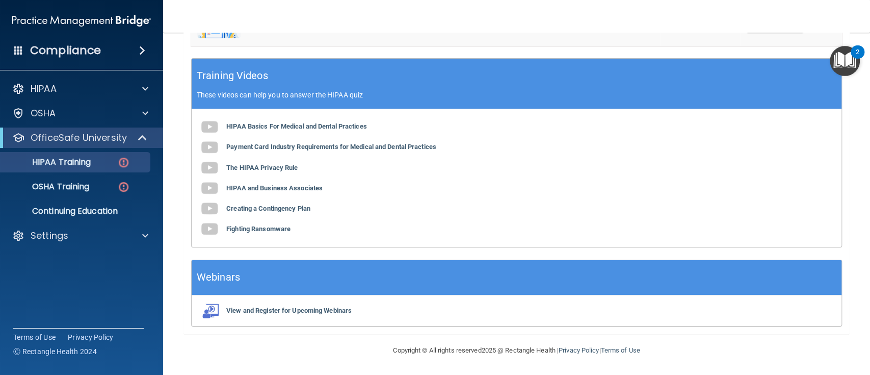
scroll to position [379, 0]
click at [115, 184] on div "OSHA Training" at bounding box center [76, 186] width 139 height 10
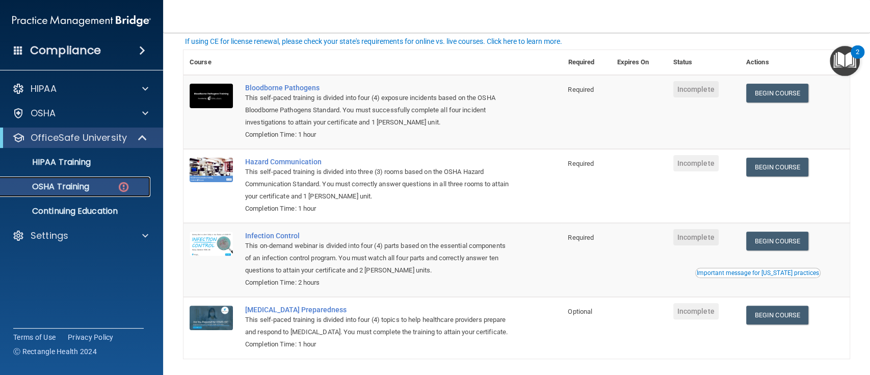
scroll to position [118, 0]
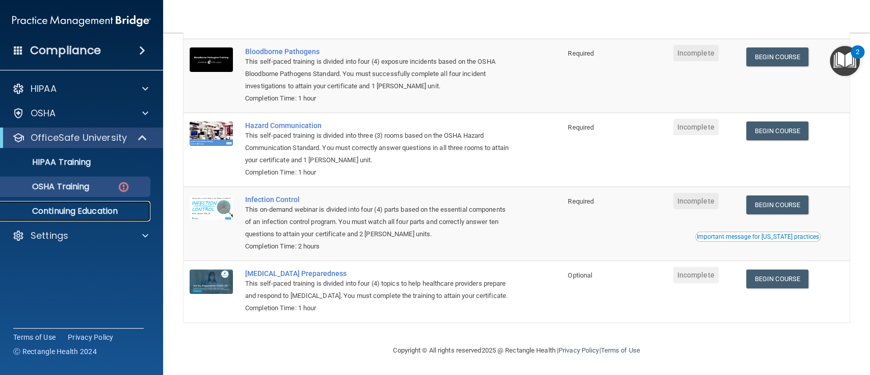
click at [69, 207] on p "Continuing Education" at bounding box center [76, 211] width 139 height 10
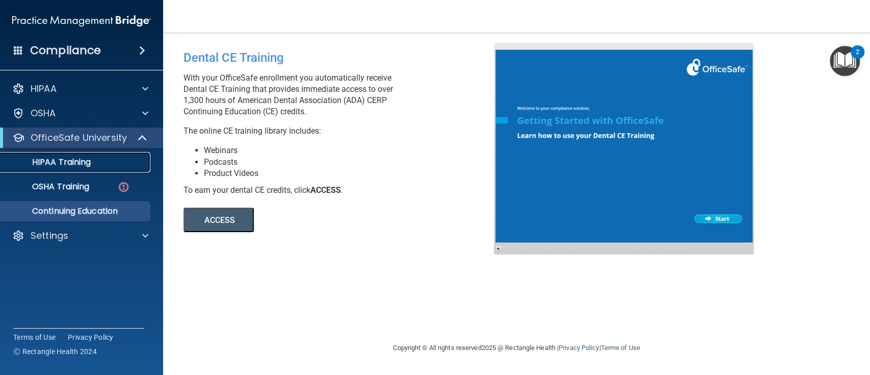
click at [73, 157] on p "HIPAA Training" at bounding box center [49, 162] width 84 height 10
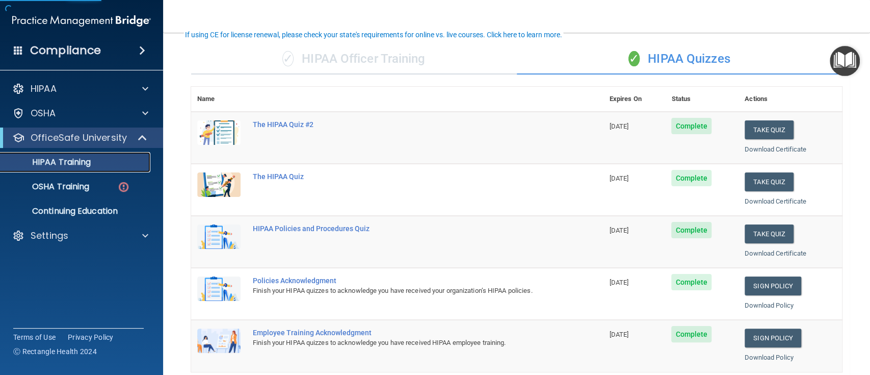
scroll to position [136, 0]
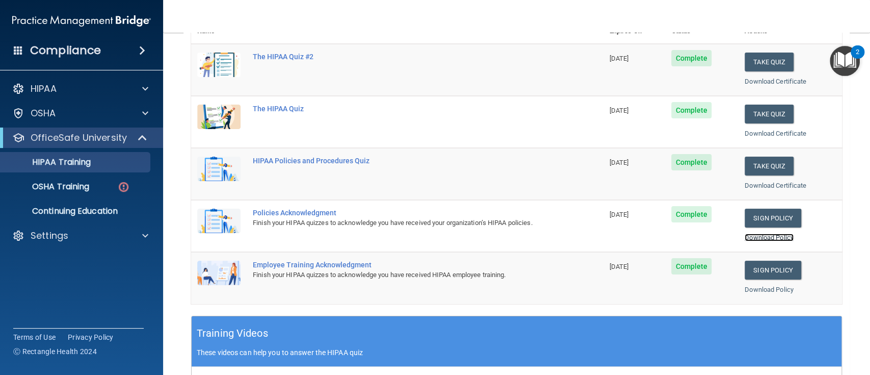
click at [757, 234] on link "Download Policy" at bounding box center [769, 237] width 49 height 8
click at [753, 285] on link "Download Policy" at bounding box center [769, 289] width 49 height 8
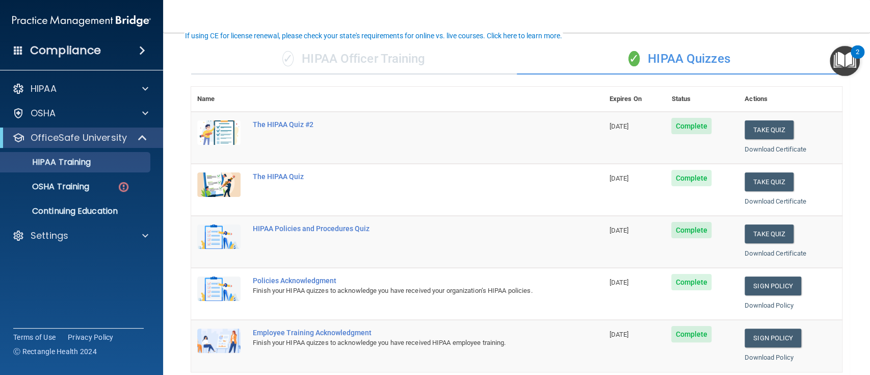
click at [332, 90] on th at bounding box center [425, 99] width 357 height 25
click at [342, 59] on div "✓ HIPAA Officer Training" at bounding box center [354, 59] width 326 height 31
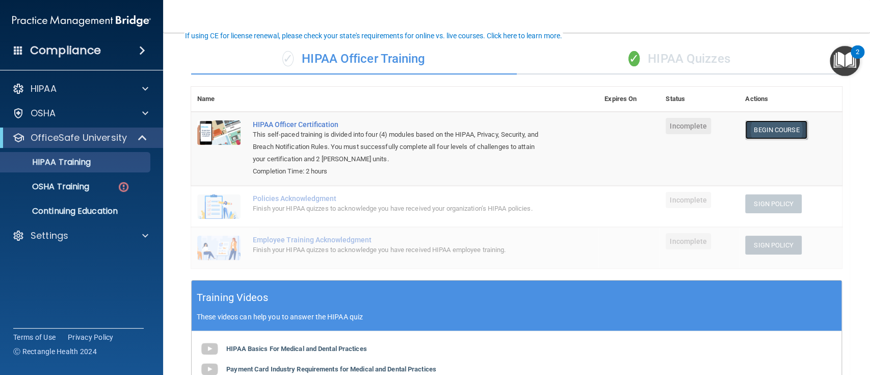
click at [763, 130] on link "Begin Course" at bounding box center [776, 129] width 62 height 19
click at [766, 130] on link "Begin Course" at bounding box center [776, 129] width 62 height 19
click at [756, 125] on link "Begin Course" at bounding box center [776, 129] width 62 height 19
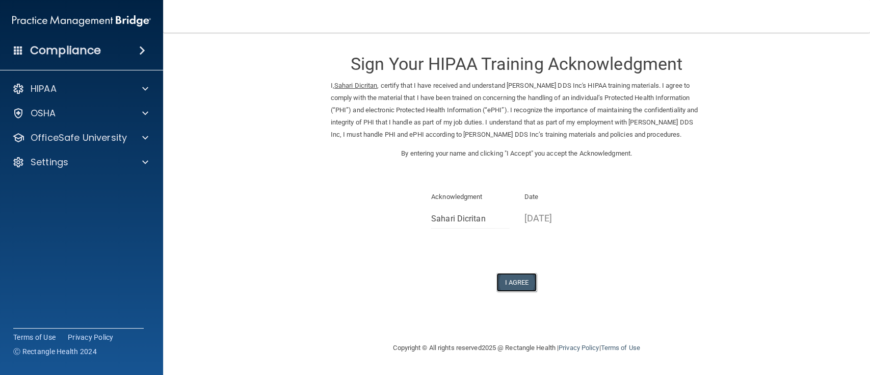
click at [525, 279] on button "I Agree" at bounding box center [516, 282] width 41 height 19
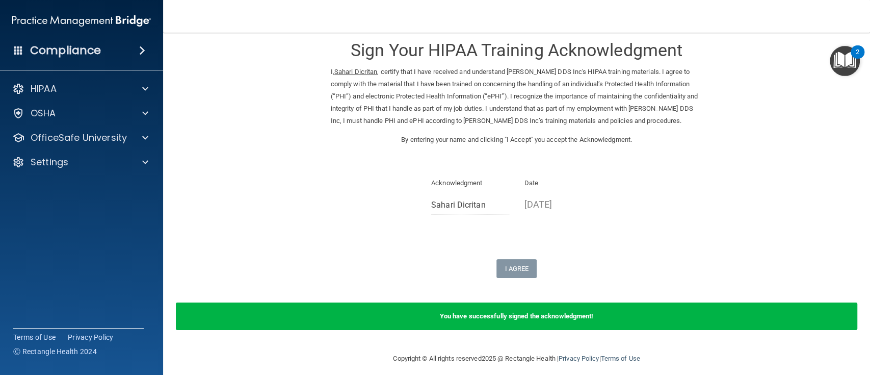
scroll to position [21, 0]
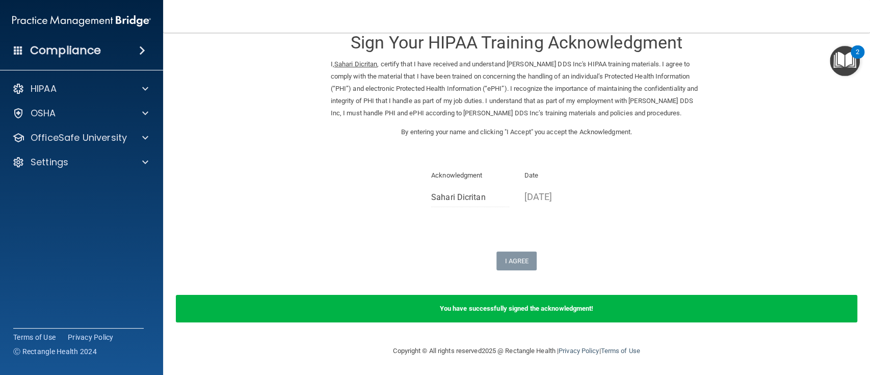
click at [522, 313] on div "You have successfully signed the acknowledgment!" at bounding box center [517, 309] width 682 height 28
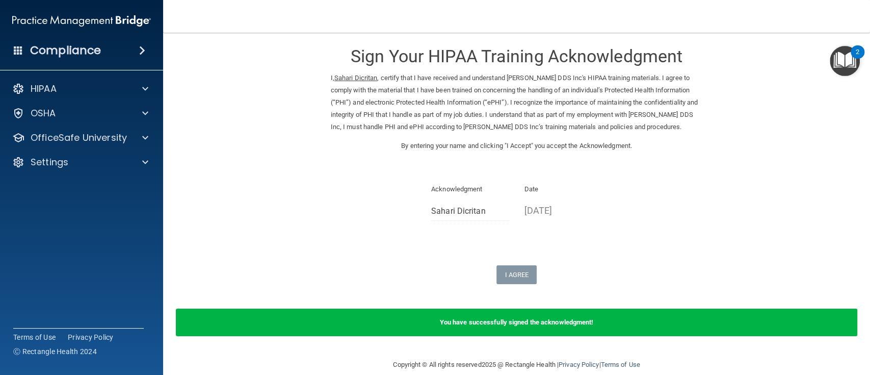
scroll to position [0, 0]
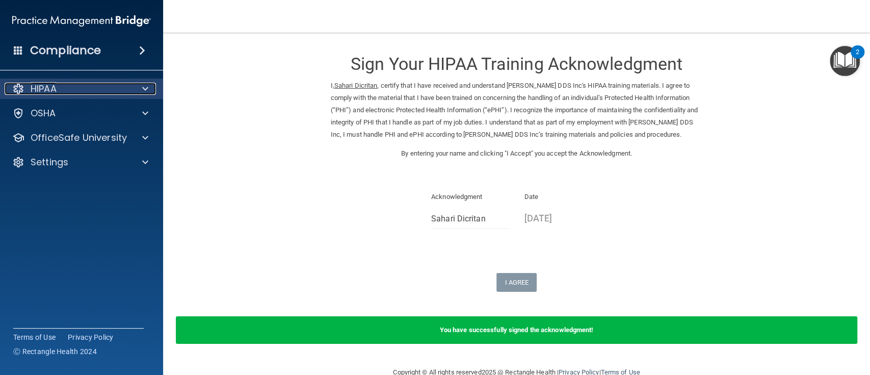
click at [119, 90] on div "HIPAA" at bounding box center [68, 89] width 126 height 12
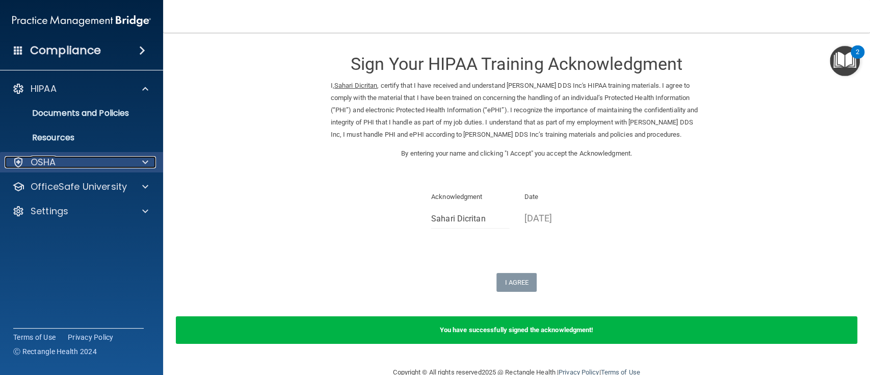
click at [104, 165] on div "OSHA" at bounding box center [68, 162] width 126 height 12
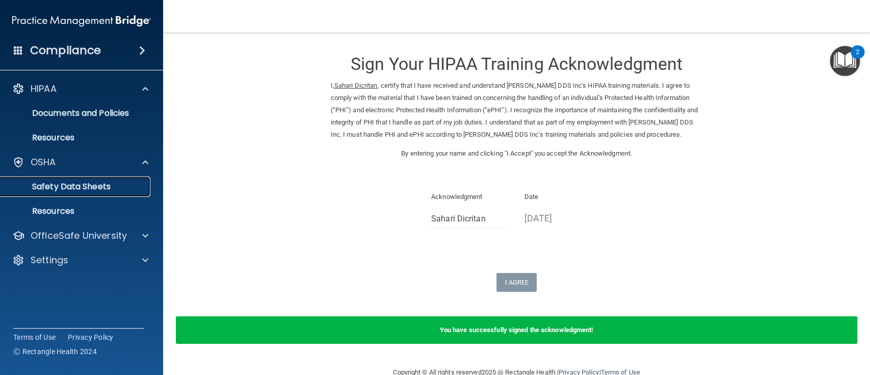
click at [81, 185] on p "Safety Data Sheets" at bounding box center [76, 186] width 139 height 10
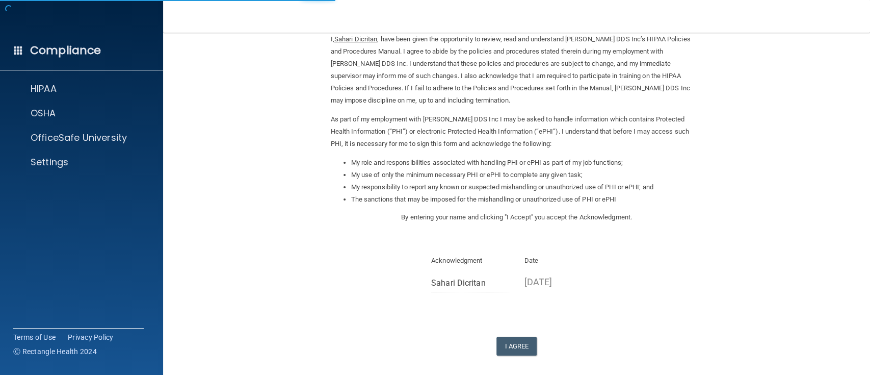
scroll to position [92, 0]
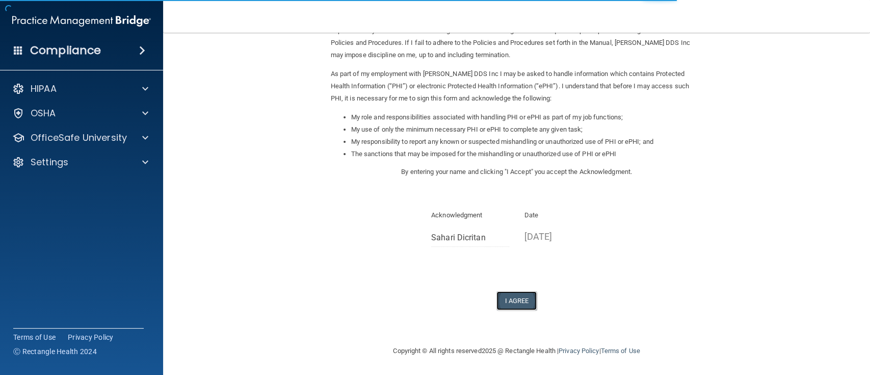
click at [514, 299] on button "I Agree" at bounding box center [516, 300] width 41 height 19
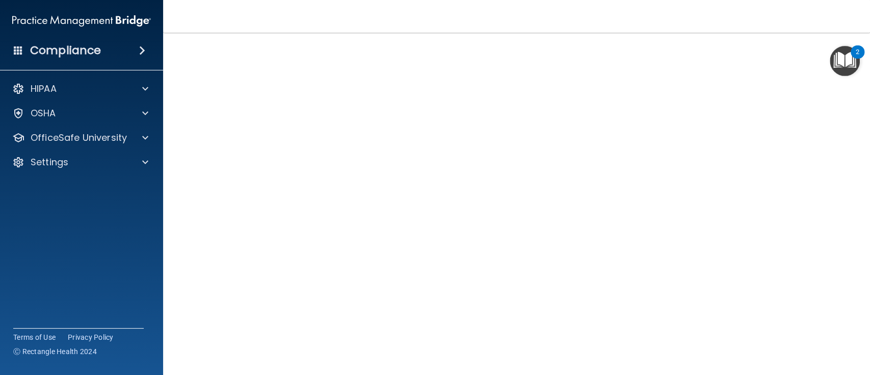
scroll to position [68, 0]
drag, startPoint x: 152, startPoint y: 20, endPoint x: 149, endPoint y: 24, distance: 5.5
click at [153, 20] on div "Compliance HIPAA Documents and Policies Report an Incident Business Associates …" at bounding box center [81, 187] width 163 height 375
click at [758, 59] on h4 "HIPAA Officer Certification" at bounding box center [516, 65] width 651 height 13
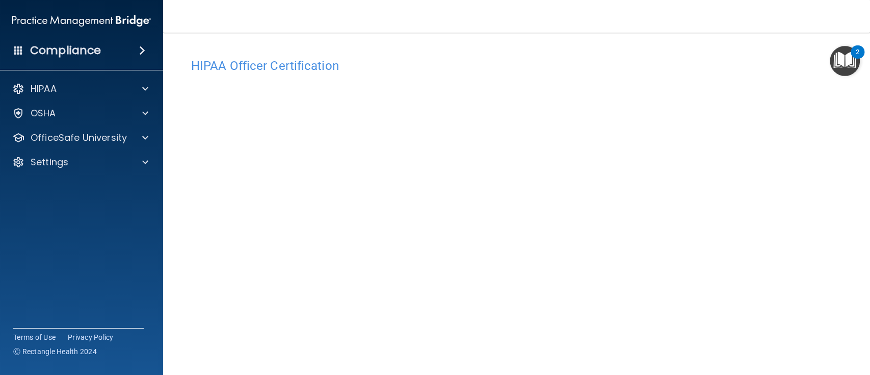
scroll to position [68, 0]
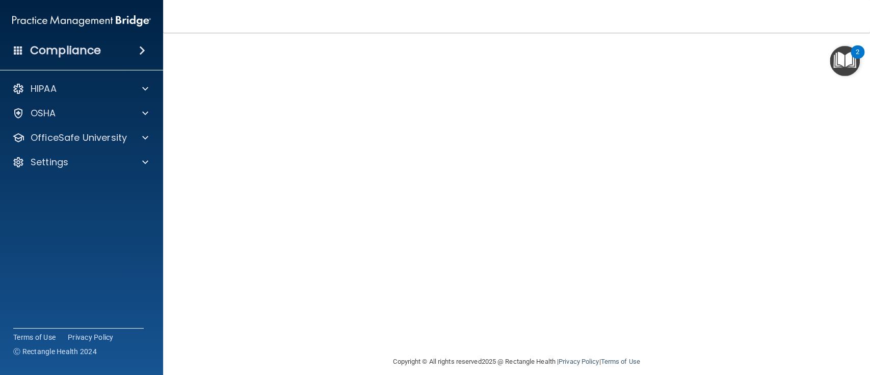
click at [836, 190] on div "HIPAA Officer Certification This course doesn’t expire until . Are you sure you…" at bounding box center [517, 170] width 666 height 371
click at [833, 185] on div "HIPAA Officer Certification This course doesn’t expire until . Are you sure you…" at bounding box center [517, 170] width 666 height 371
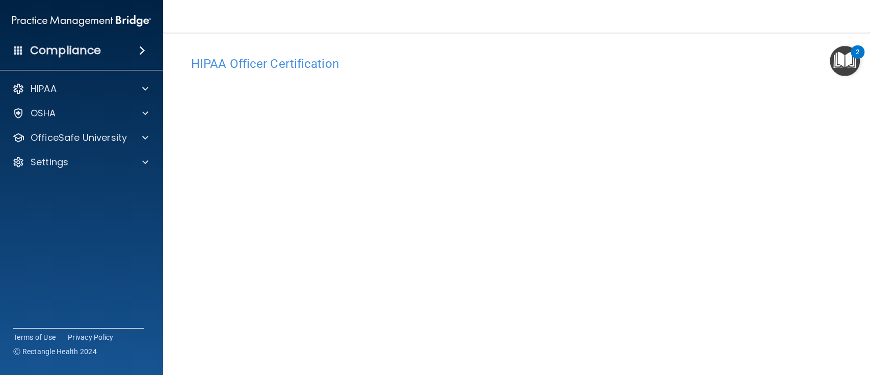
scroll to position [0, 0]
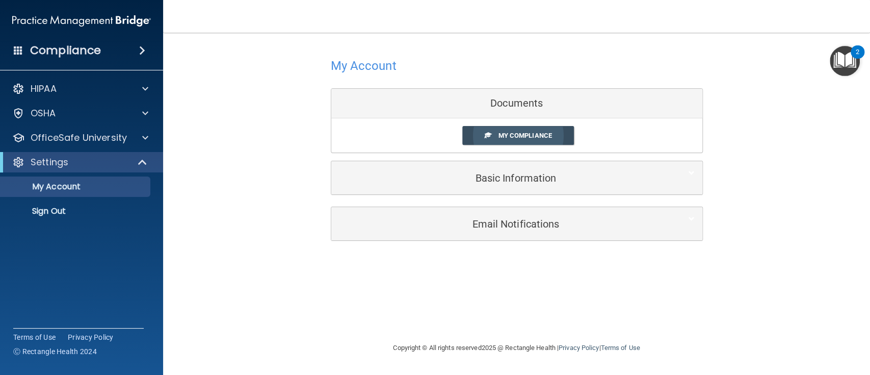
click at [525, 136] on span "My Compliance" at bounding box center [525, 136] width 54 height 8
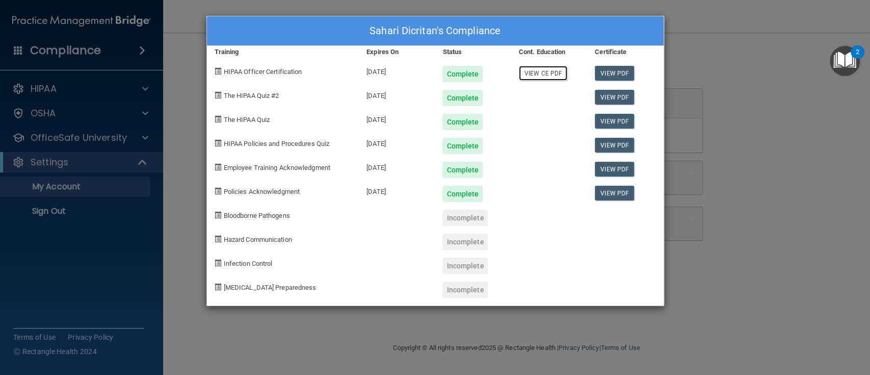
click at [547, 75] on link "View CE PDF" at bounding box center [543, 73] width 48 height 15
click at [612, 73] on link "View PDF" at bounding box center [614, 73] width 39 height 15
click at [608, 196] on link "View PDF" at bounding box center [614, 193] width 39 height 15
click at [611, 171] on link "View PDF" at bounding box center [614, 169] width 39 height 15
click at [619, 141] on link "View PDF" at bounding box center [614, 145] width 39 height 15
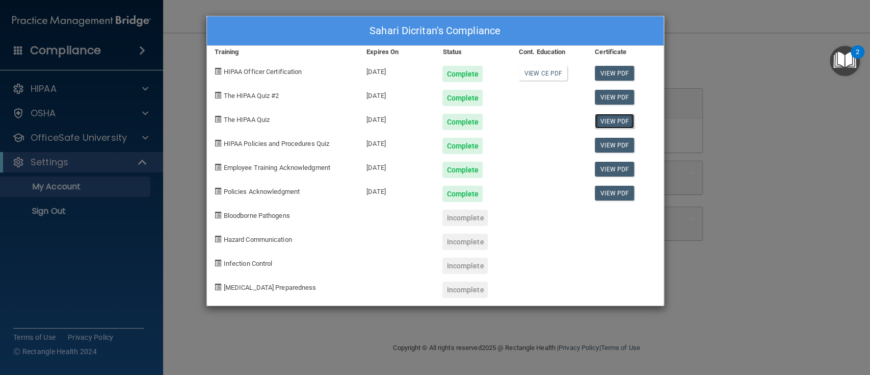
click at [603, 124] on link "View PDF" at bounding box center [614, 121] width 39 height 15
click at [603, 96] on link "View PDF" at bounding box center [614, 97] width 39 height 15
